Goal: Task Accomplishment & Management: Use online tool/utility

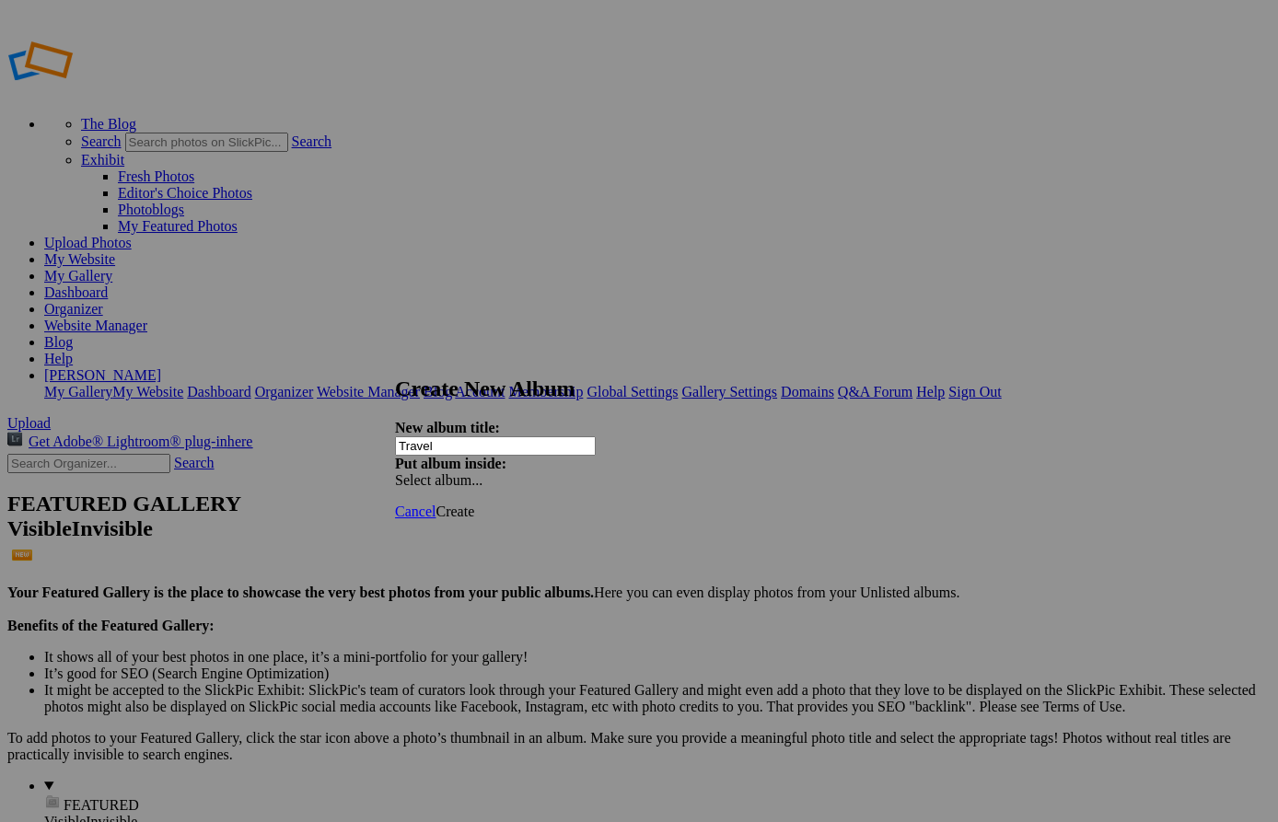
type input "Travel"
drag, startPoint x: 873, startPoint y: 430, endPoint x: 901, endPoint y: 424, distance: 28.4
click at [883, 424] on div "Create New Album New album title: Travel Put album inside: Select album..." at bounding box center [639, 433] width 488 height 112
click at [474, 504] on span "Create" at bounding box center [455, 512] width 39 height 16
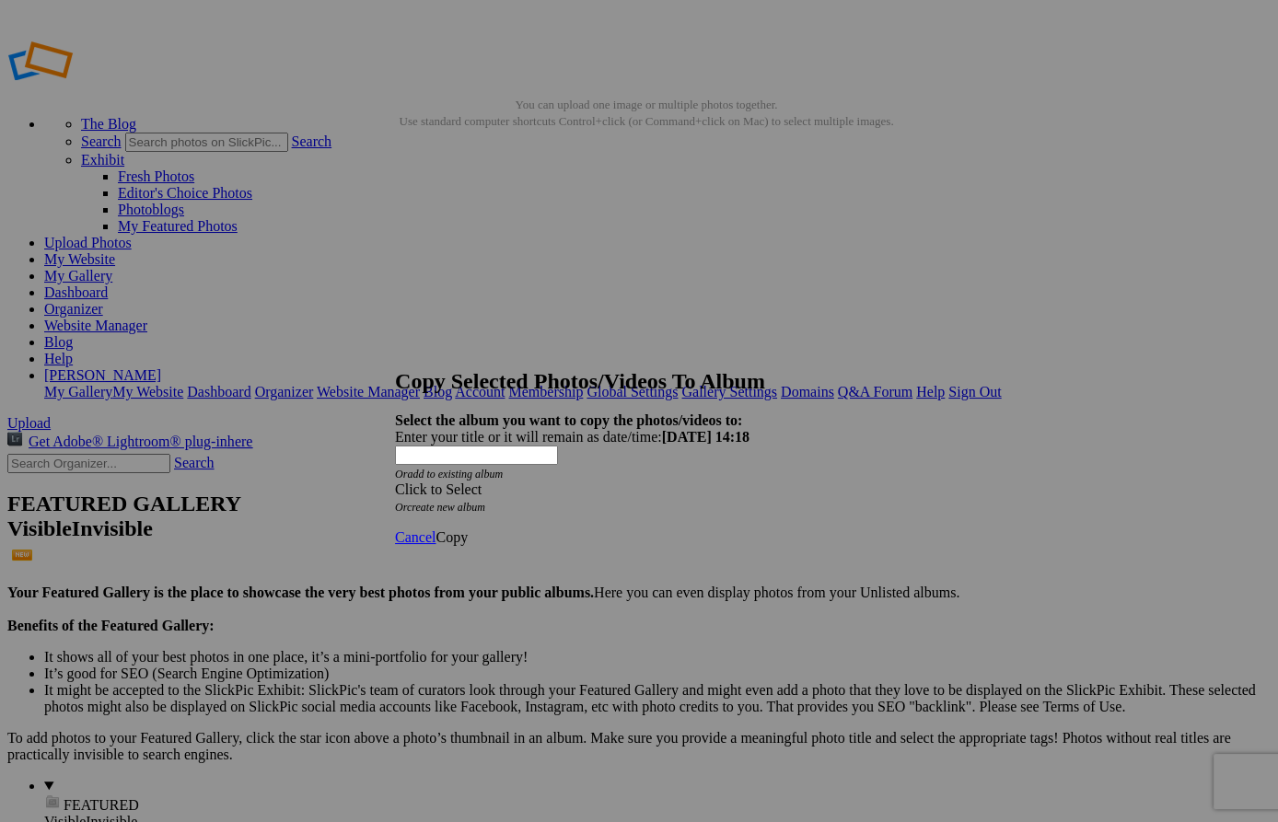
click at [395, 482] on span at bounding box center [395, 490] width 0 height 16
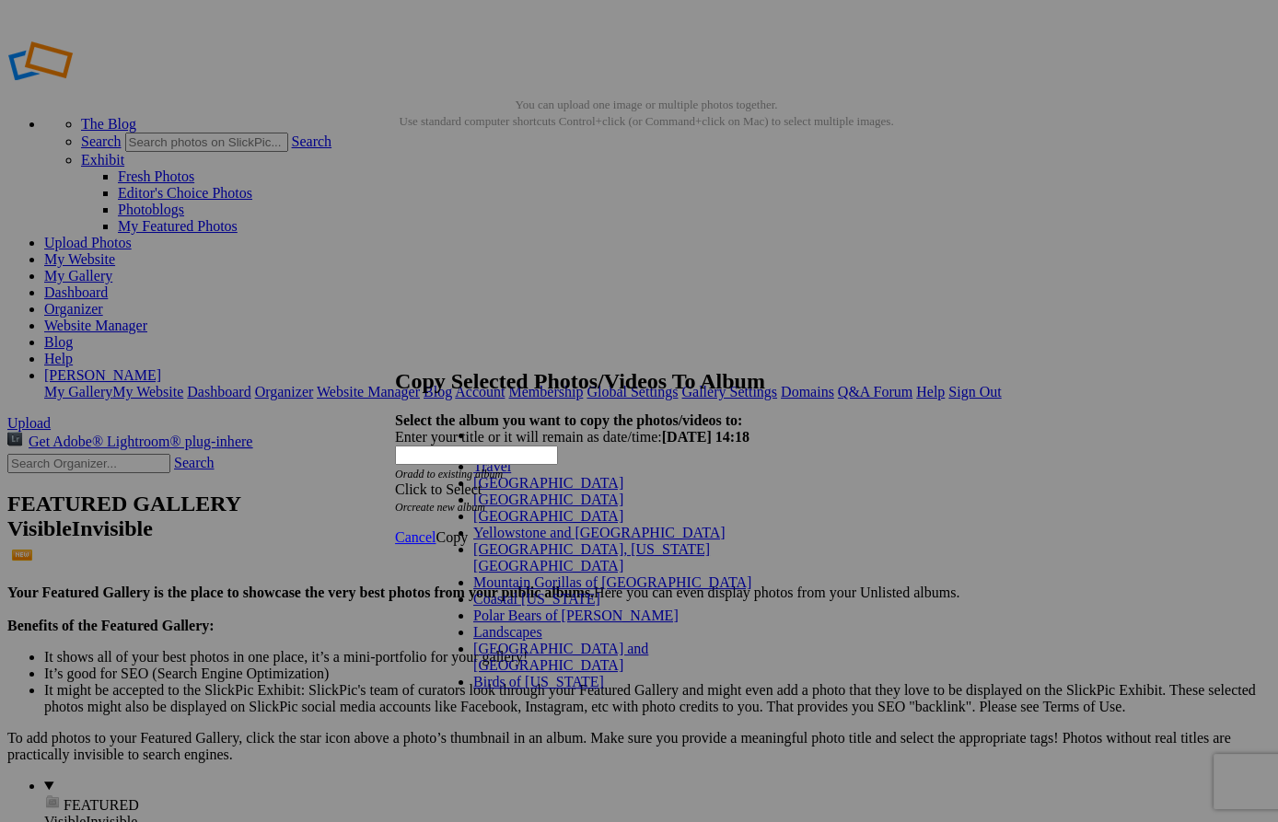
click at [473, 474] on link "Travel" at bounding box center [492, 467] width 38 height 16
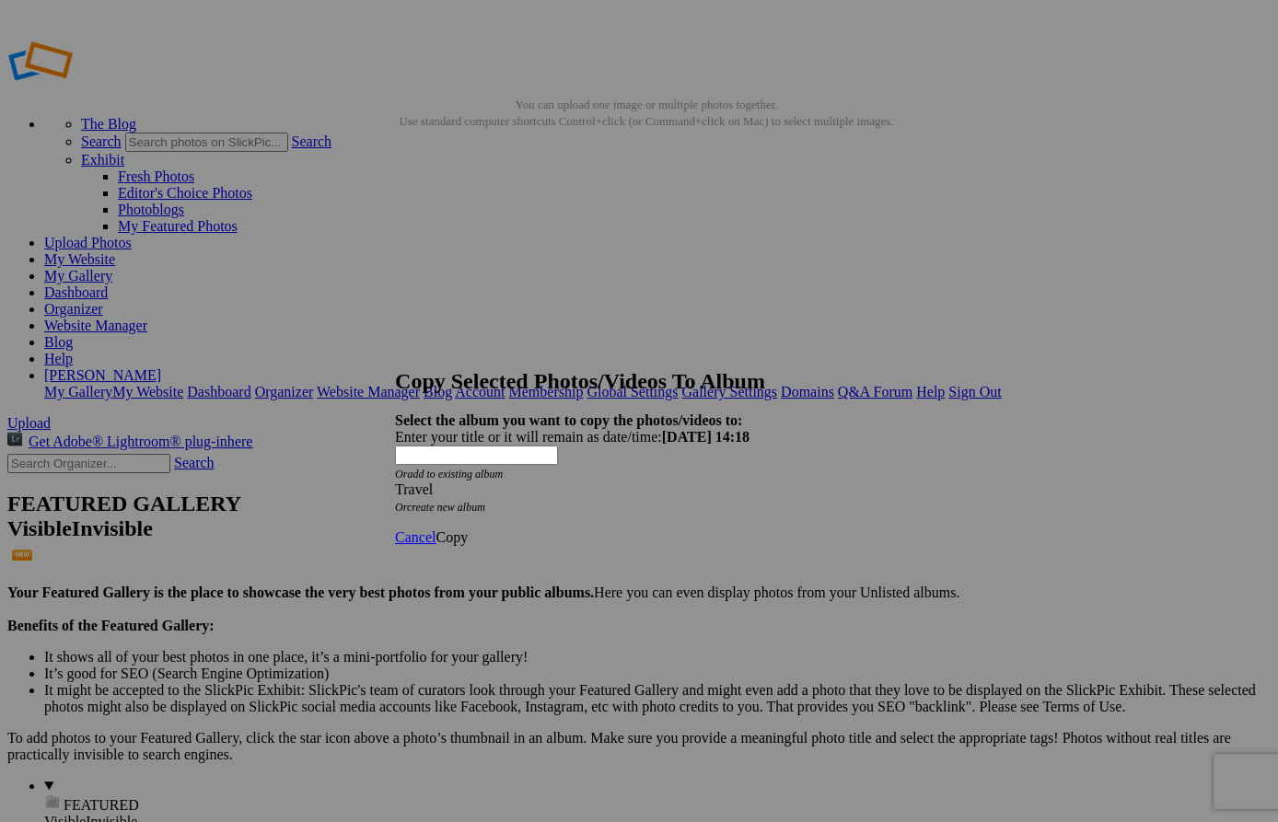
click at [468, 530] on span "Copy" at bounding box center [452, 538] width 32 height 16
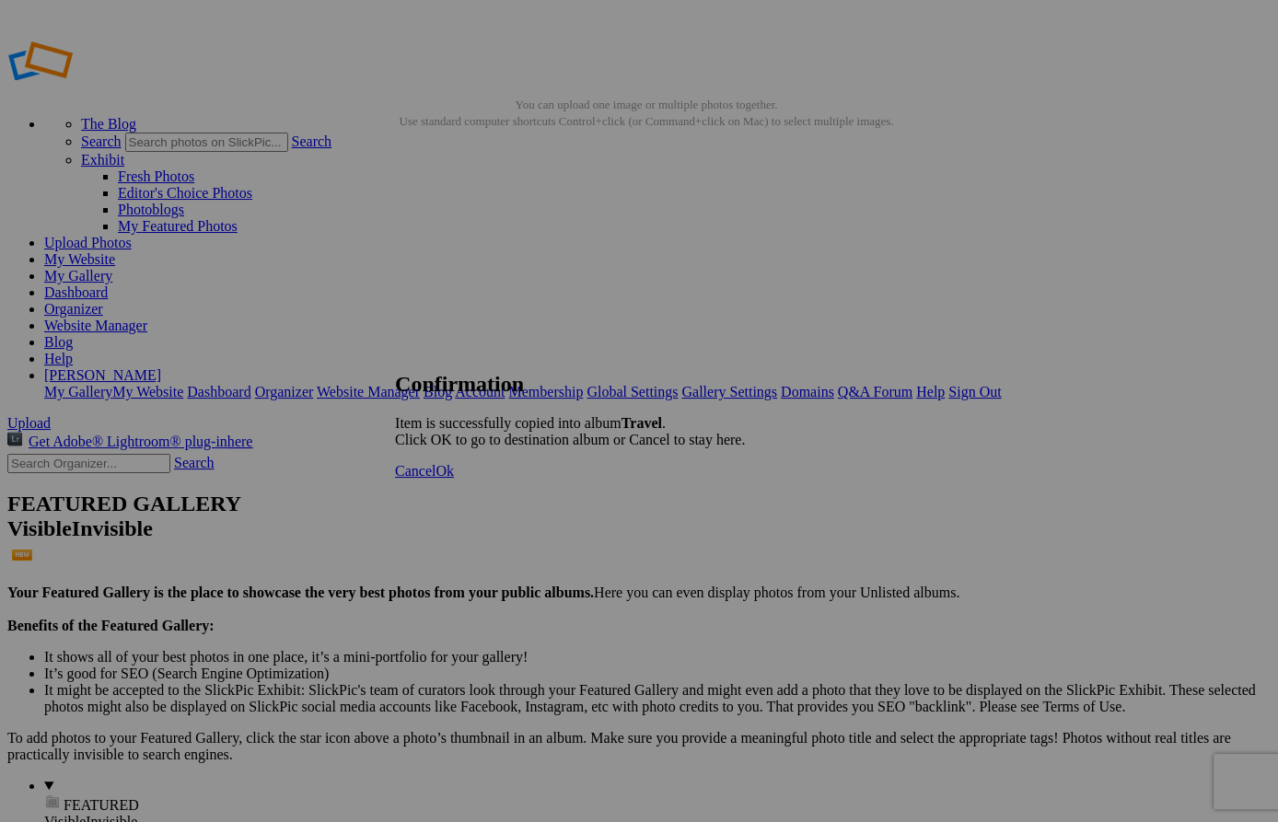
click at [454, 479] on span "Ok" at bounding box center [445, 471] width 18 height 16
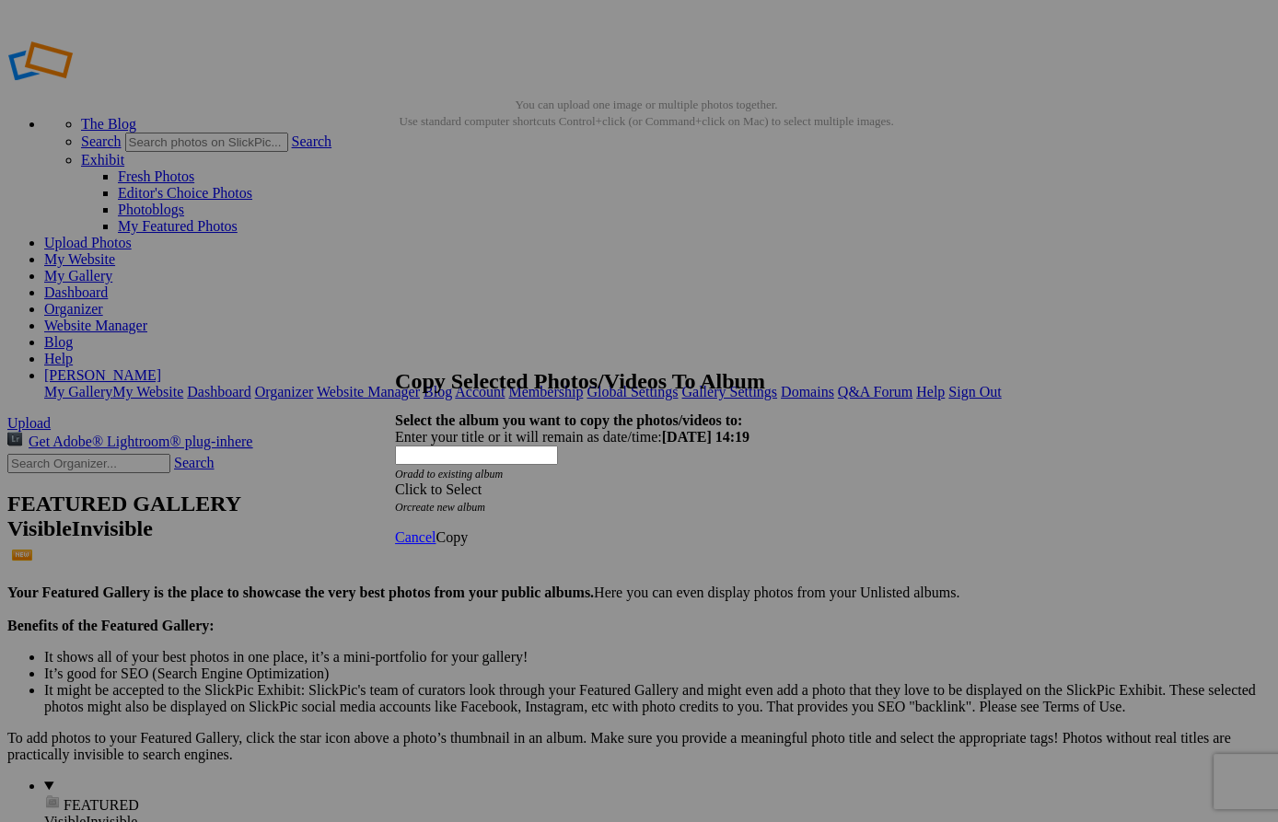
click at [395, 482] on span at bounding box center [395, 490] width 0 height 16
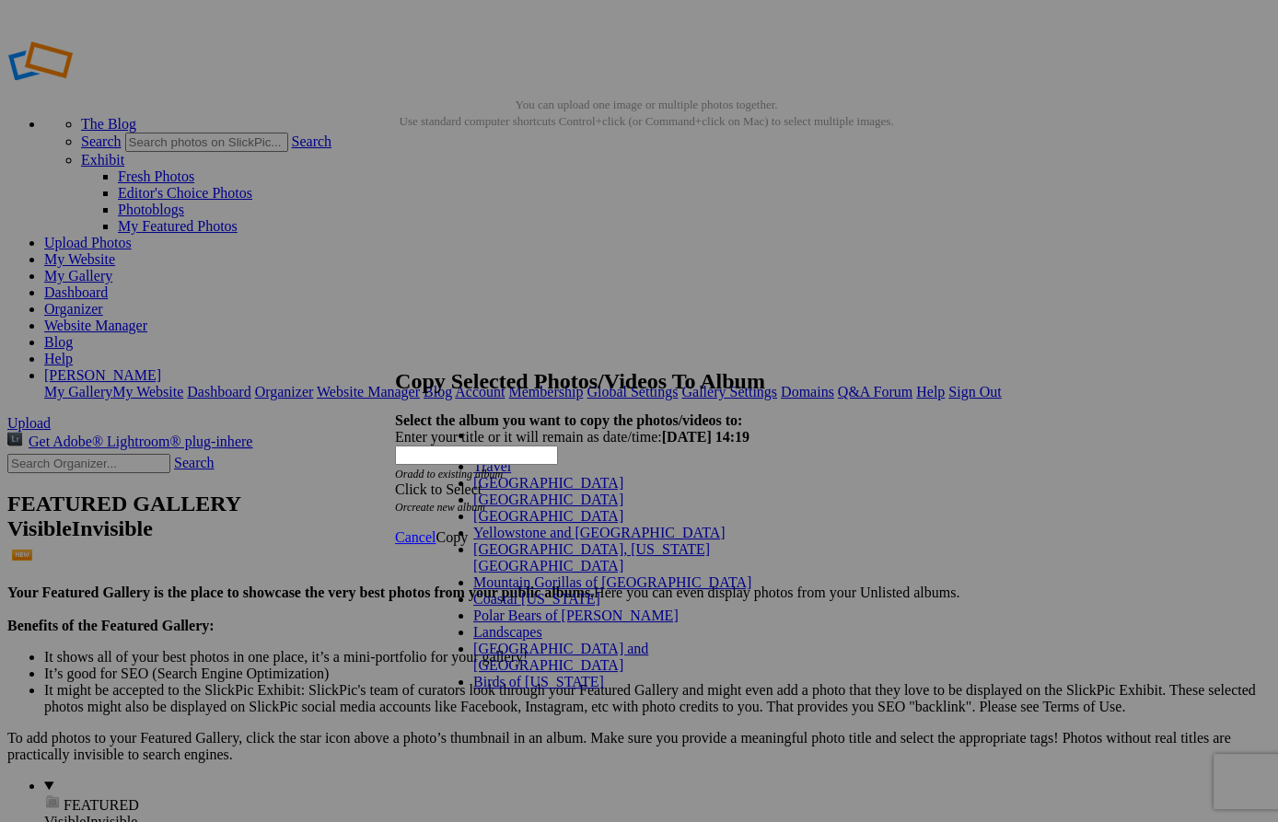
click at [511, 474] on link "Travel" at bounding box center [492, 467] width 38 height 16
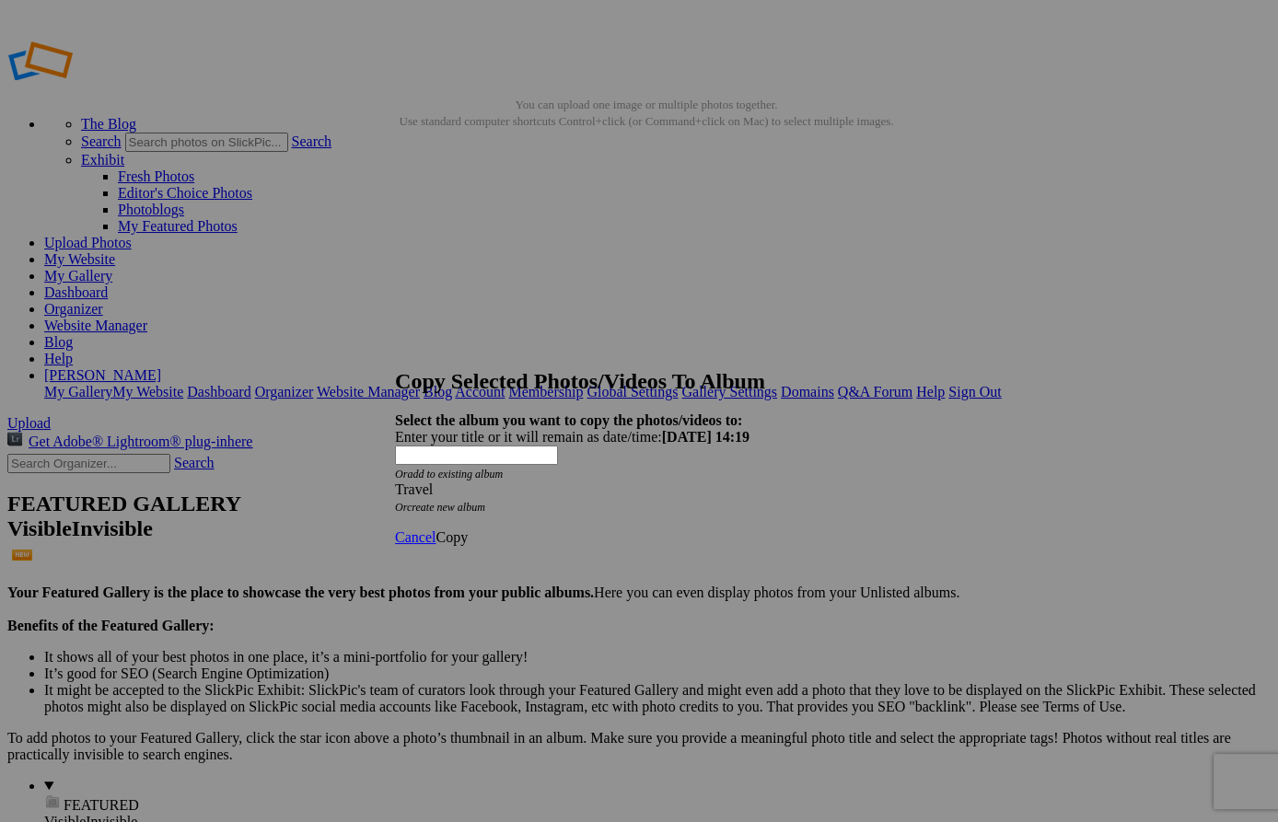
click at [468, 530] on span "Copy" at bounding box center [452, 538] width 32 height 16
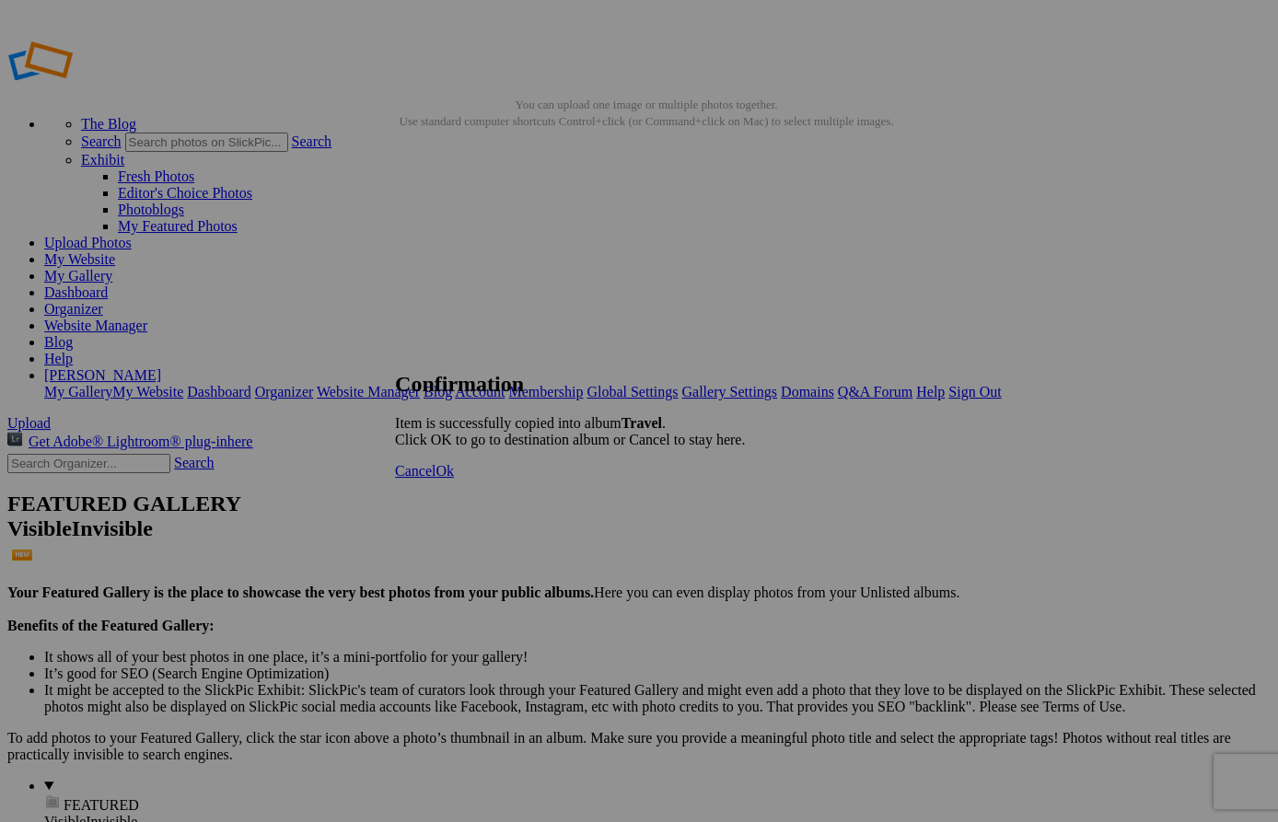
click at [454, 479] on span "Ok" at bounding box center [445, 471] width 18 height 16
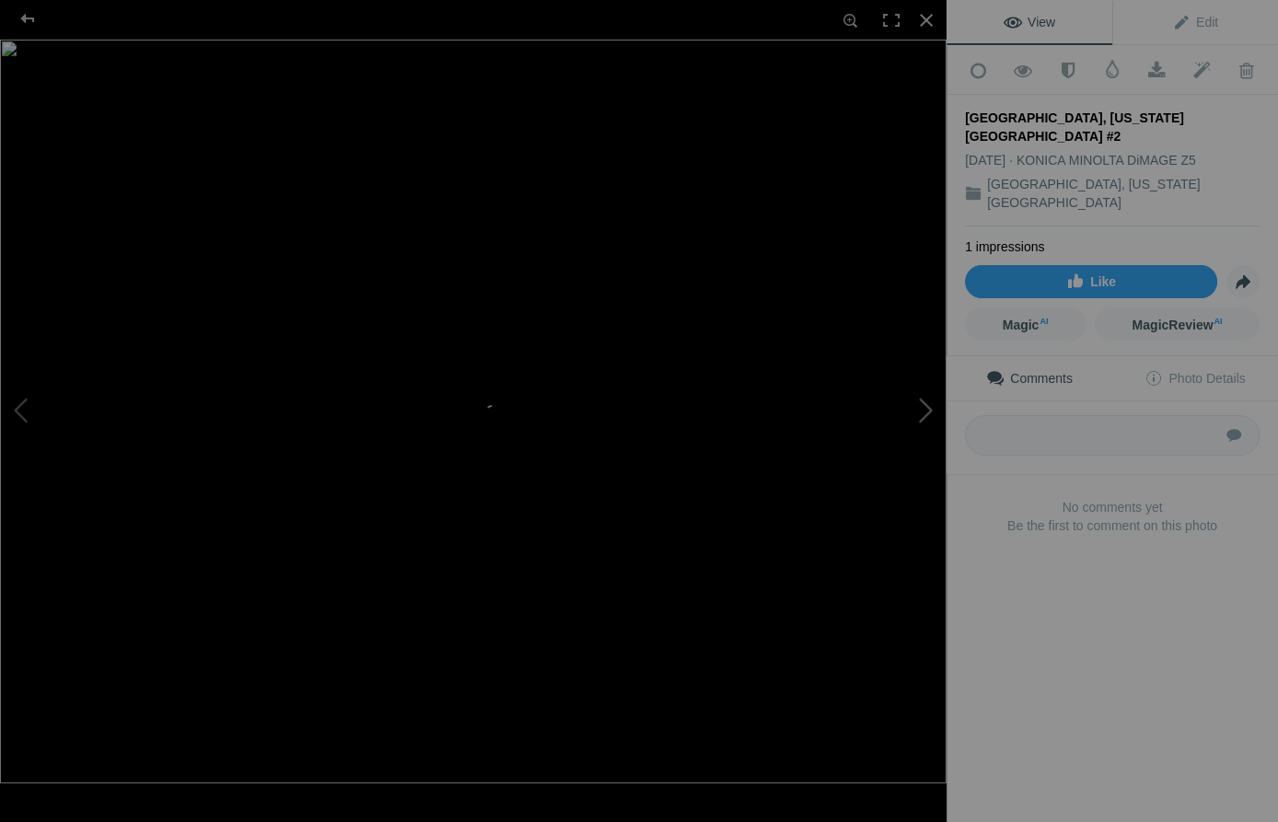
click at [847, 295] on button at bounding box center [878, 411] width 138 height 296
click at [923, 19] on div at bounding box center [926, 20] width 41 height 41
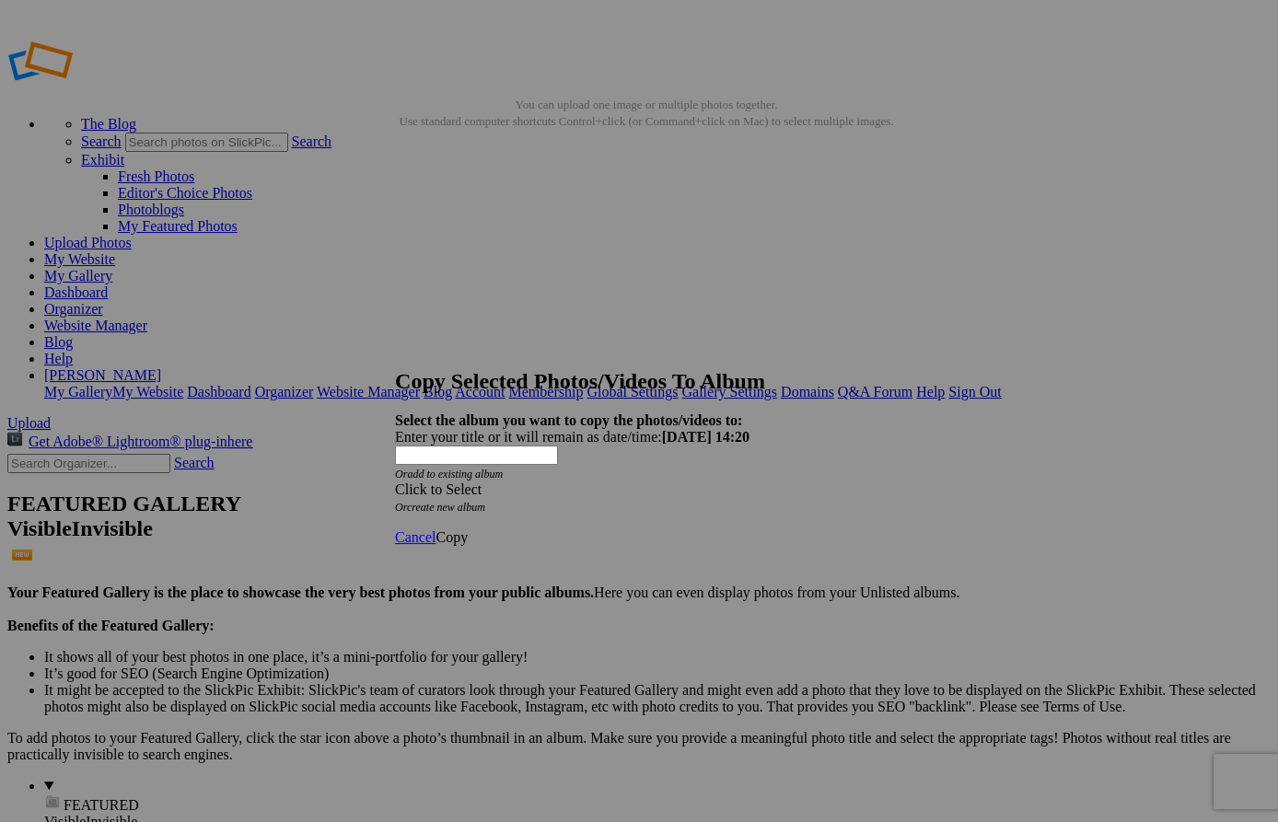
click at [395, 482] on span at bounding box center [395, 490] width 0 height 16
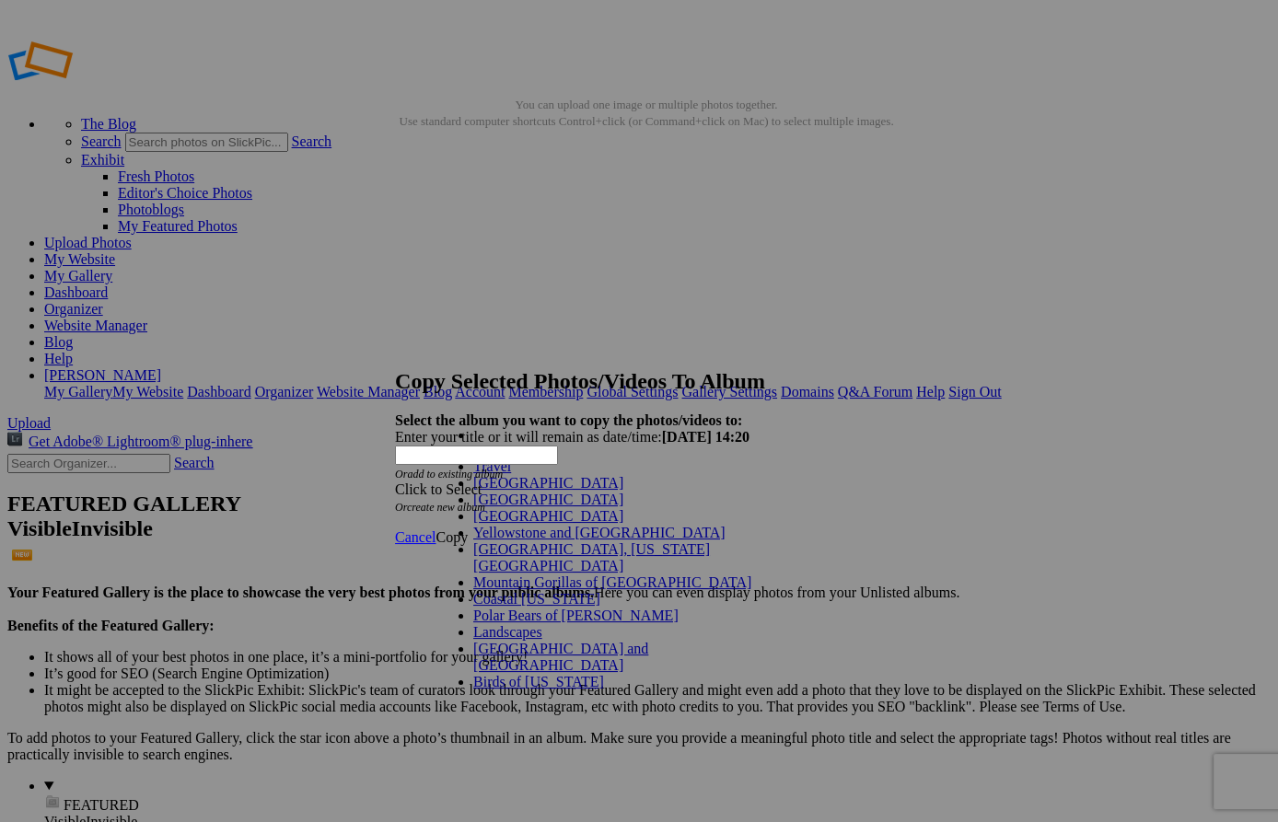
click at [511, 474] on link "Travel" at bounding box center [492, 467] width 38 height 16
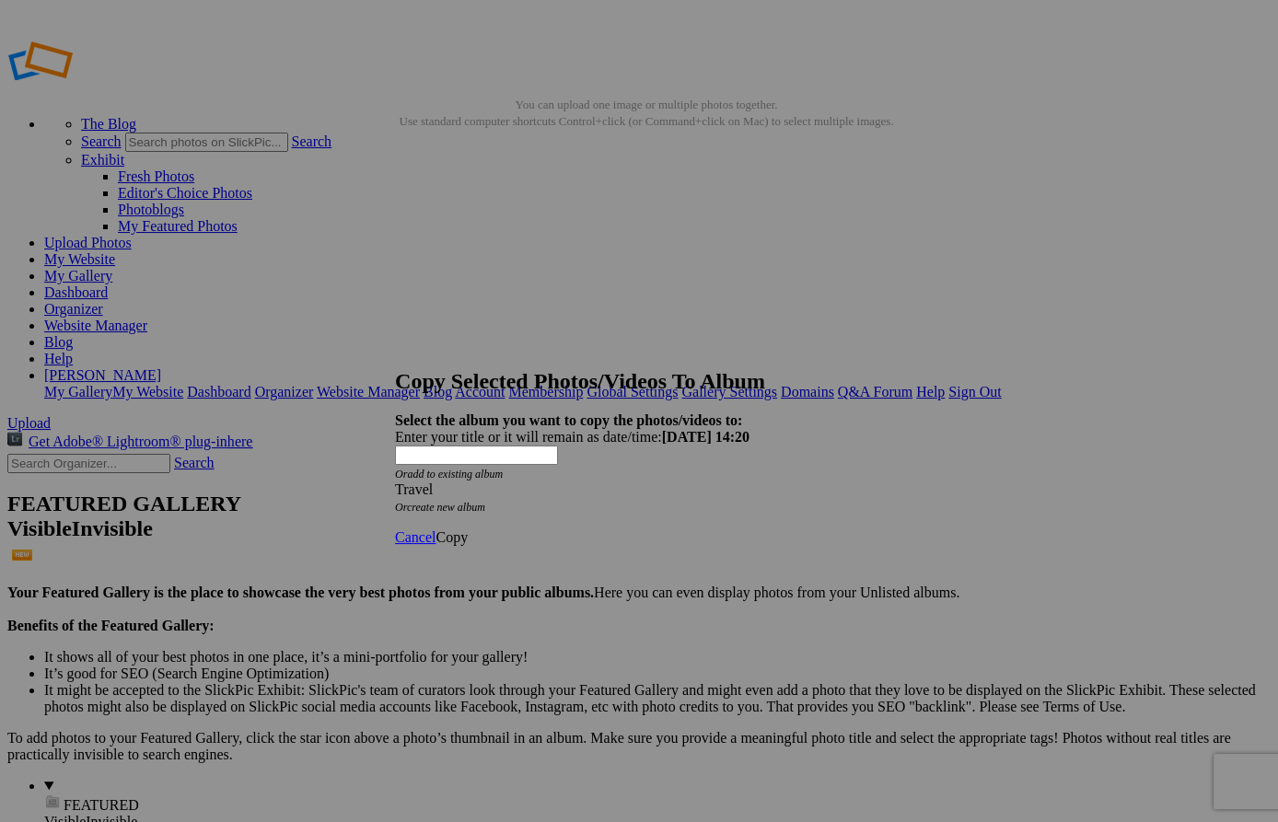
click at [468, 530] on span "Copy" at bounding box center [452, 538] width 32 height 16
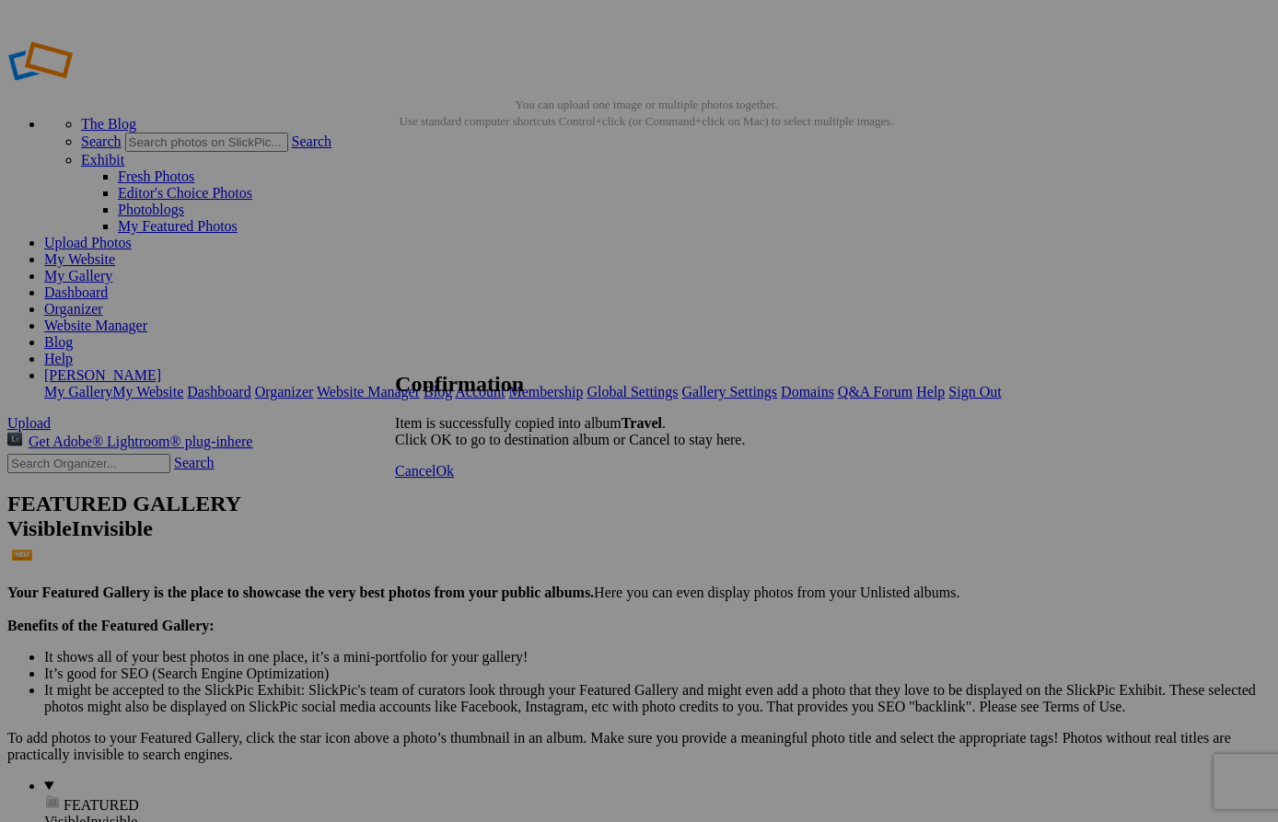
click at [454, 479] on span "Ok" at bounding box center [445, 471] width 18 height 16
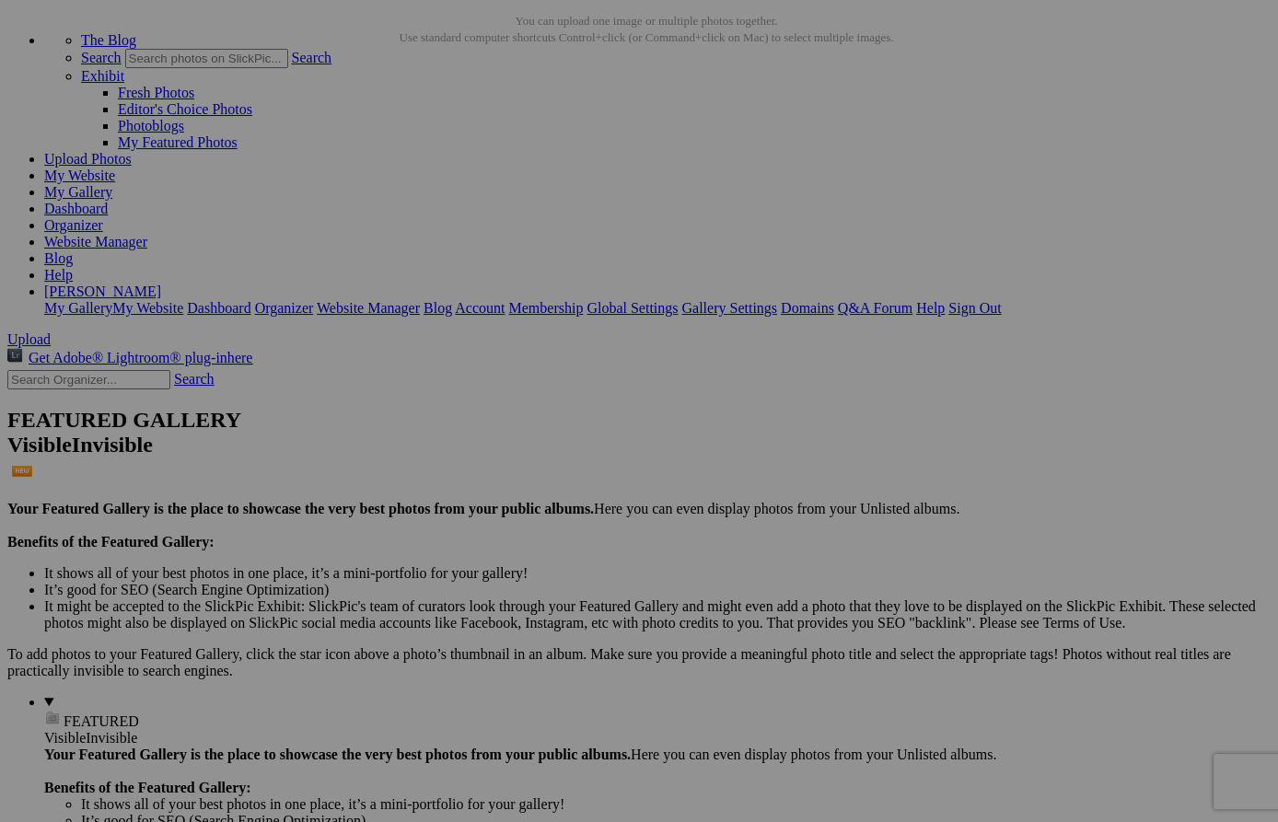
scroll to position [82, 0]
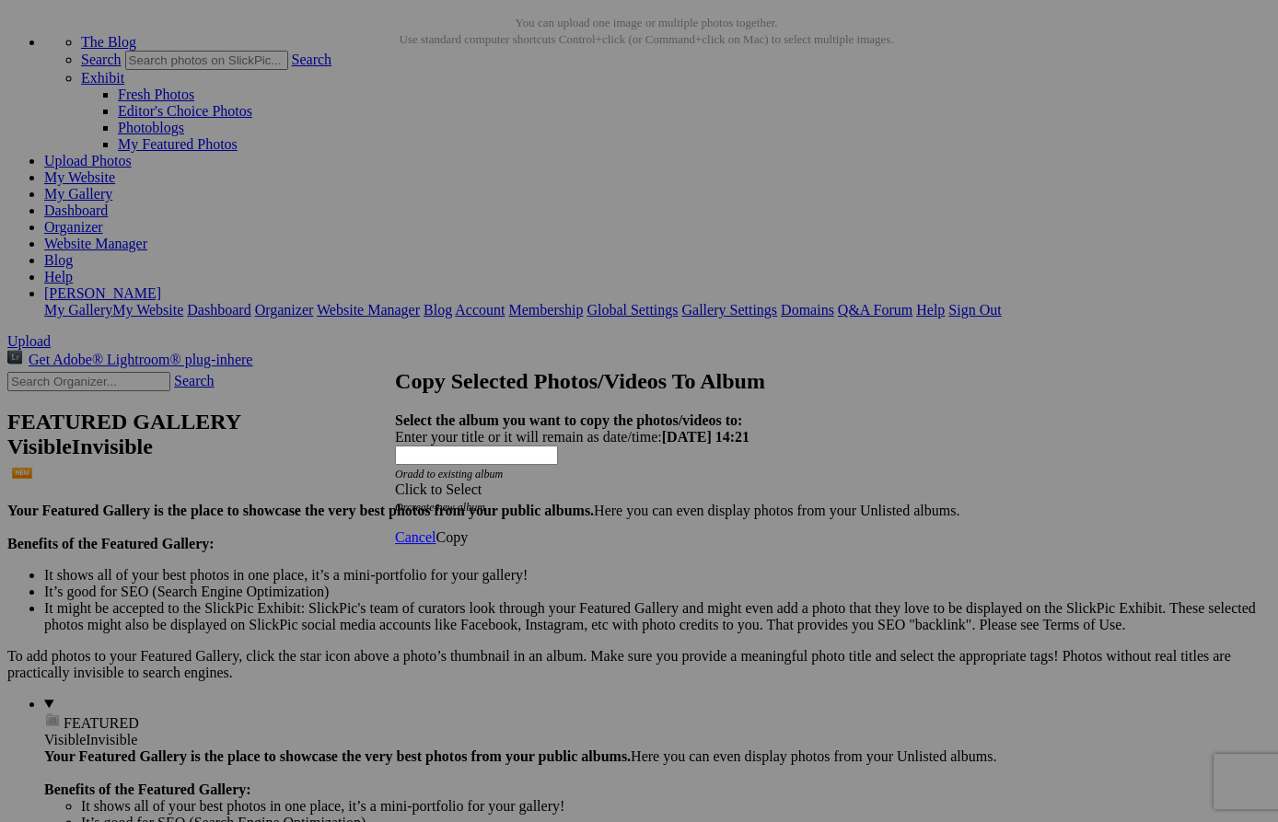
click at [395, 482] on span at bounding box center [395, 490] width 0 height 16
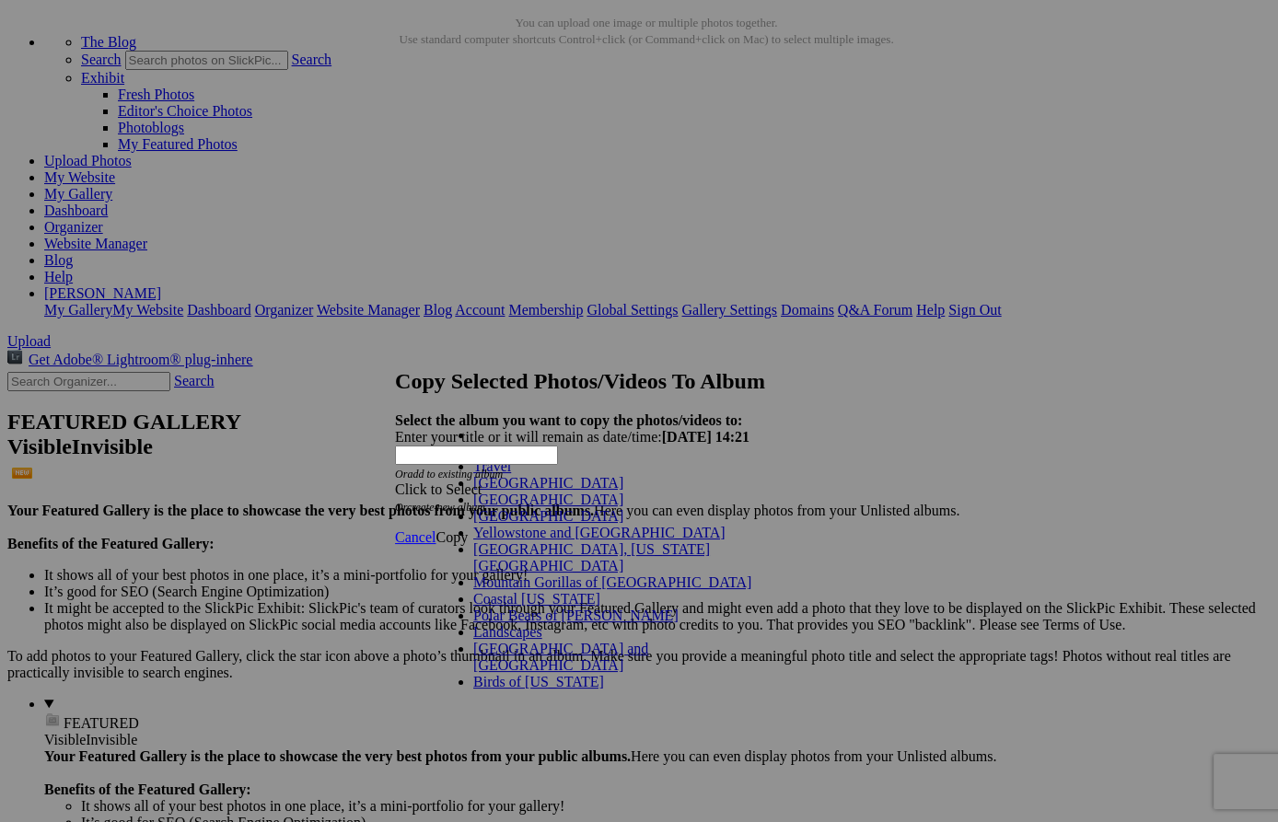
click at [473, 474] on link "Travel" at bounding box center [492, 467] width 38 height 16
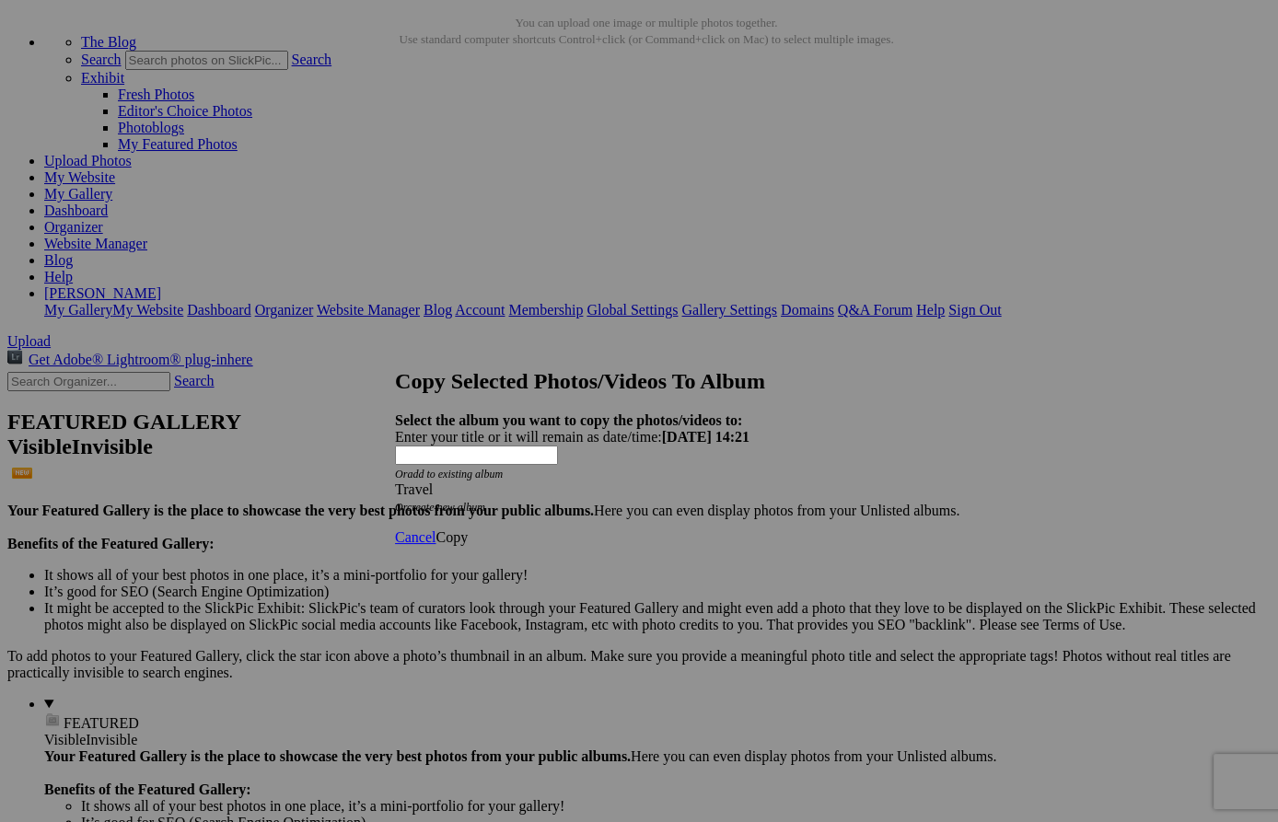
click at [468, 530] on span "Copy" at bounding box center [452, 538] width 32 height 16
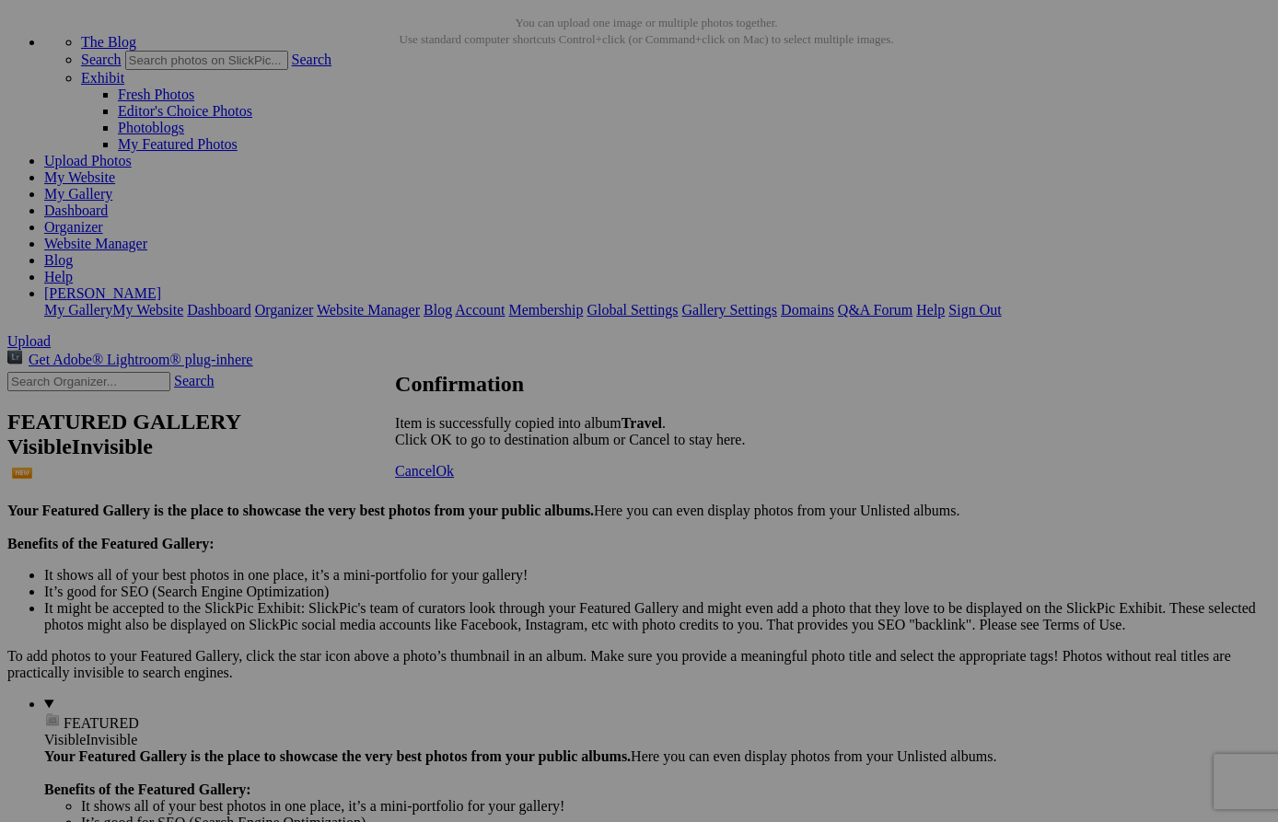
click at [454, 479] on span "Ok" at bounding box center [445, 471] width 18 height 16
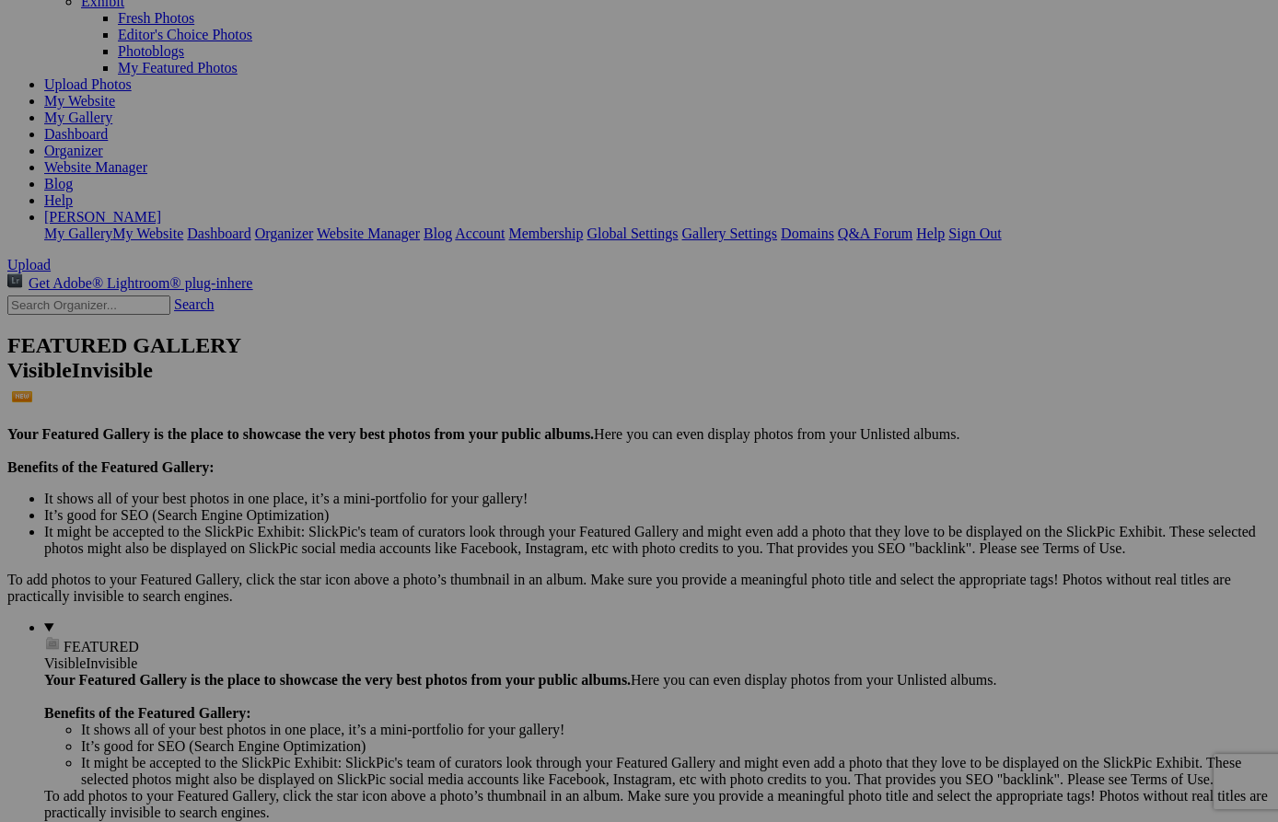
scroll to position [156, 0]
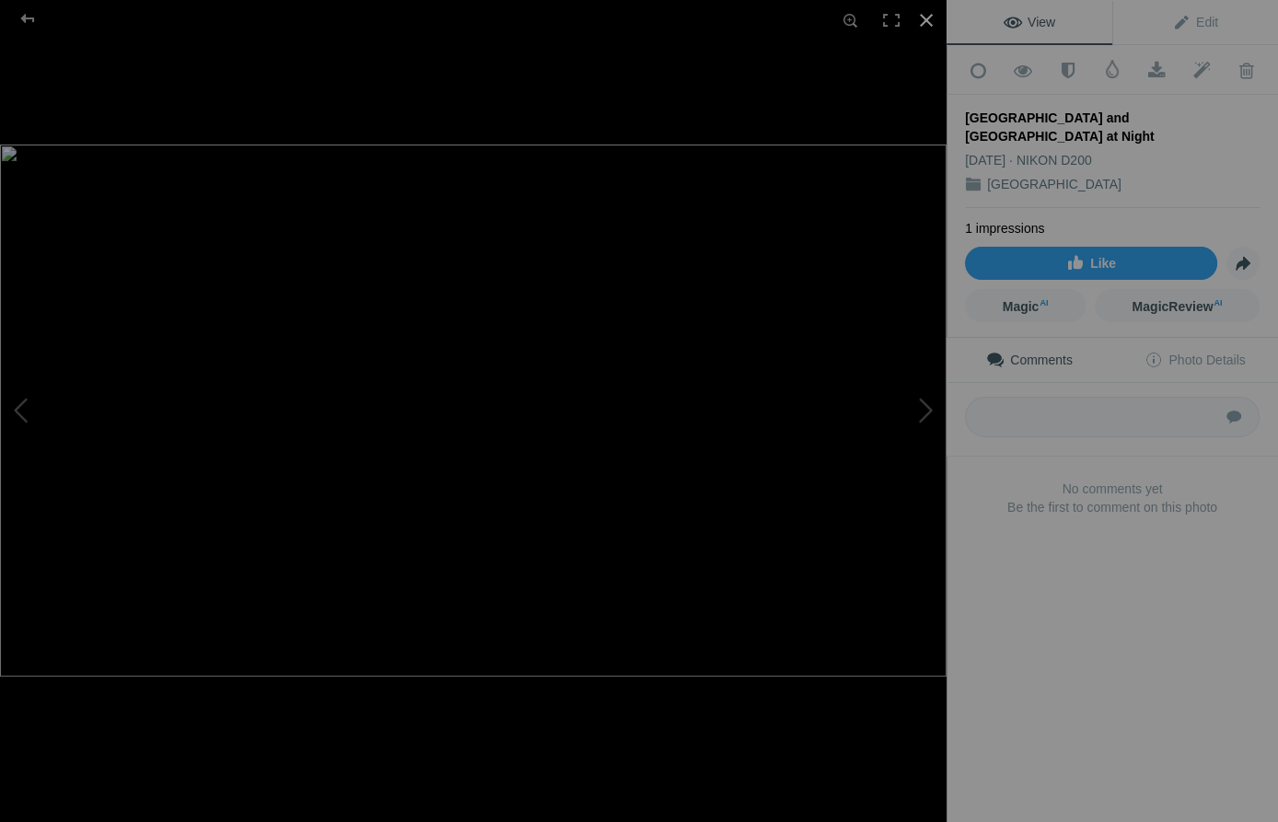
click at [926, 17] on div at bounding box center [926, 20] width 41 height 41
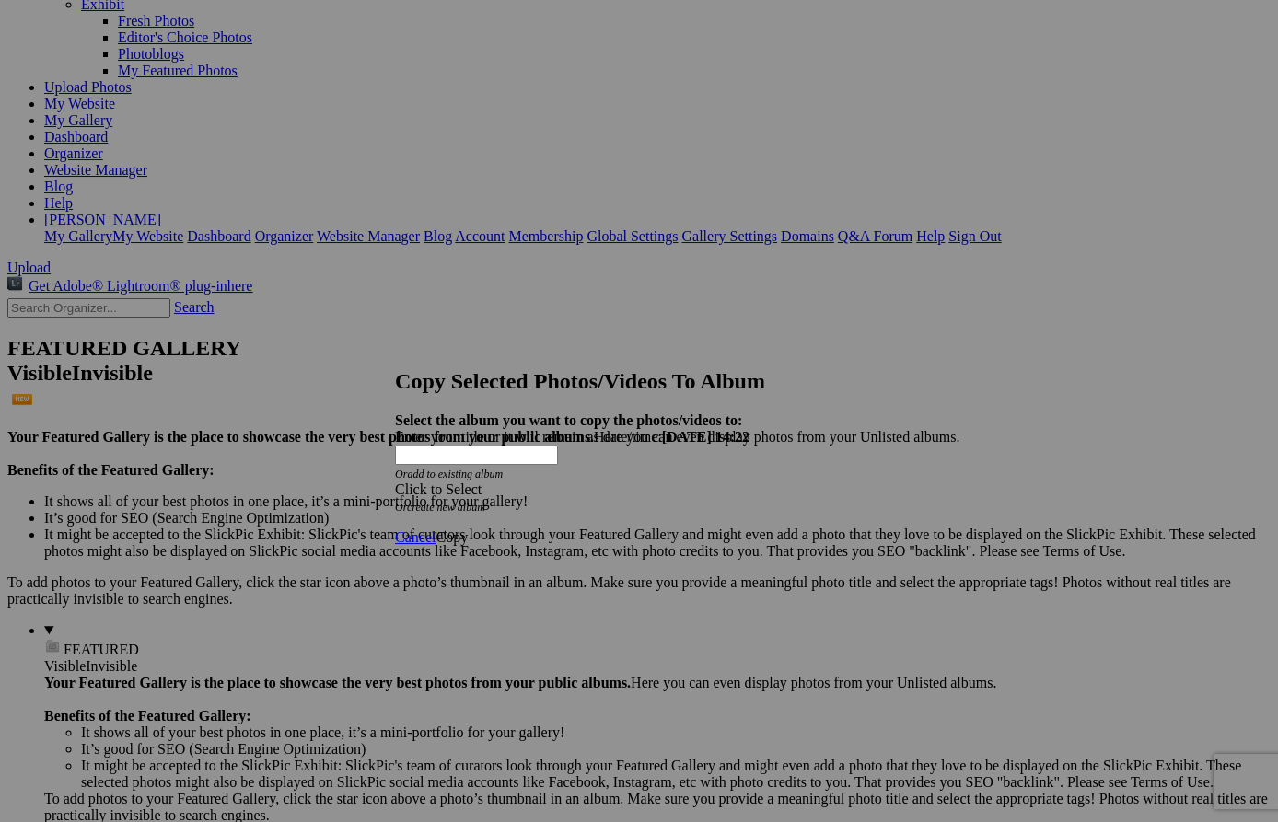
click at [395, 482] on span at bounding box center [395, 490] width 0 height 16
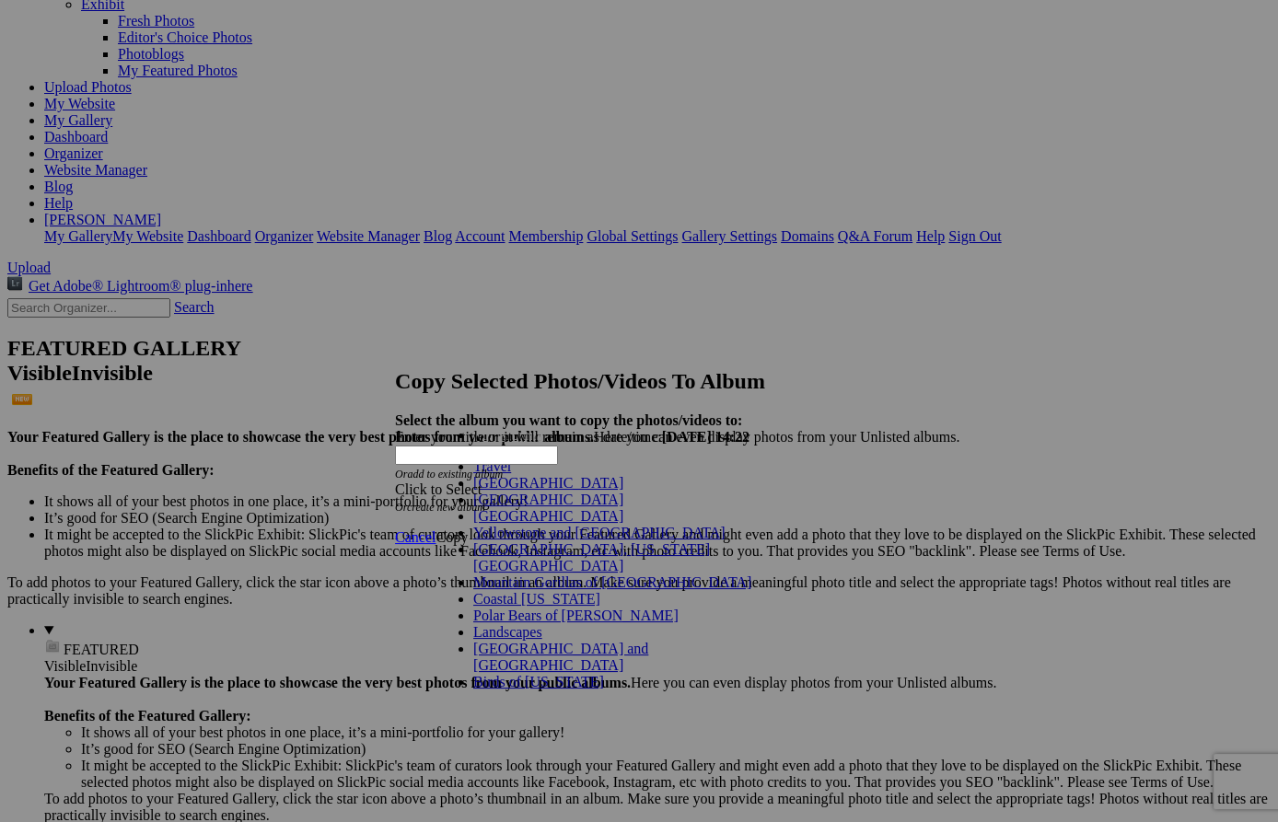
click at [473, 474] on link "Travel" at bounding box center [492, 467] width 38 height 16
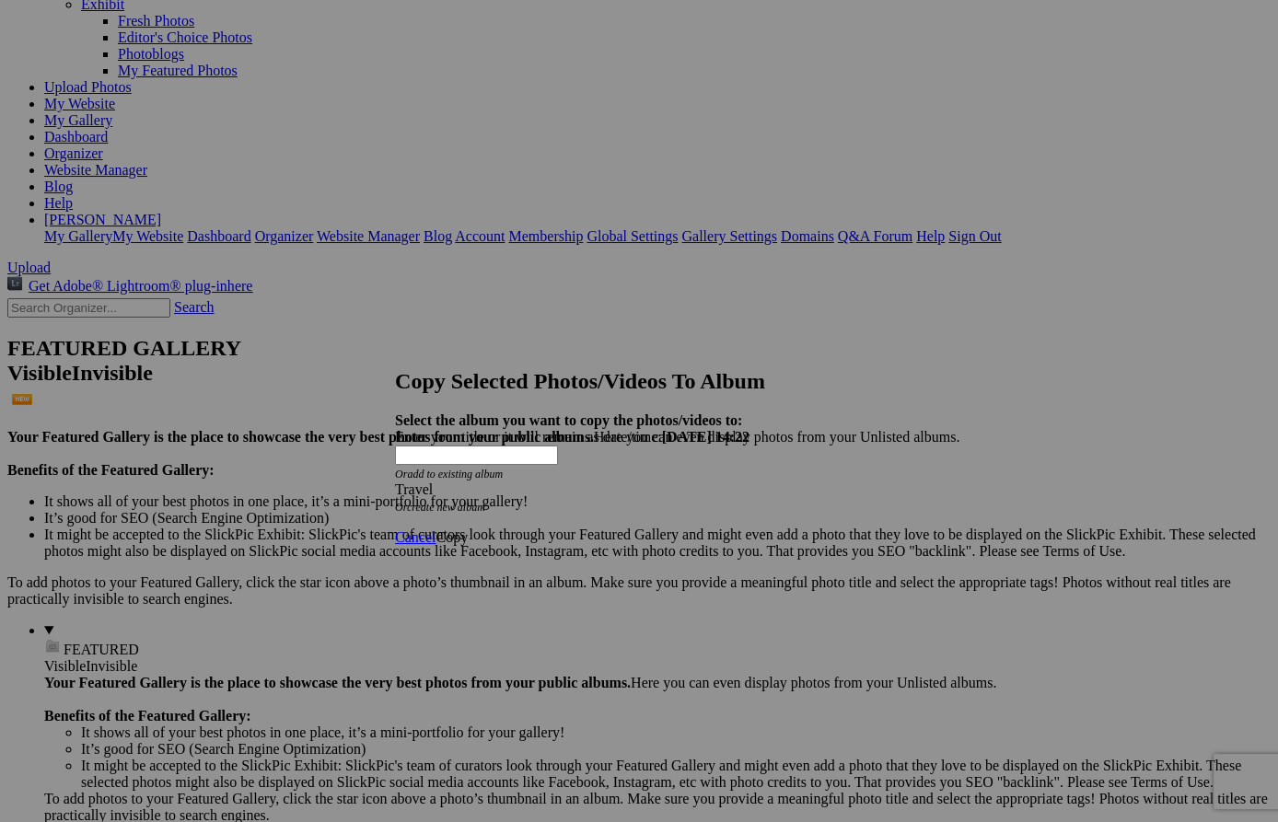
click at [468, 530] on span "Copy" at bounding box center [452, 538] width 32 height 16
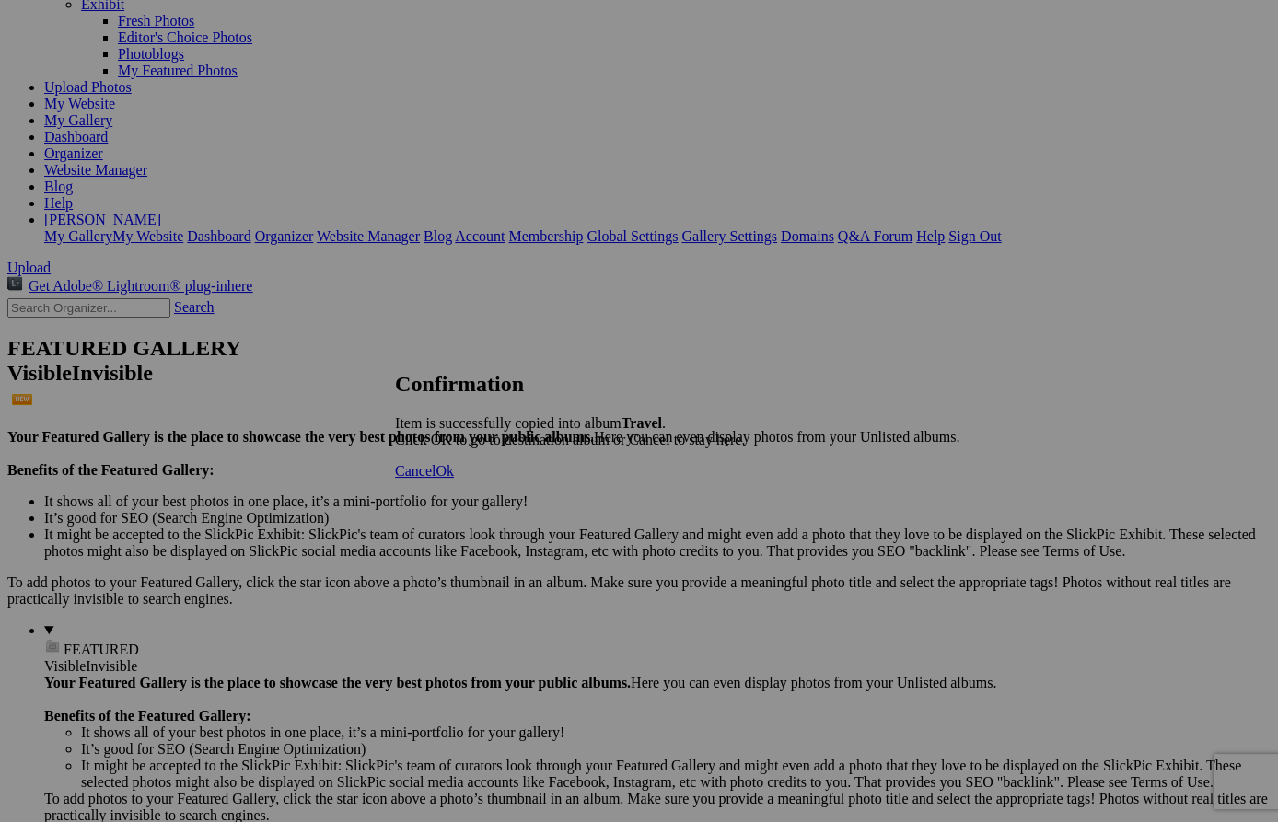
click at [454, 479] on span "Ok" at bounding box center [445, 471] width 18 height 16
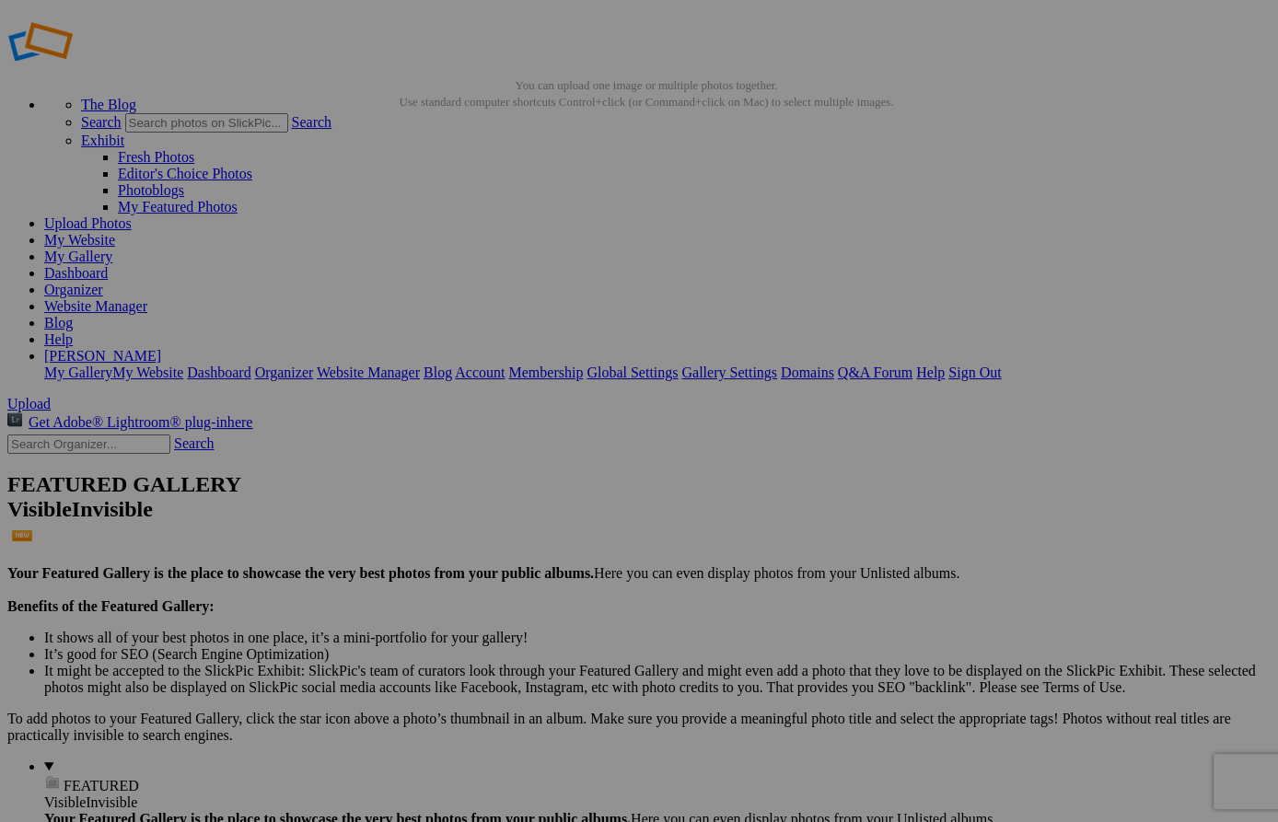
scroll to position [18, 0]
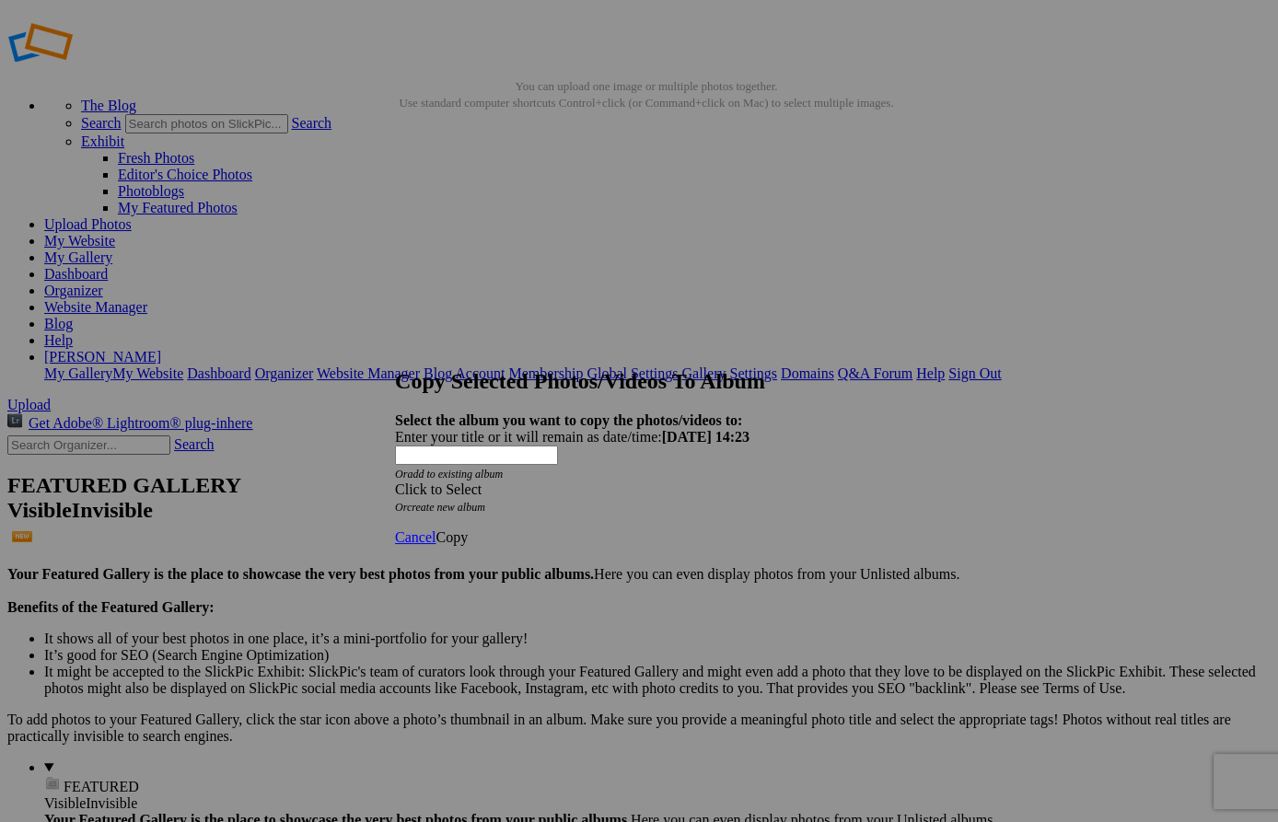
click at [395, 482] on span at bounding box center [395, 490] width 0 height 16
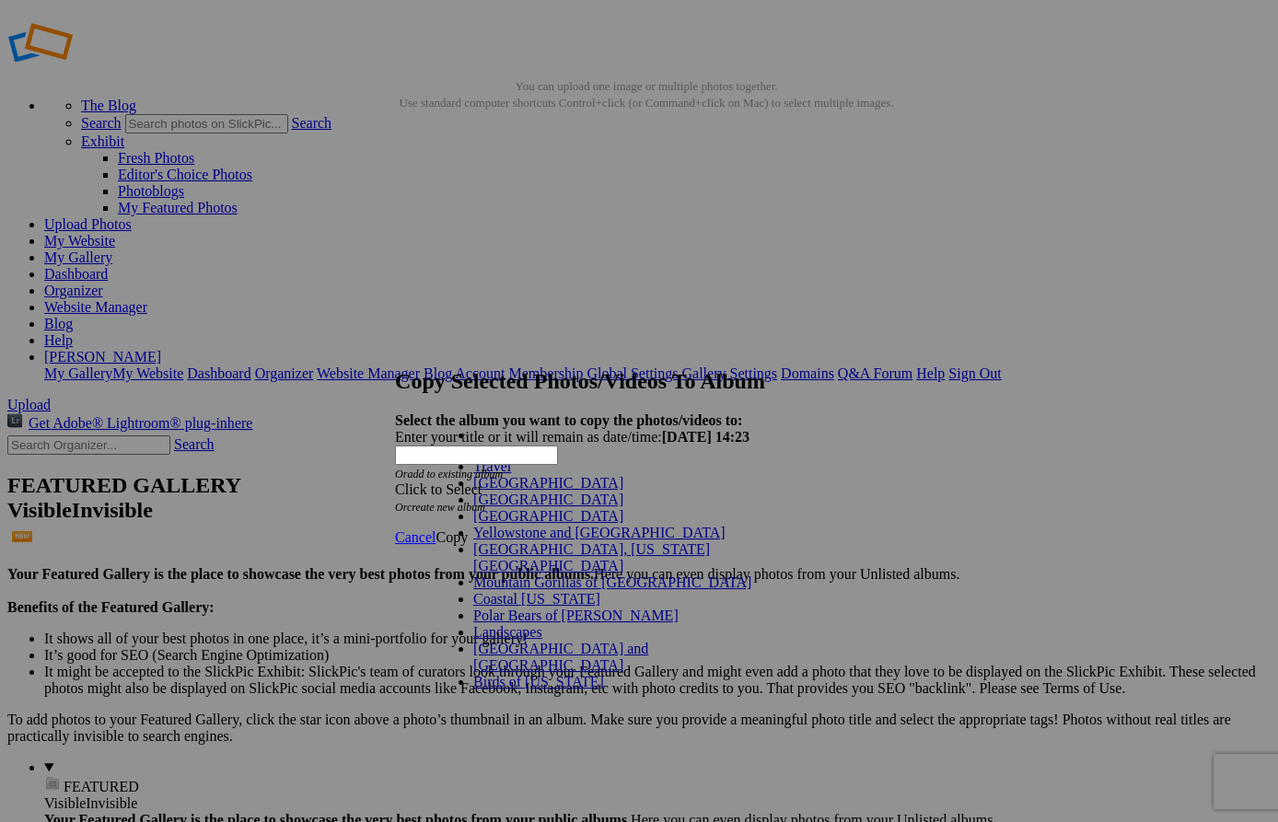
click at [511, 474] on link "Travel" at bounding box center [492, 467] width 38 height 16
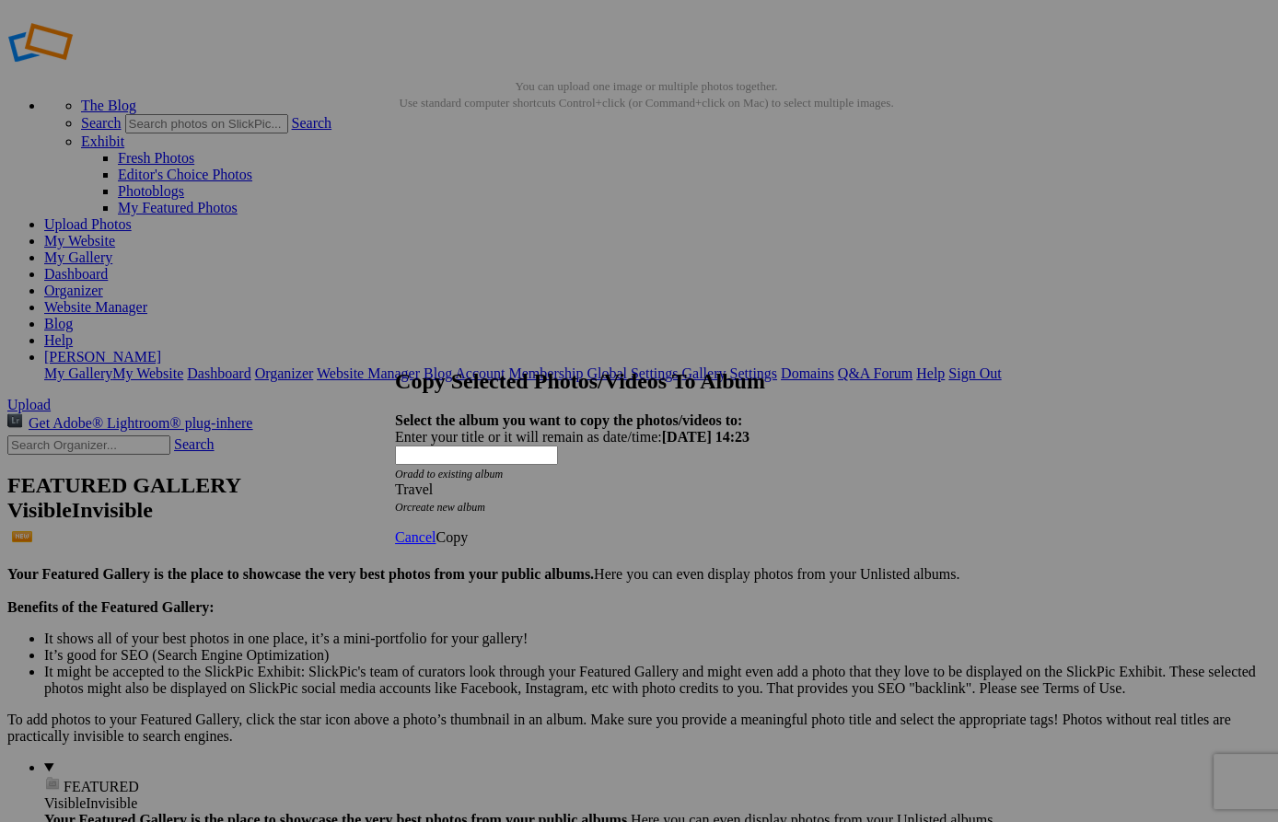
click at [468, 530] on span "Copy" at bounding box center [452, 538] width 32 height 16
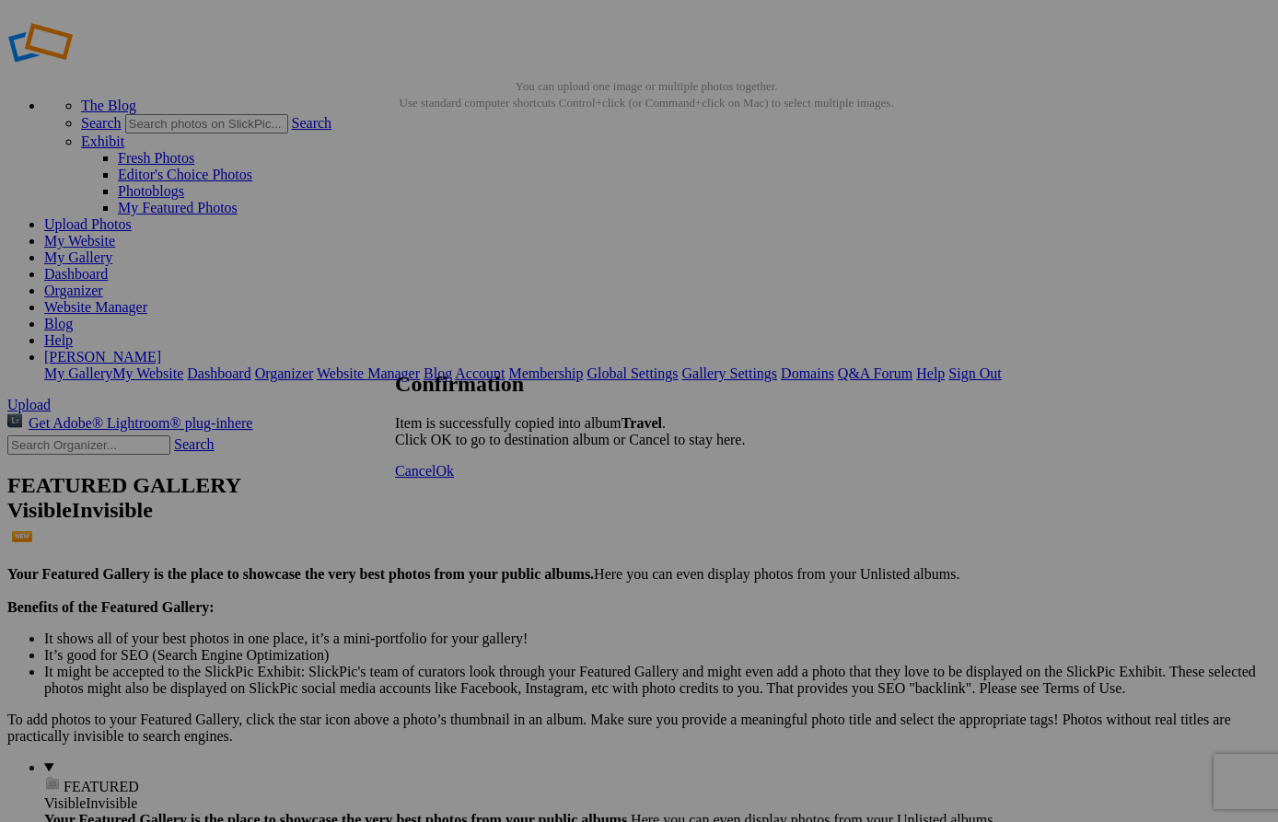
click at [454, 479] on span "Ok" at bounding box center [445, 471] width 18 height 16
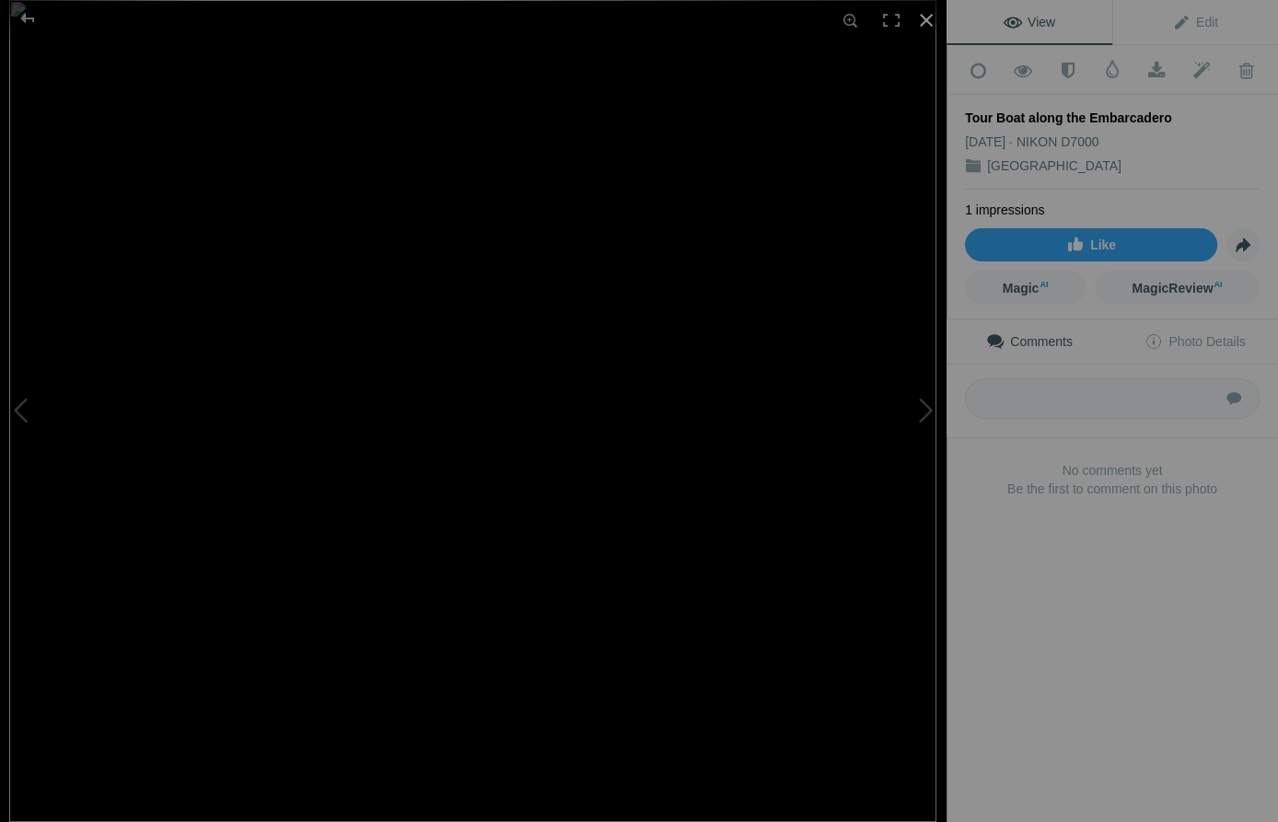
click at [925, 17] on div at bounding box center [926, 20] width 41 height 41
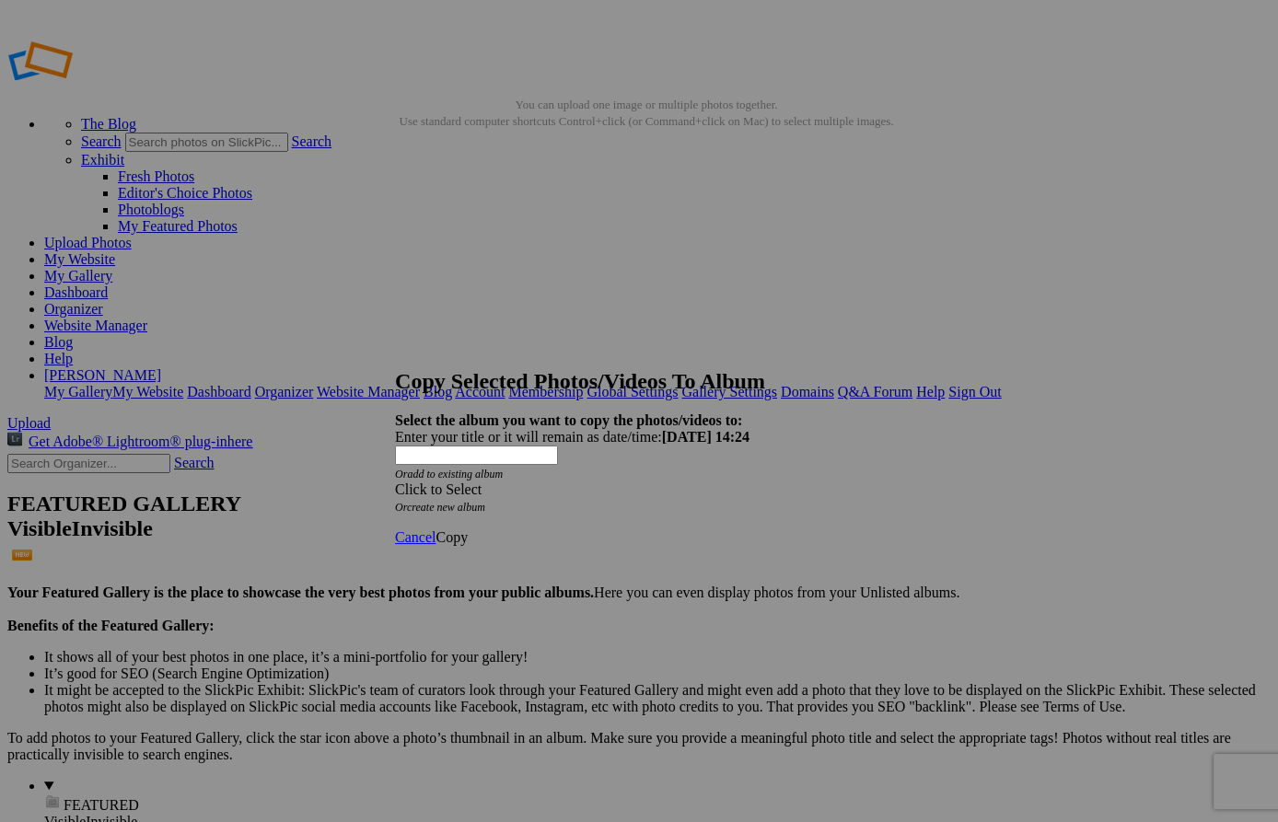
click at [468, 530] on span "Copy" at bounding box center [452, 538] width 32 height 16
click at [395, 482] on span at bounding box center [395, 490] width 0 height 16
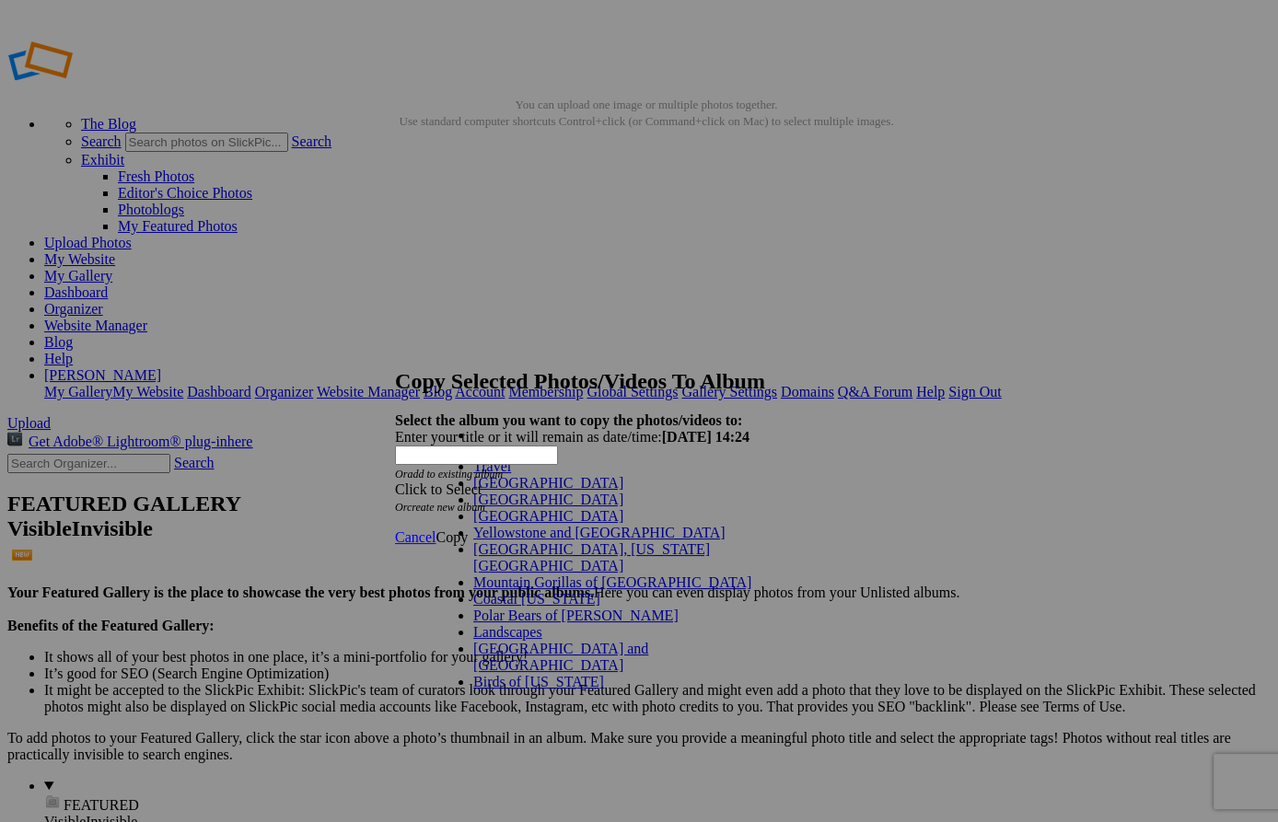
click at [473, 474] on link "Travel" at bounding box center [492, 467] width 38 height 16
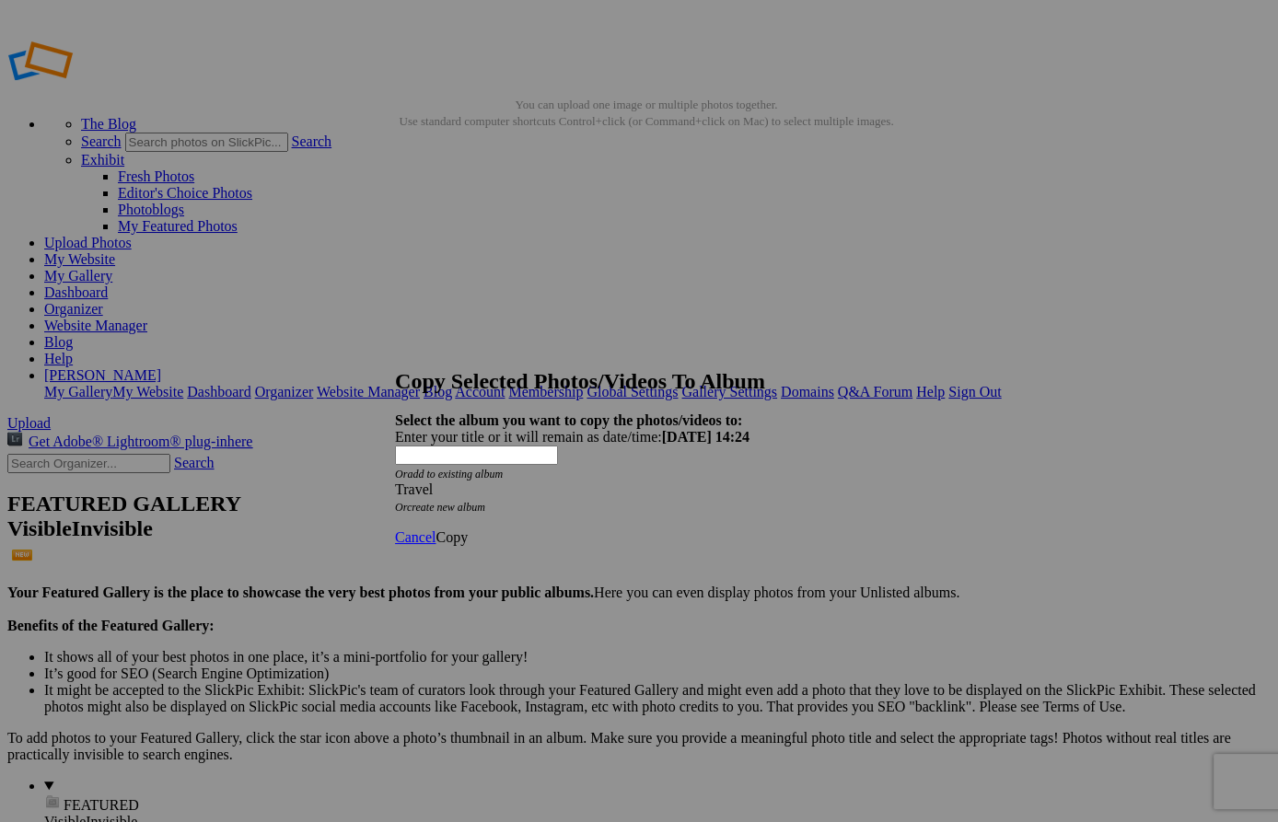
click at [468, 530] on span "Copy" at bounding box center [452, 538] width 32 height 16
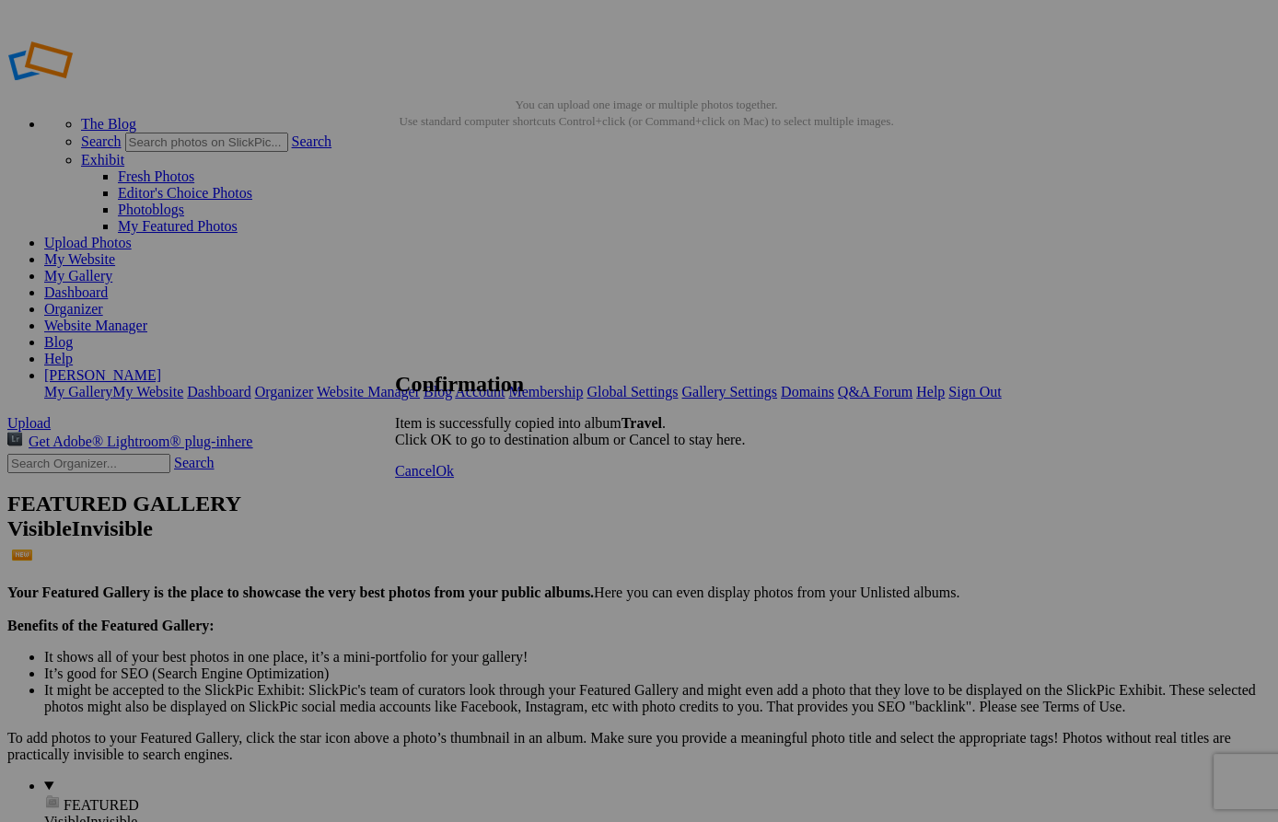
click at [454, 479] on span "Ok" at bounding box center [445, 471] width 18 height 16
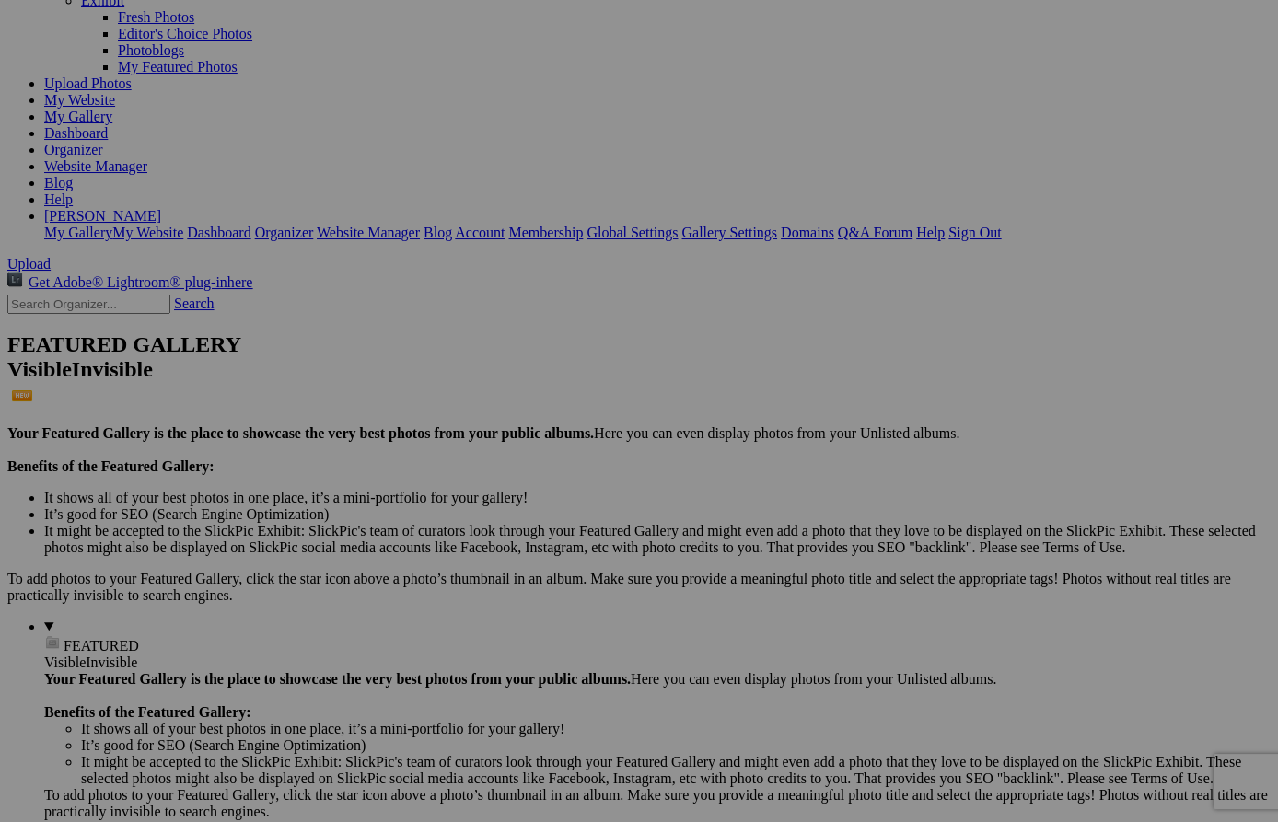
scroll to position [158, 0]
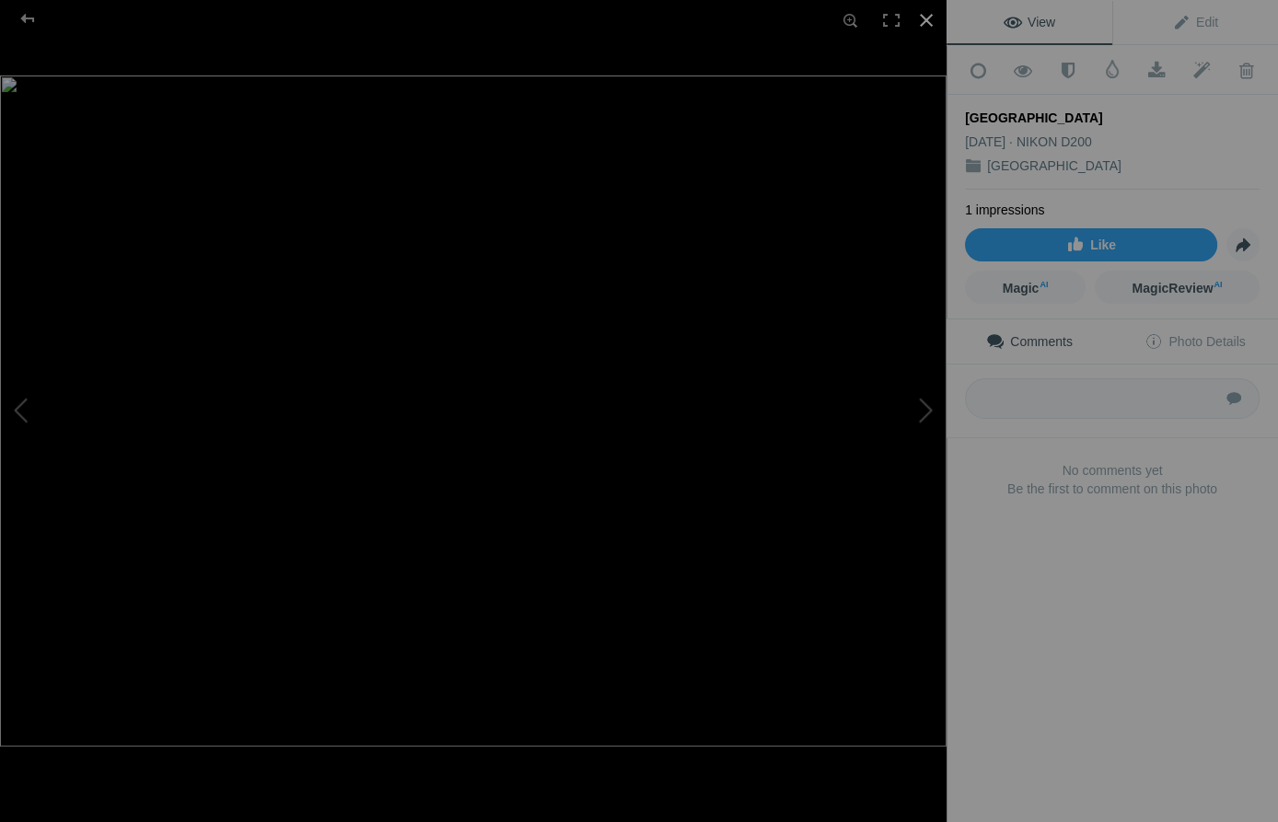
click at [922, 16] on div at bounding box center [926, 20] width 41 height 41
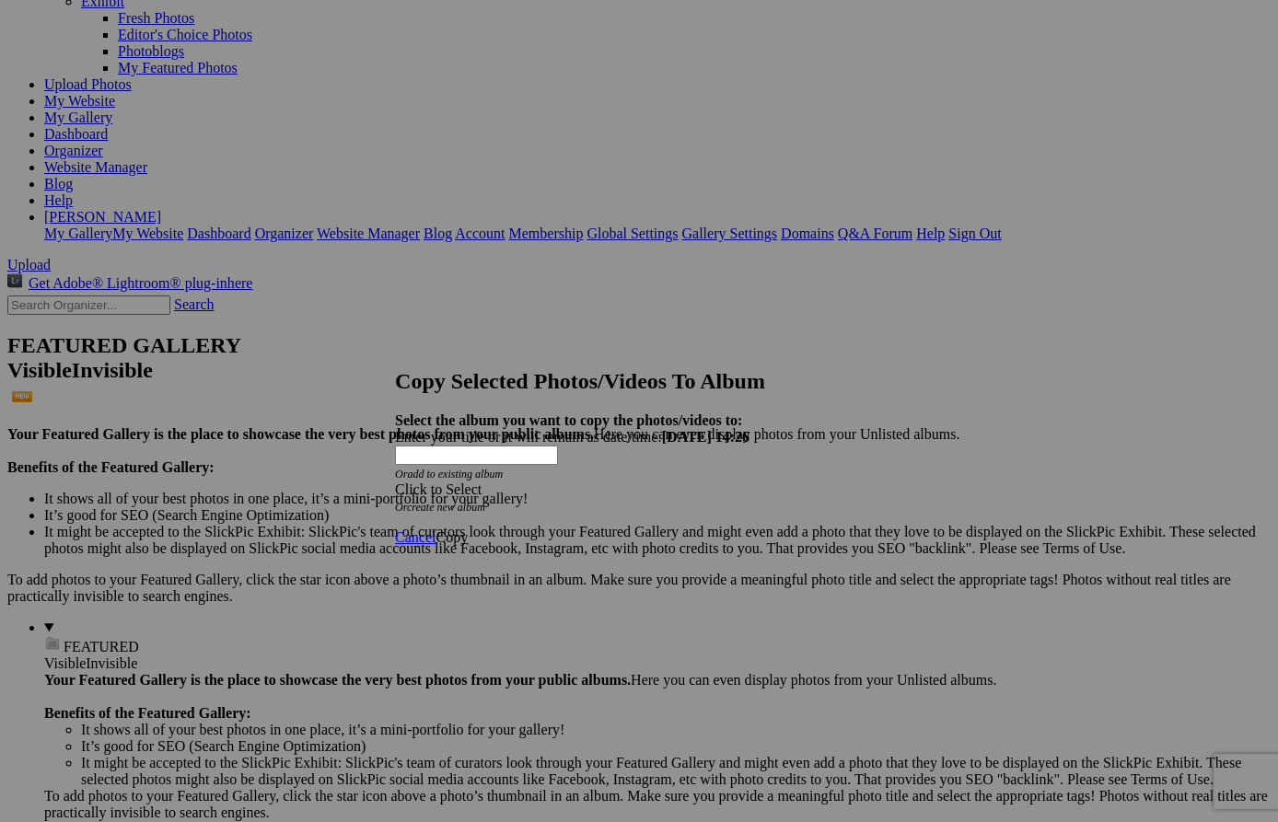
click at [395, 482] on span at bounding box center [395, 490] width 0 height 16
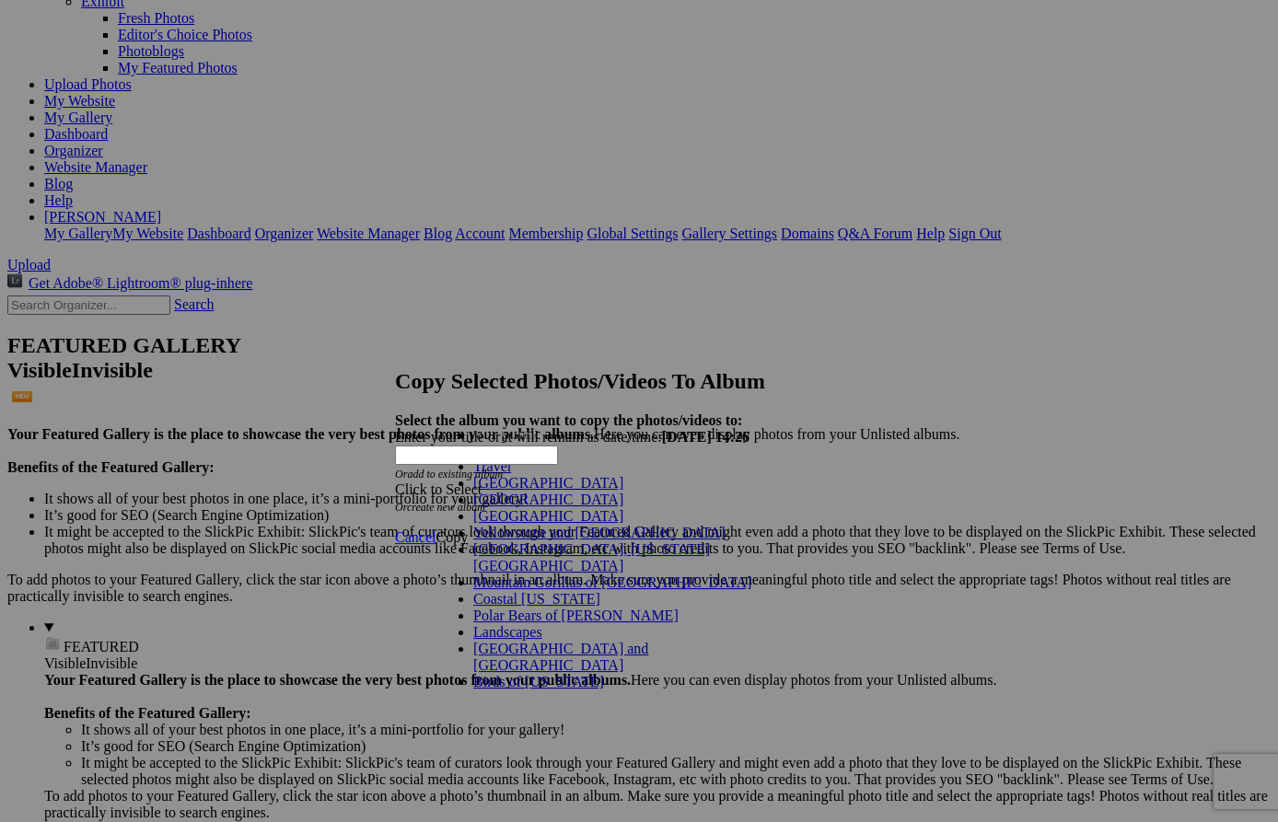
click at [473, 474] on link "Travel" at bounding box center [492, 467] width 38 height 16
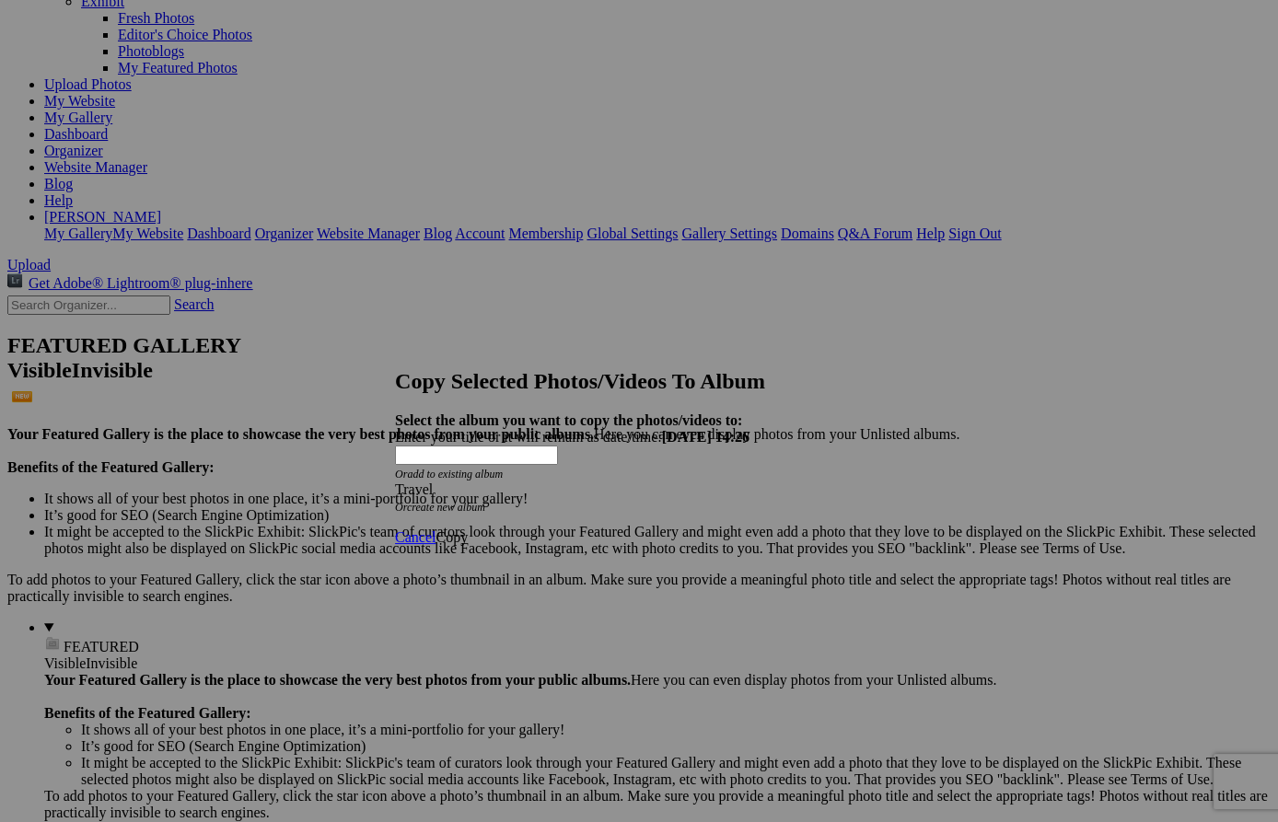
click at [468, 530] on span "Copy" at bounding box center [452, 538] width 32 height 16
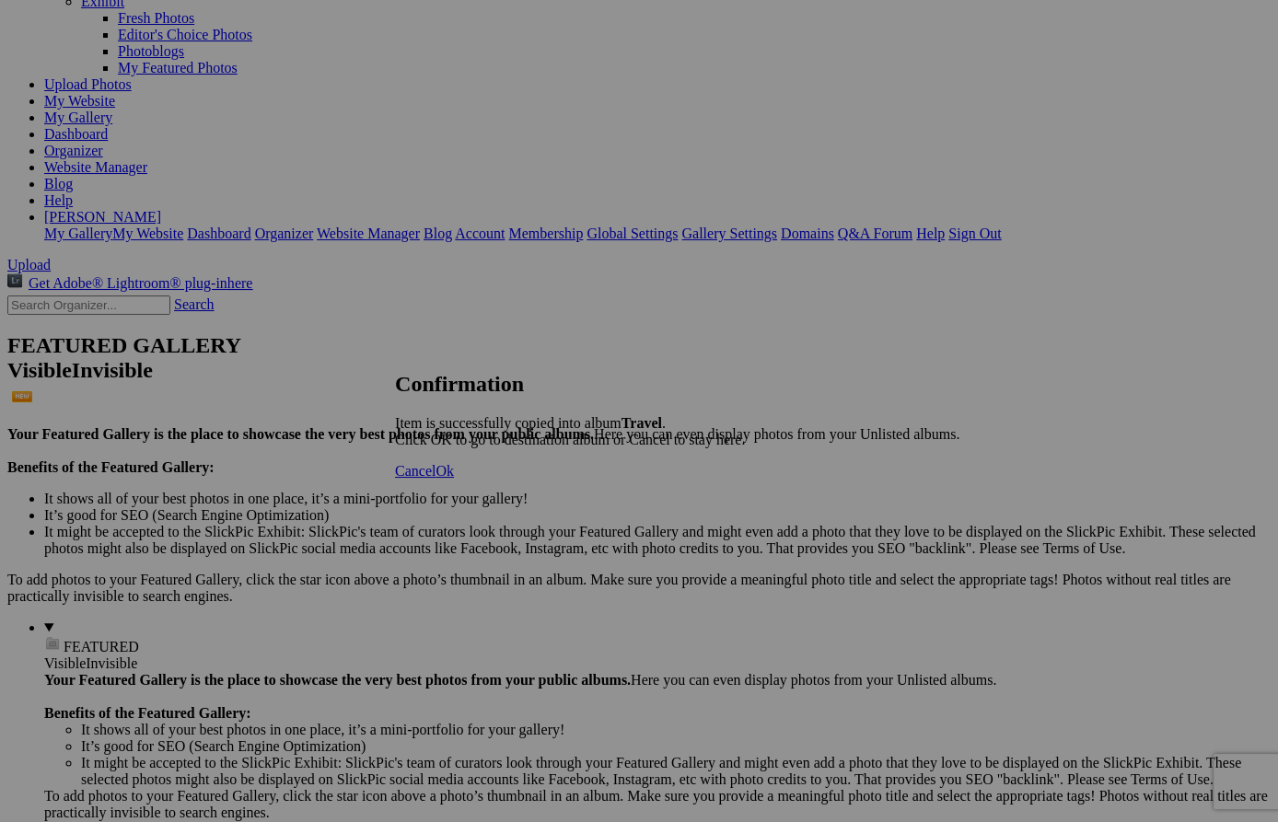
click at [454, 479] on span "Ok" at bounding box center [445, 471] width 18 height 16
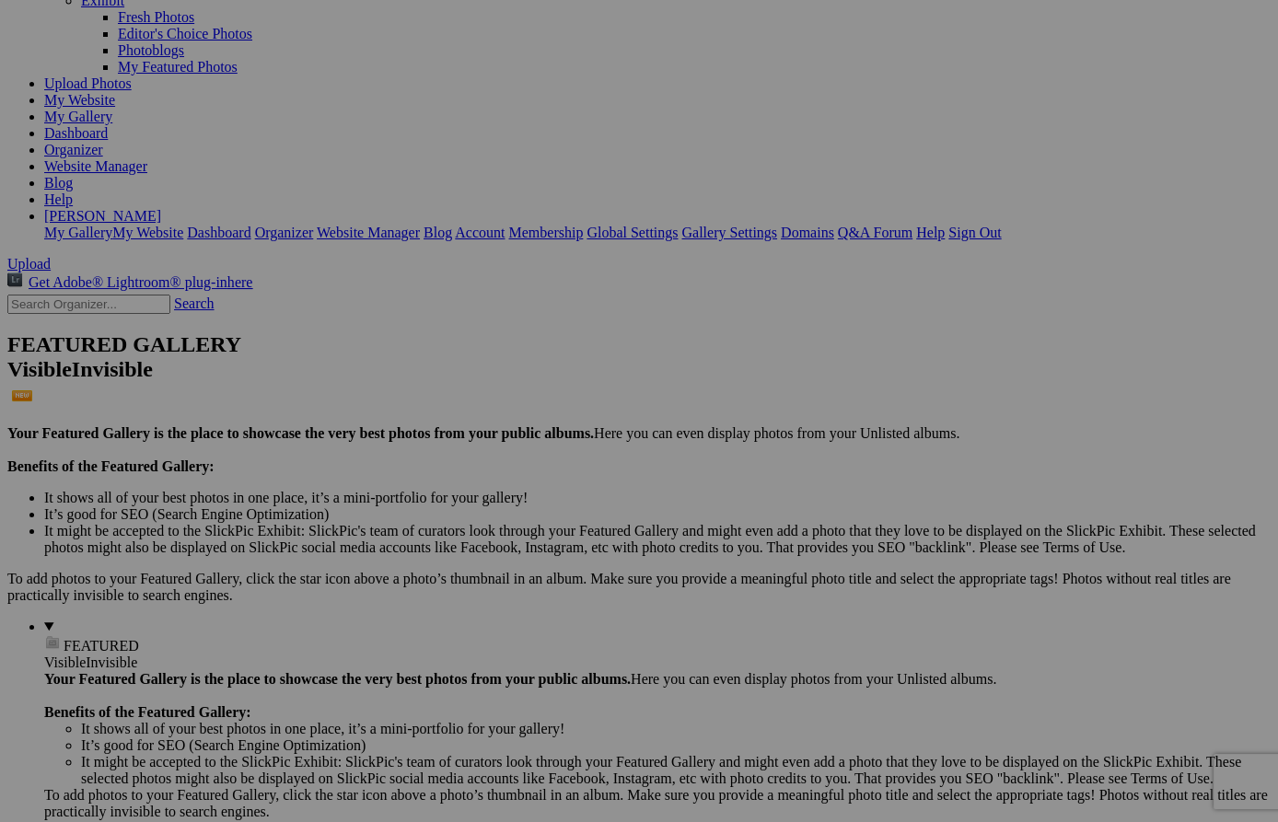
scroll to position [158, 0]
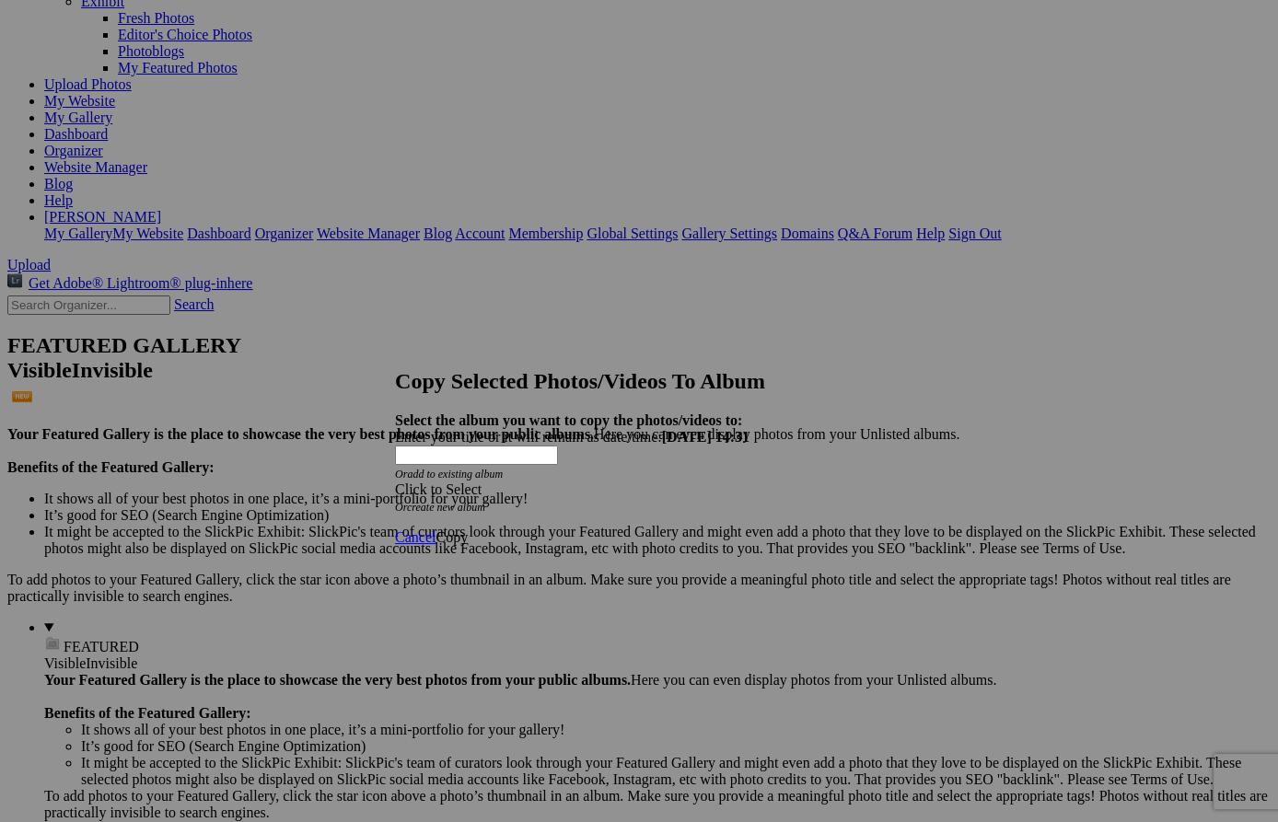
click at [395, 482] on span at bounding box center [395, 490] width 0 height 16
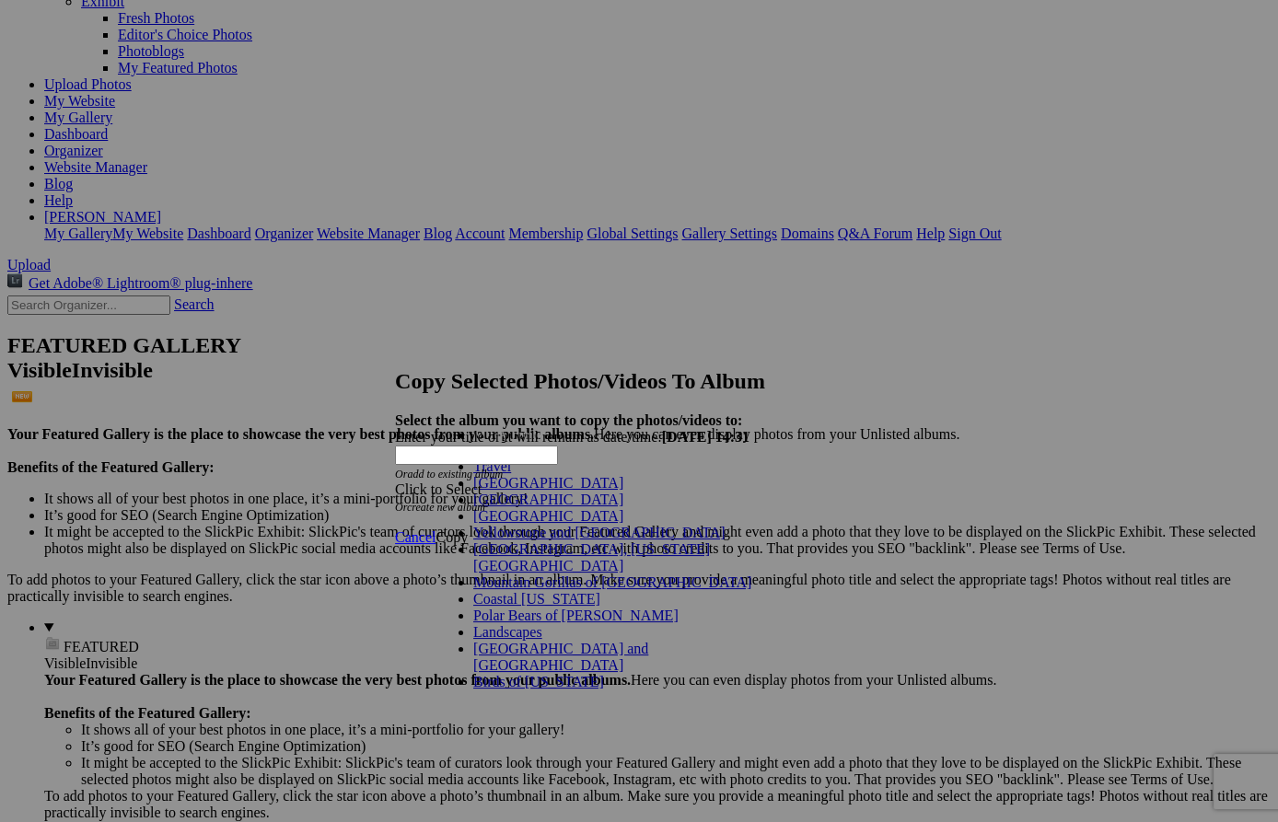
click at [511, 474] on link "Travel" at bounding box center [492, 467] width 38 height 16
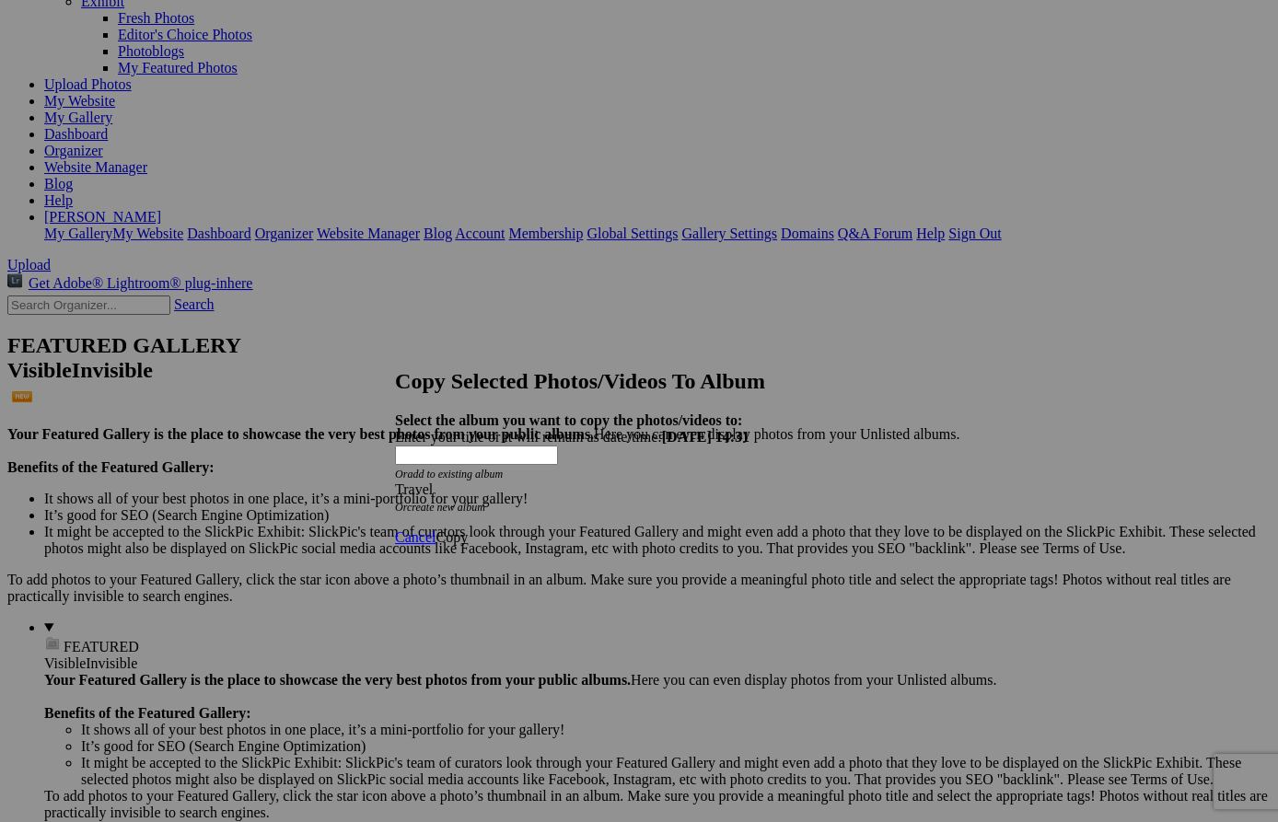
click at [468, 530] on span "Copy" at bounding box center [452, 538] width 32 height 16
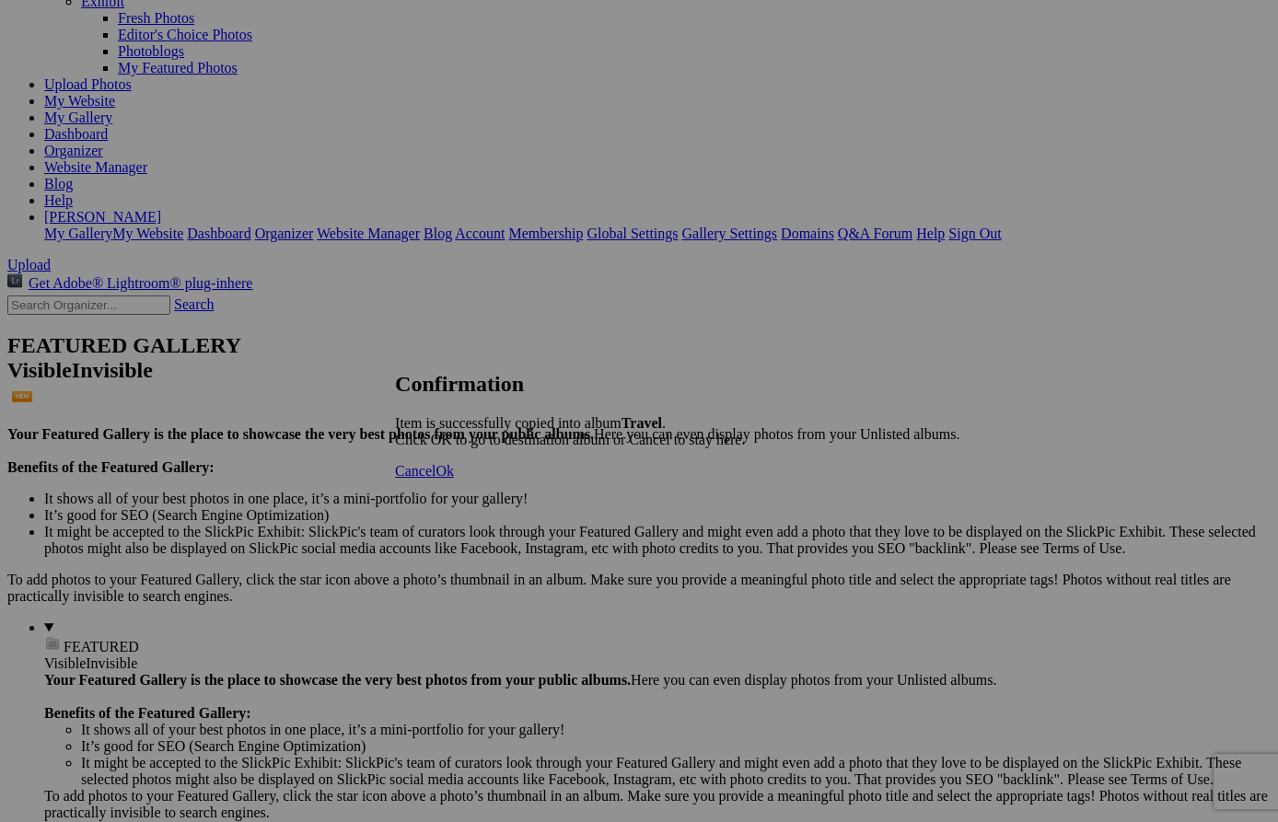
click at [454, 479] on span "Ok" at bounding box center [445, 471] width 18 height 16
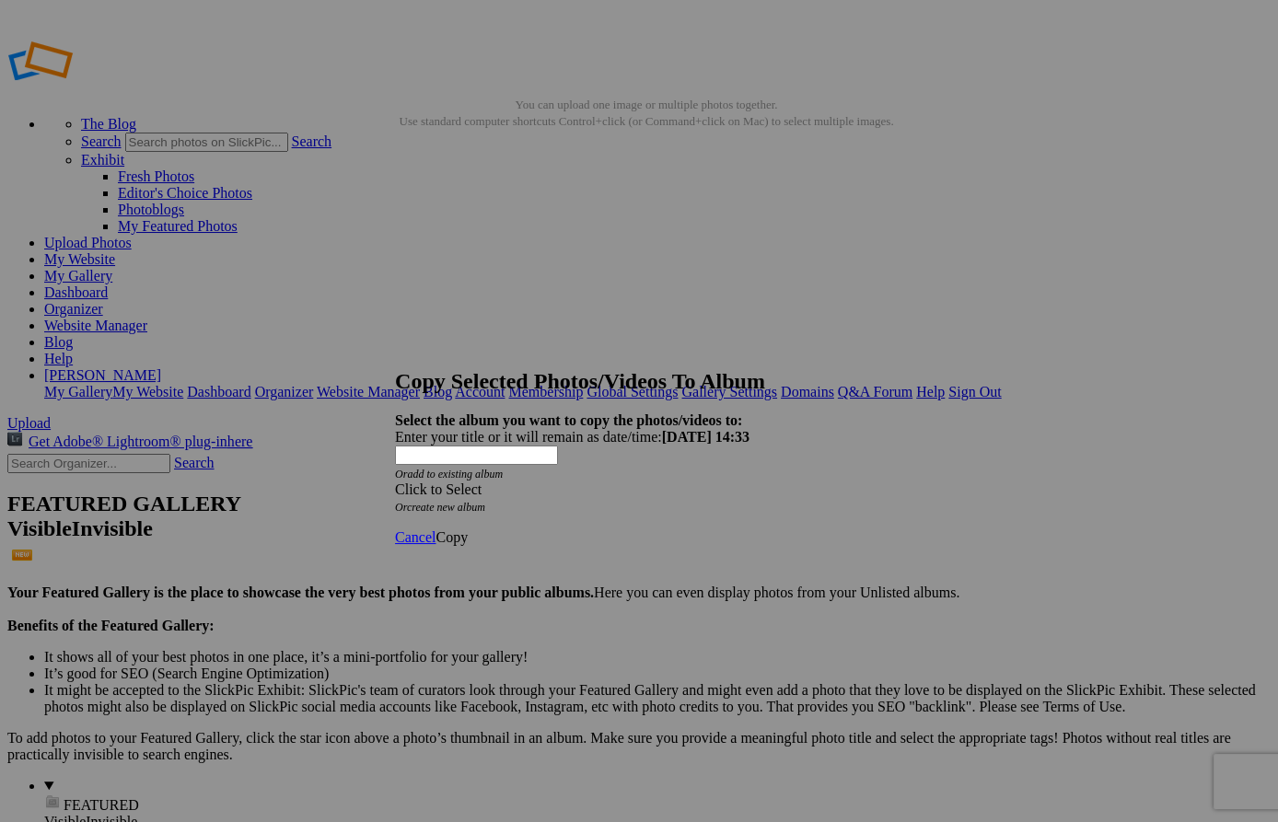
click at [395, 482] on span at bounding box center [395, 490] width 0 height 16
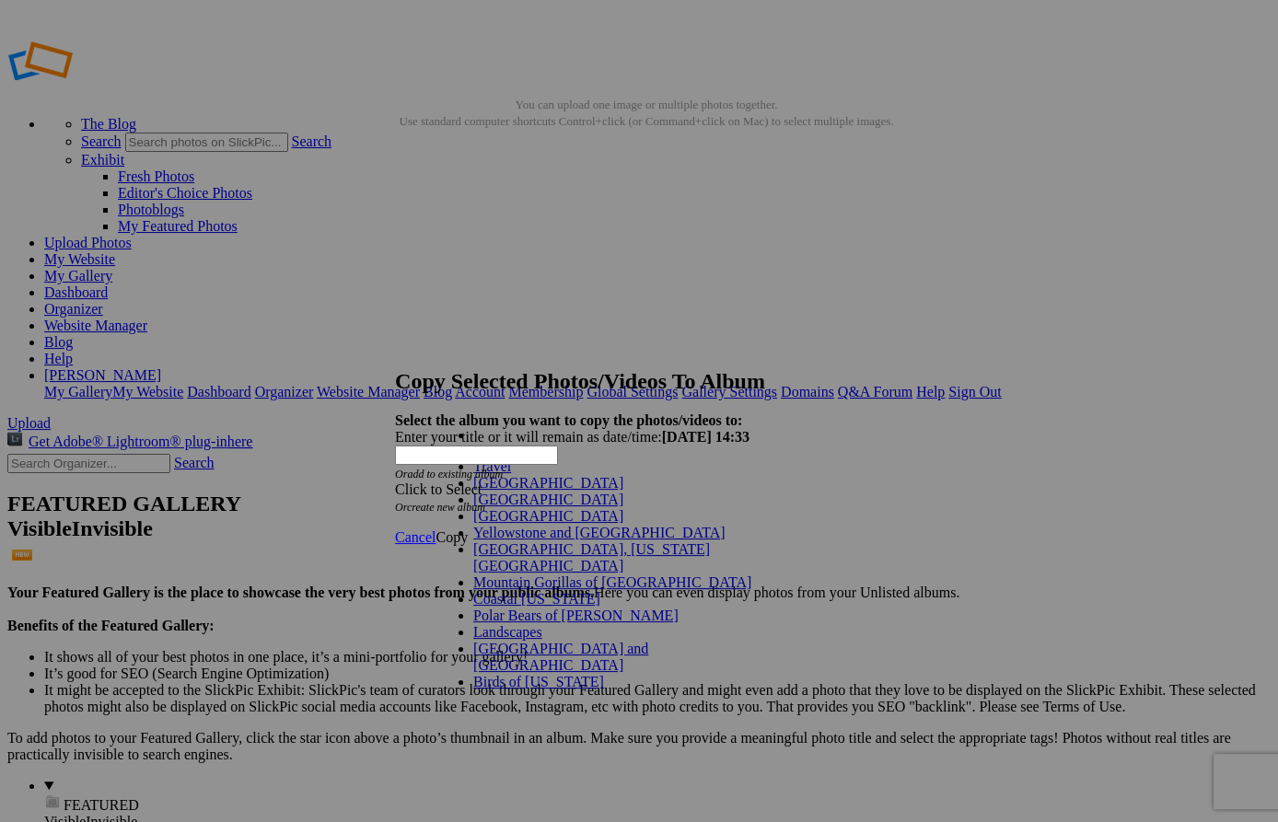
click at [511, 474] on link "Travel" at bounding box center [492, 467] width 38 height 16
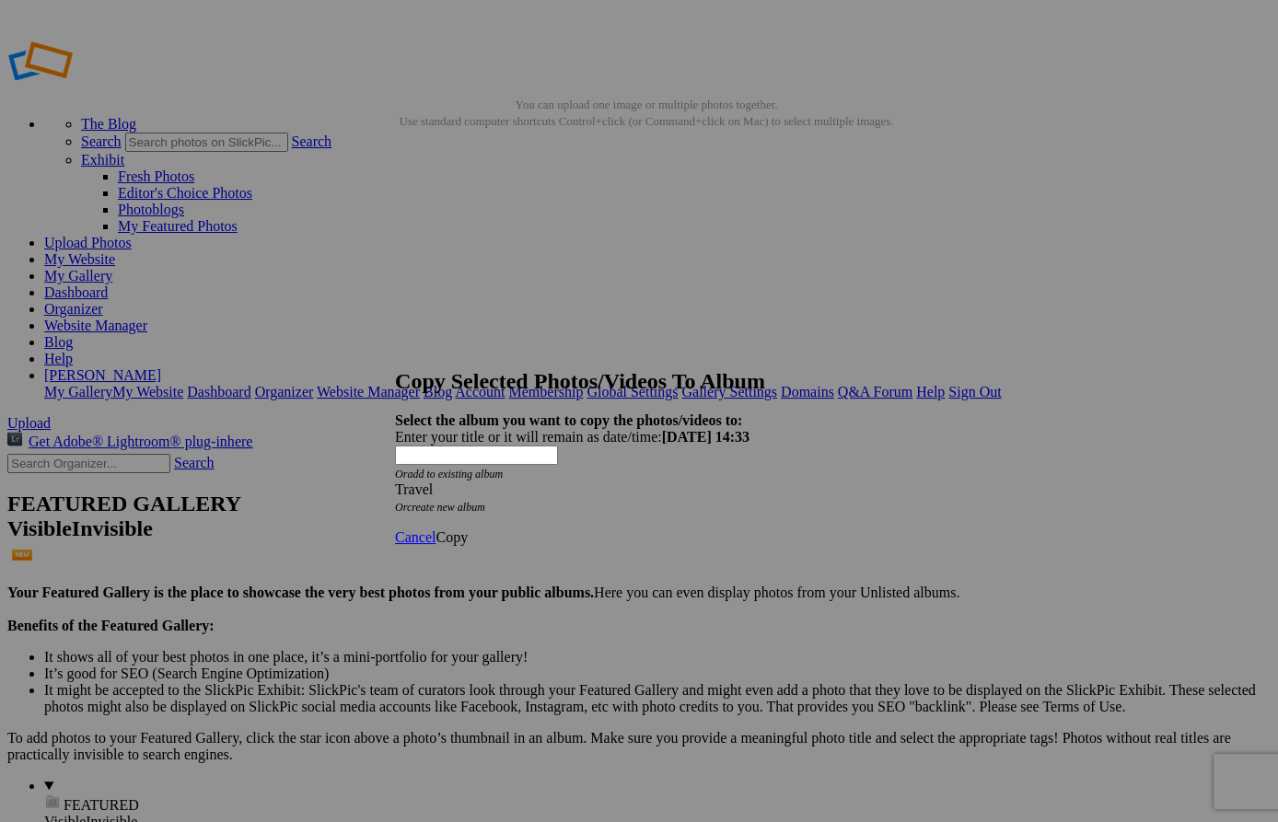
click at [468, 530] on span "Copy" at bounding box center [452, 538] width 32 height 16
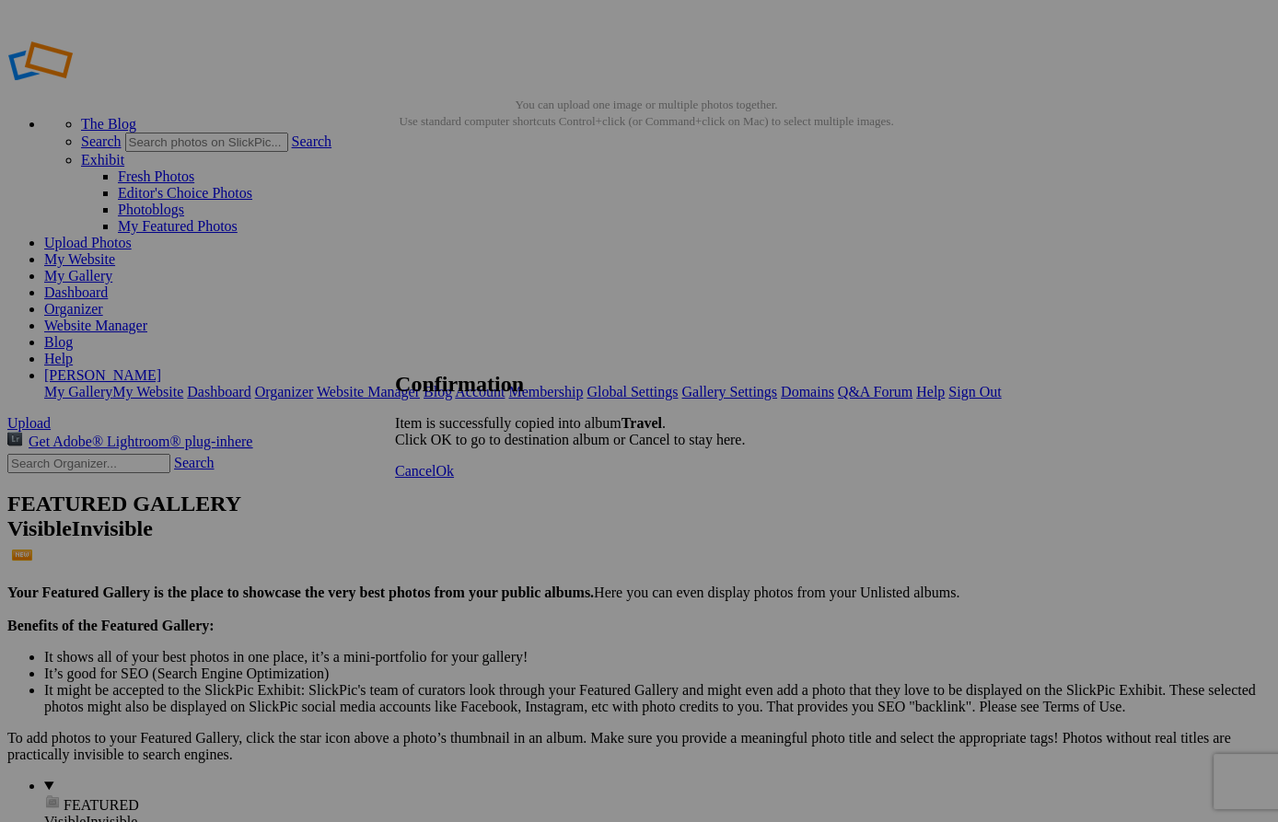
click at [454, 479] on span "Ok" at bounding box center [445, 471] width 18 height 16
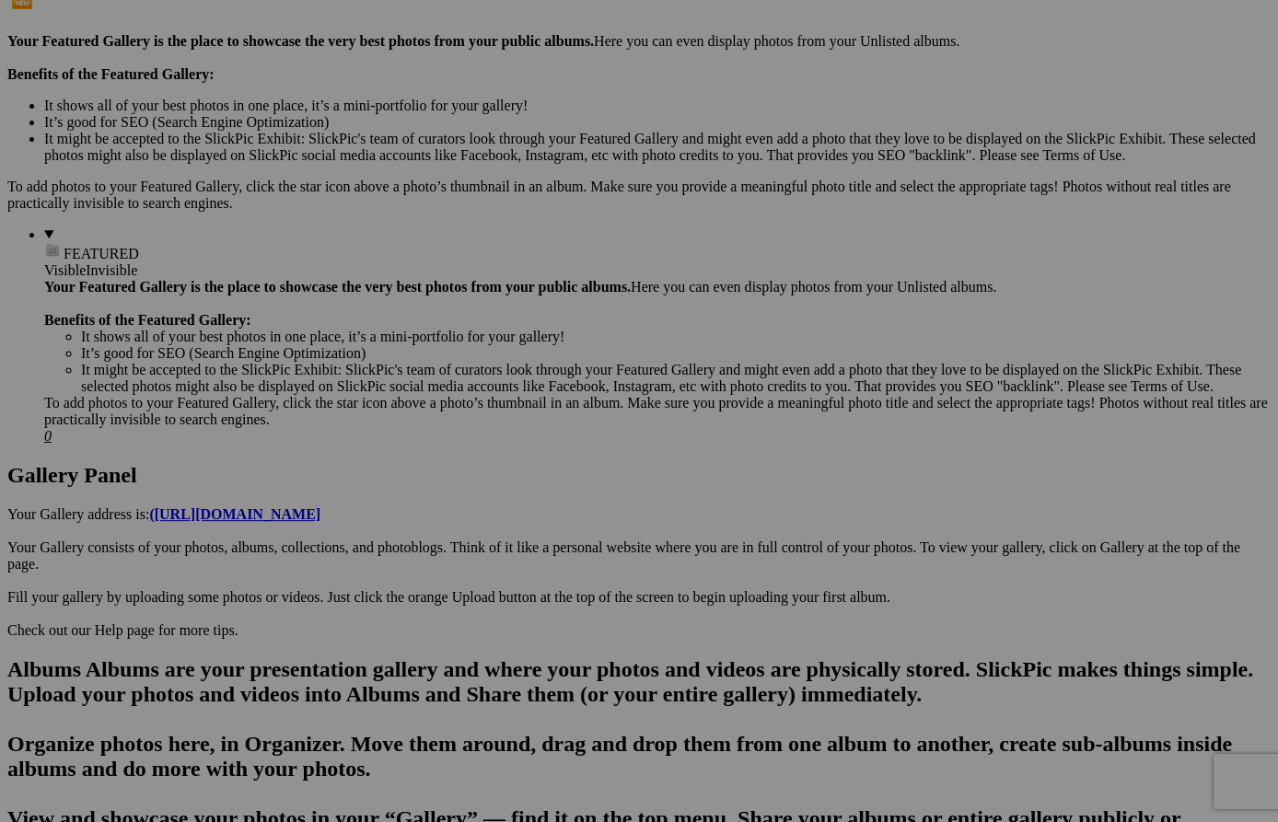
scroll to position [552, 0]
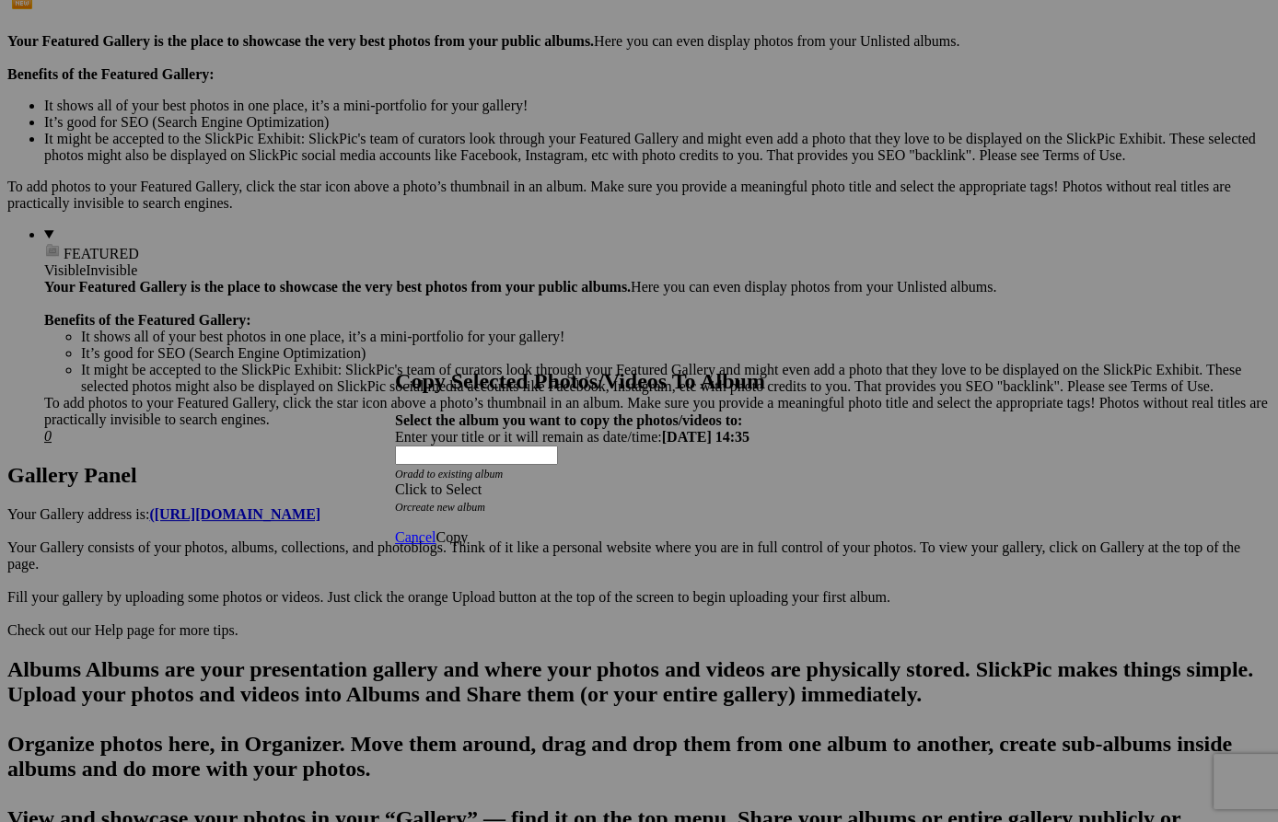
click at [395, 482] on span at bounding box center [395, 490] width 0 height 16
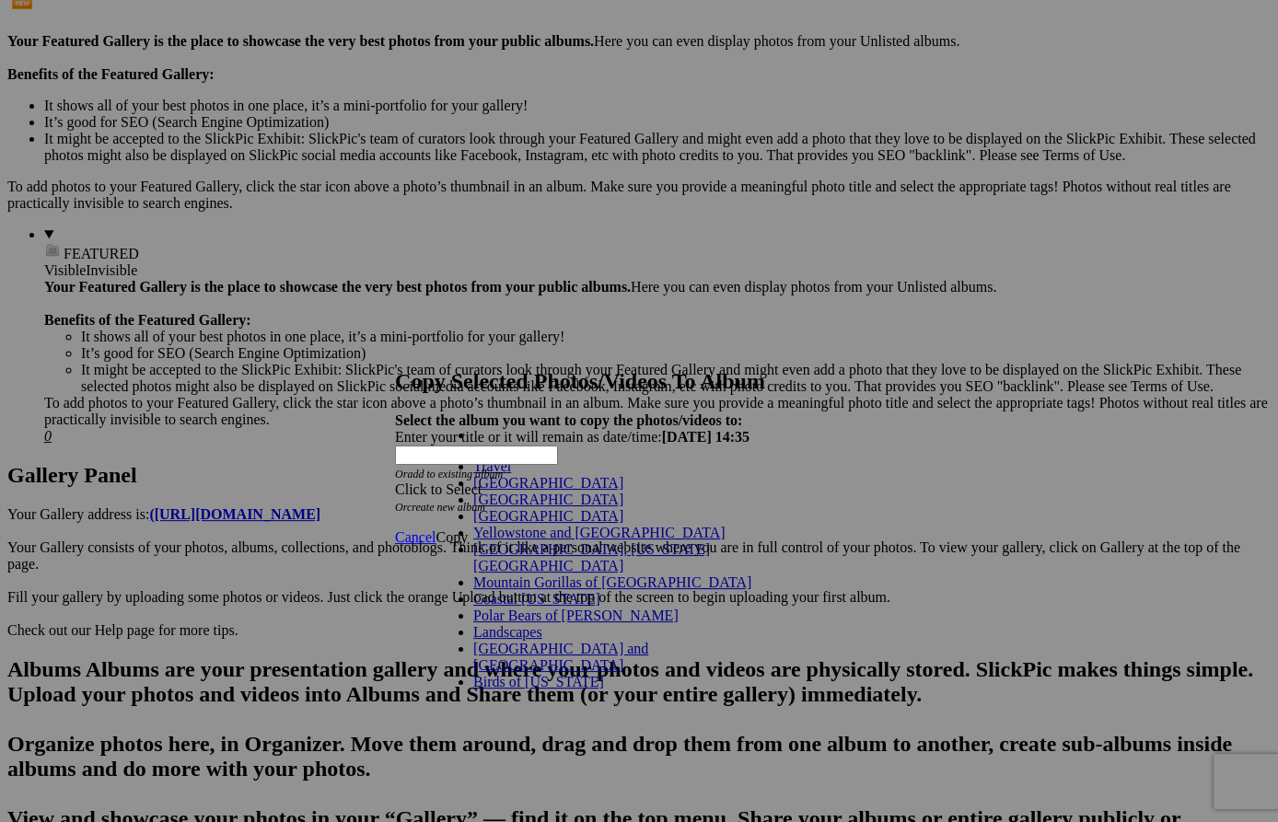
click at [473, 474] on link "Travel" at bounding box center [492, 467] width 38 height 16
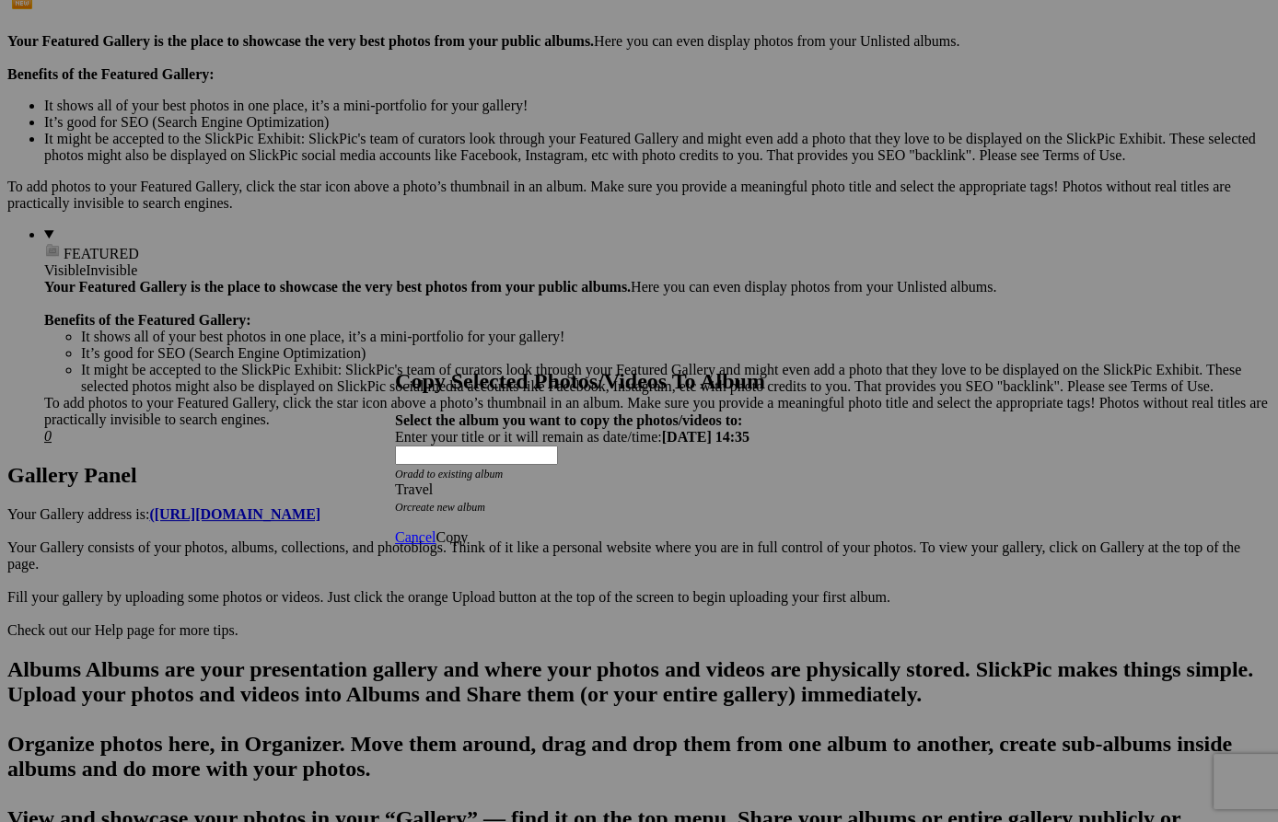
click at [468, 530] on span "Copy" at bounding box center [452, 538] width 32 height 16
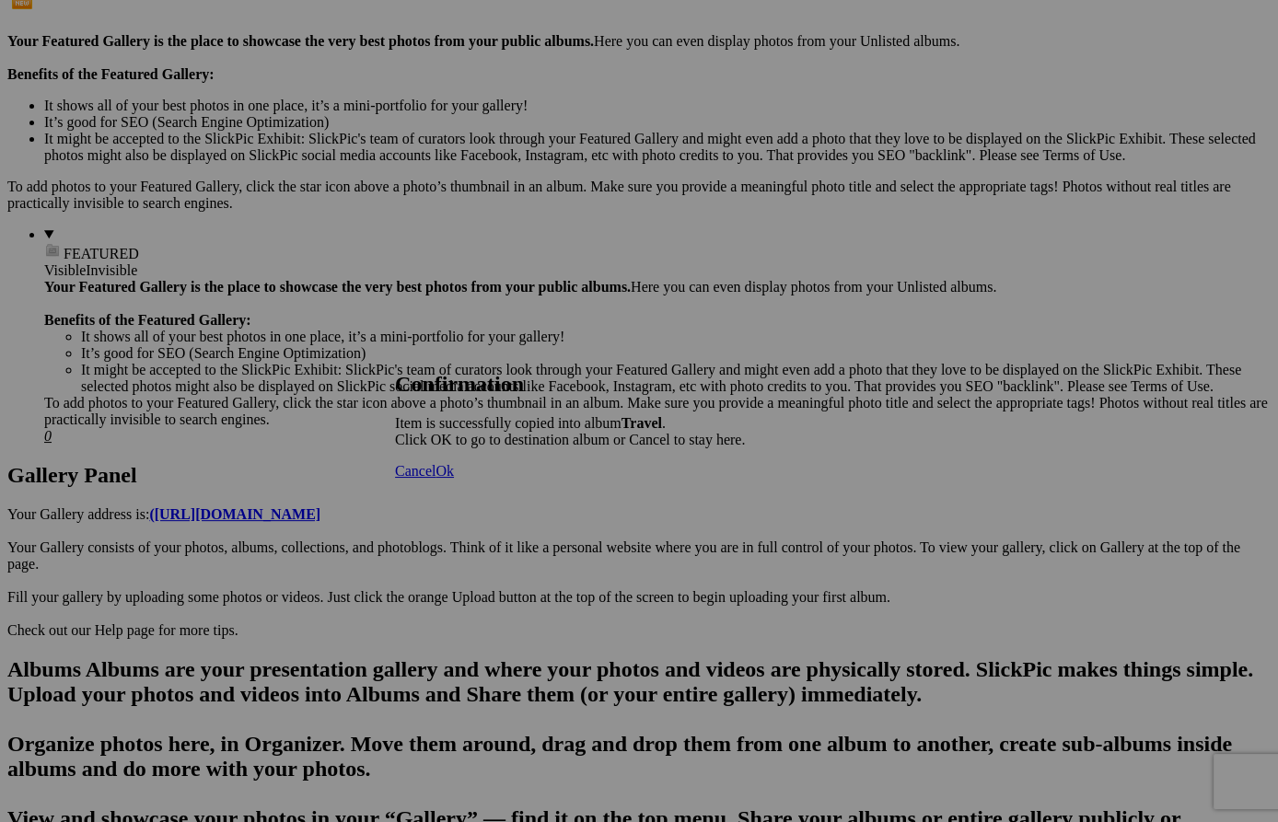
click at [454, 479] on span "Ok" at bounding box center [445, 471] width 18 height 16
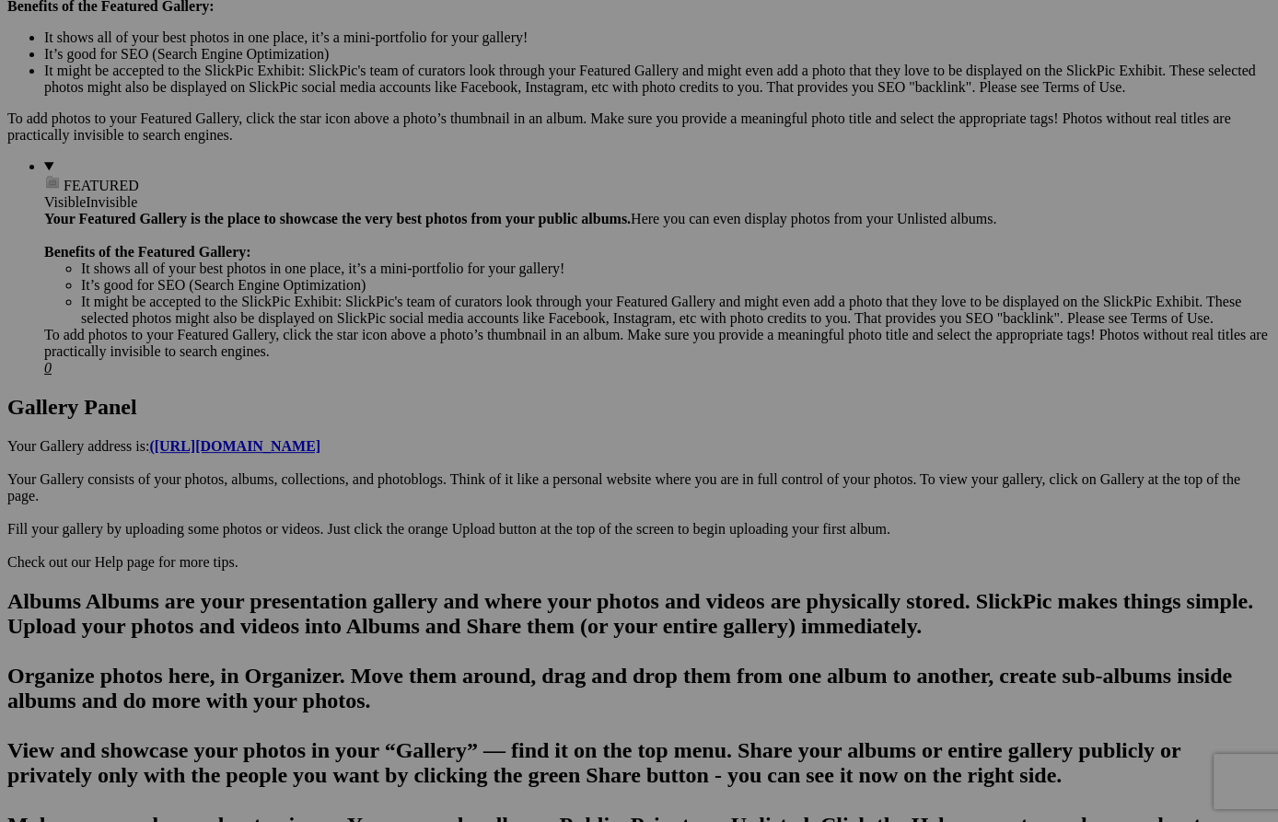
scroll to position [623, 0]
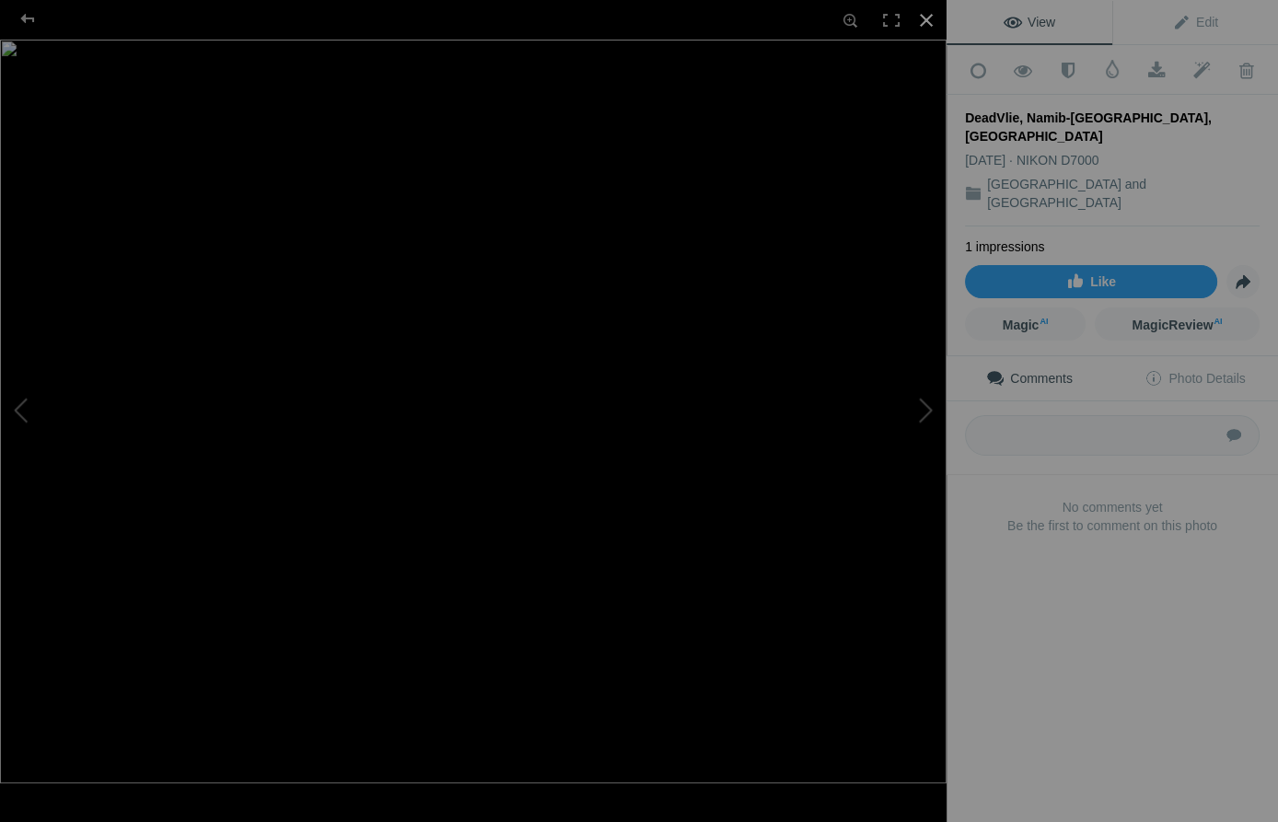
click at [927, 17] on div at bounding box center [926, 20] width 41 height 41
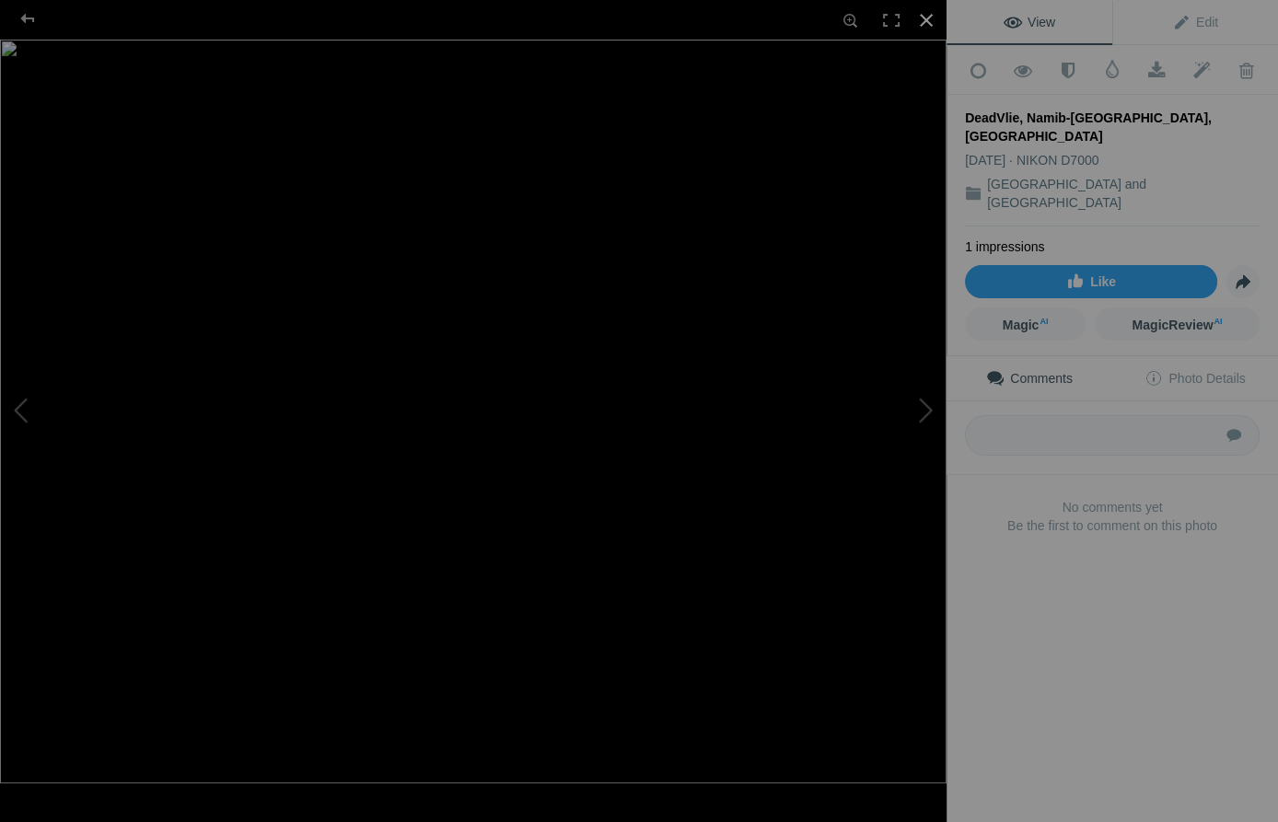
click at [928, 17] on div at bounding box center [926, 20] width 41 height 41
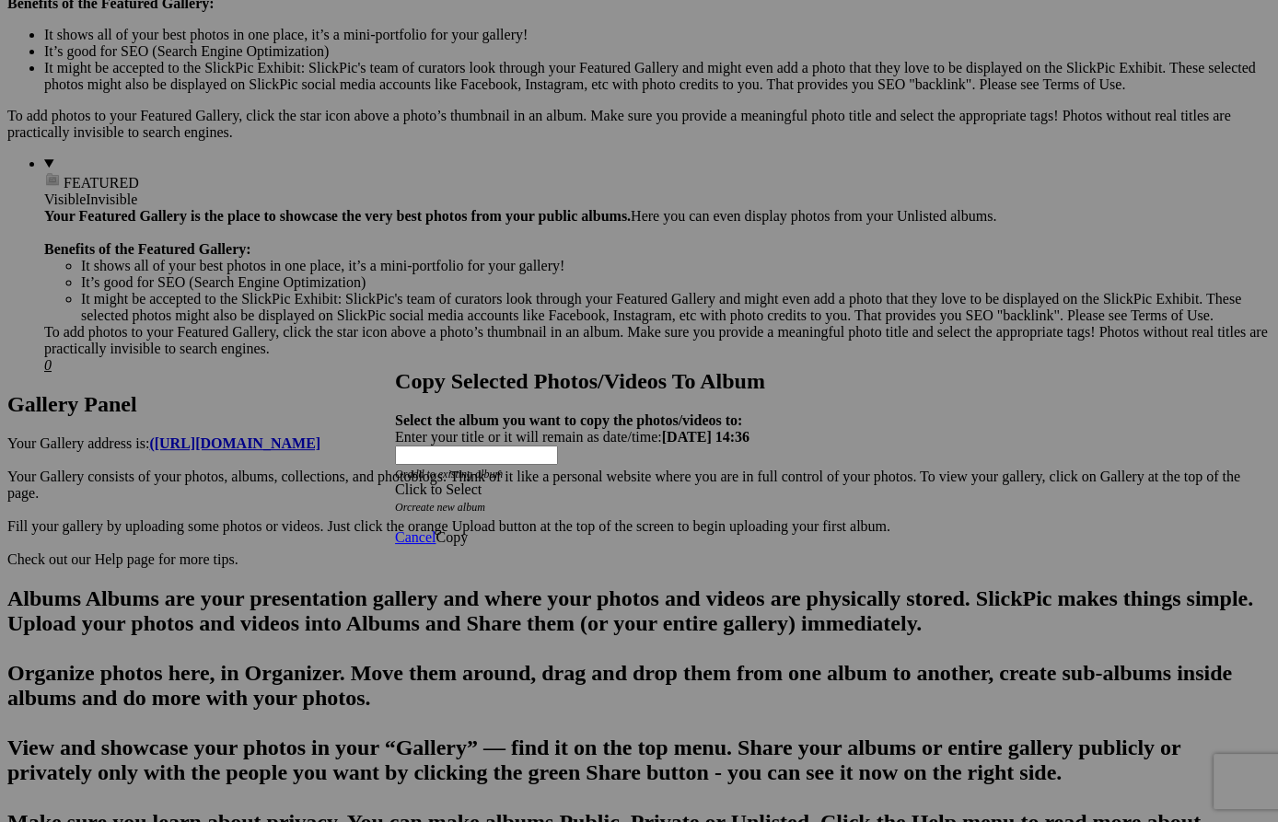
click at [395, 482] on span at bounding box center [395, 490] width 0 height 16
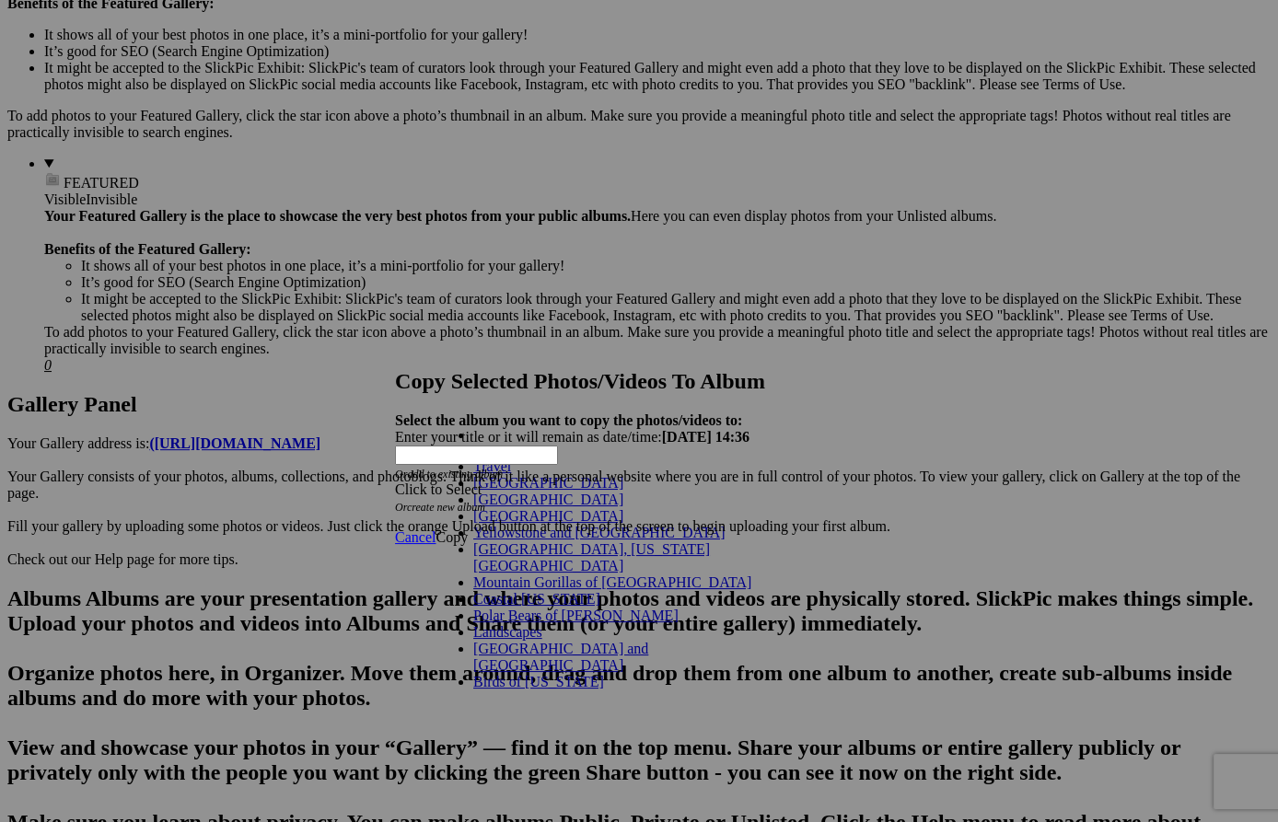
click at [473, 474] on link "Travel" at bounding box center [492, 467] width 38 height 16
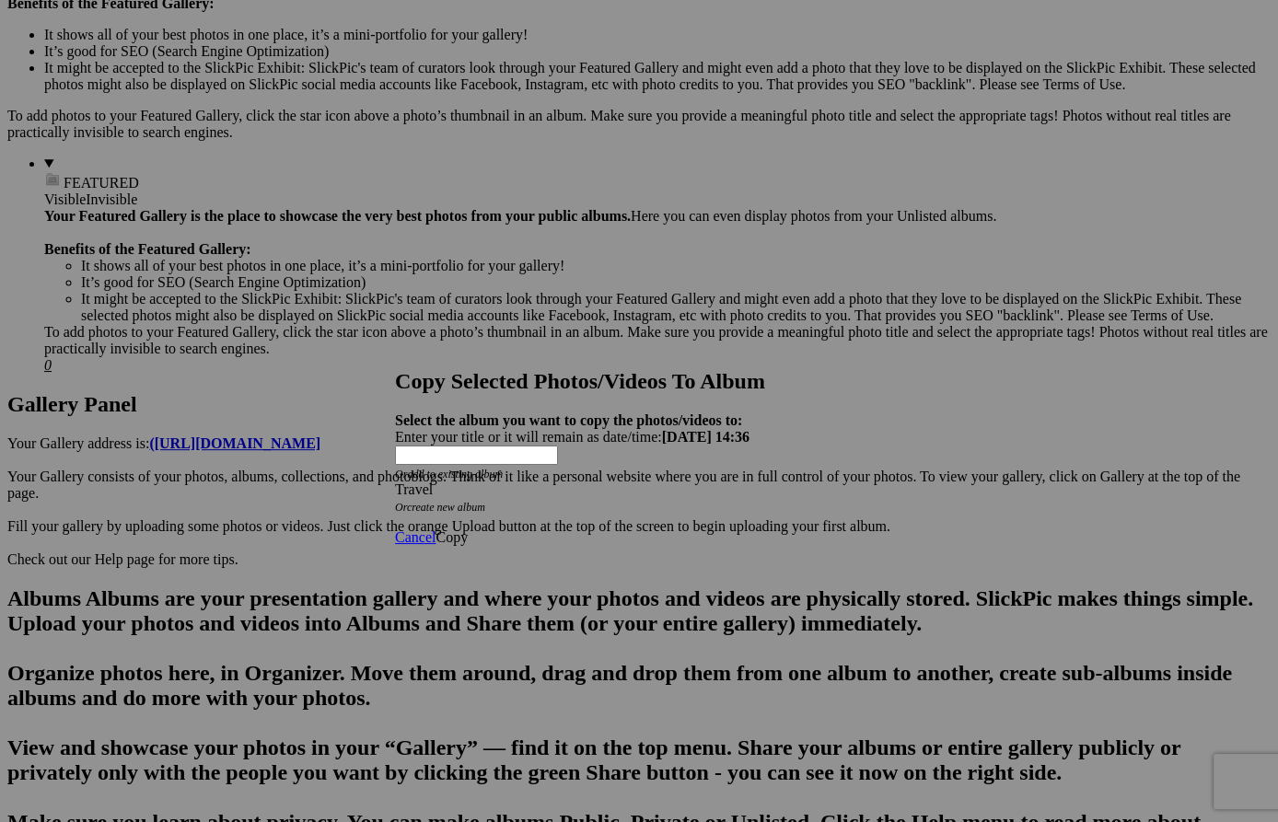
click at [468, 530] on span "Copy" at bounding box center [452, 538] width 32 height 16
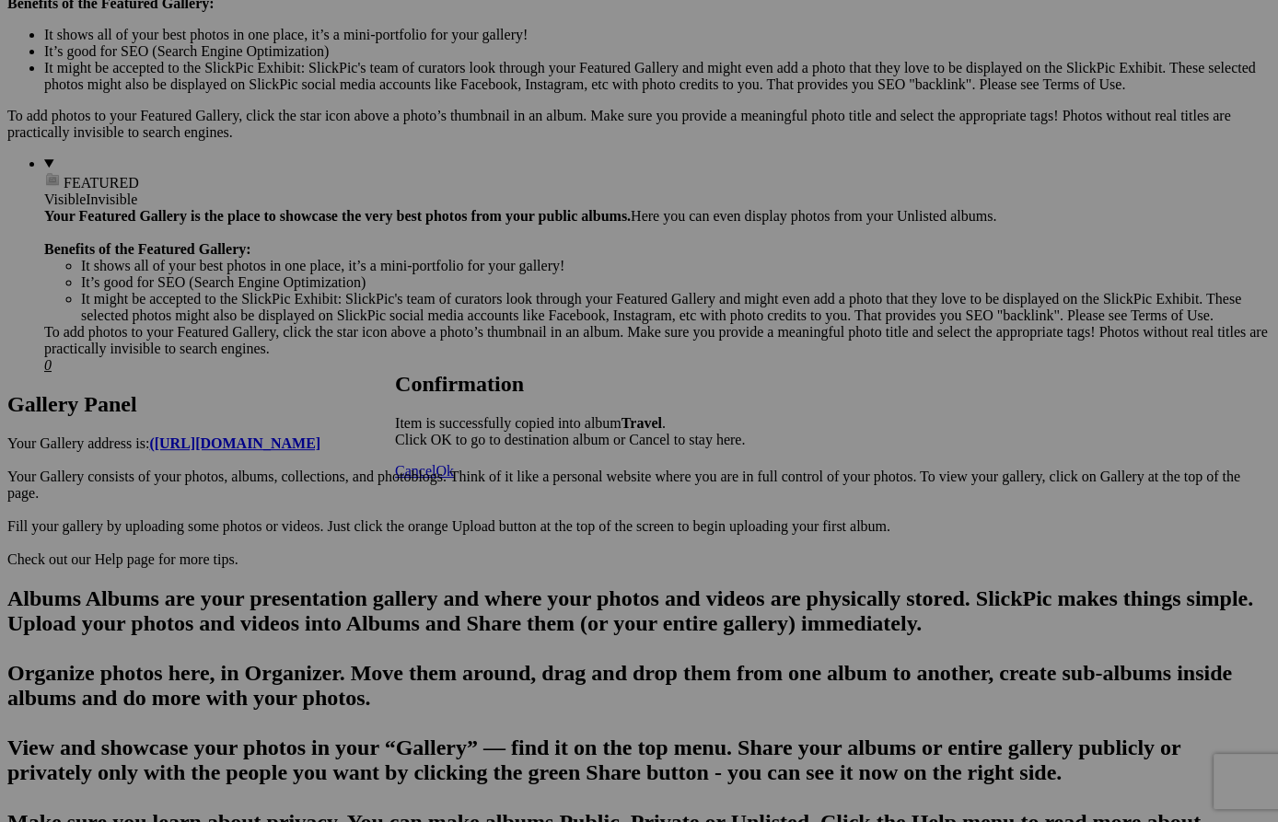
click at [454, 479] on span "Ok" at bounding box center [445, 471] width 18 height 16
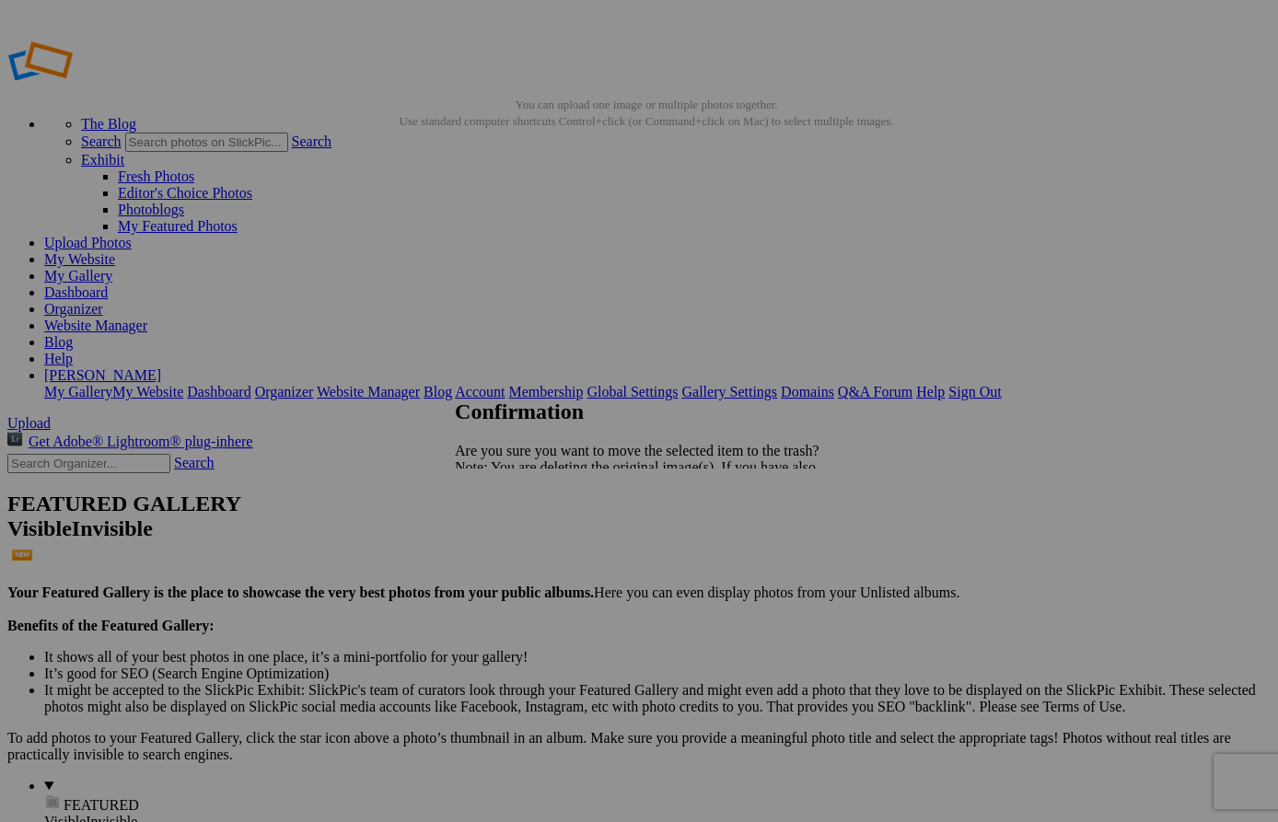
click at [517, 529] on span "Yes" at bounding box center [505, 532] width 21 height 16
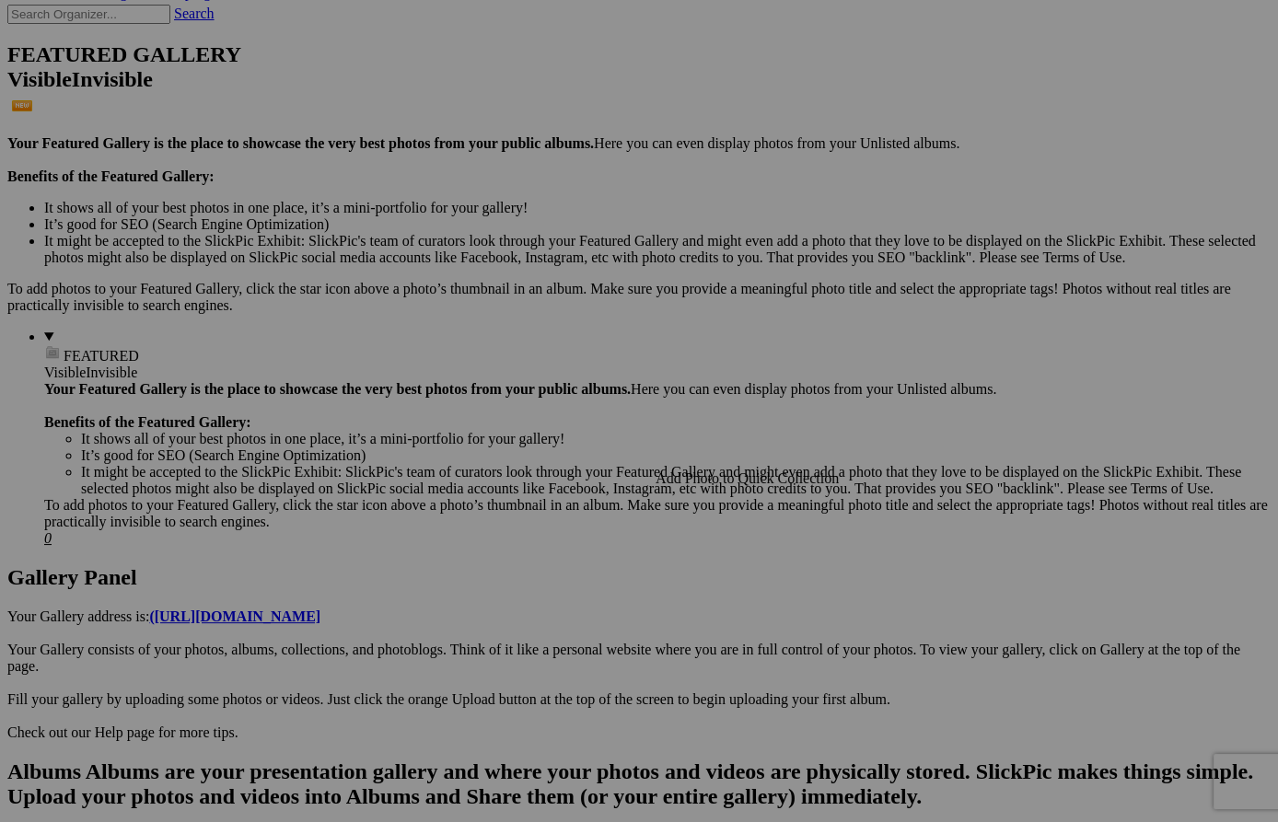
scroll to position [483, 0]
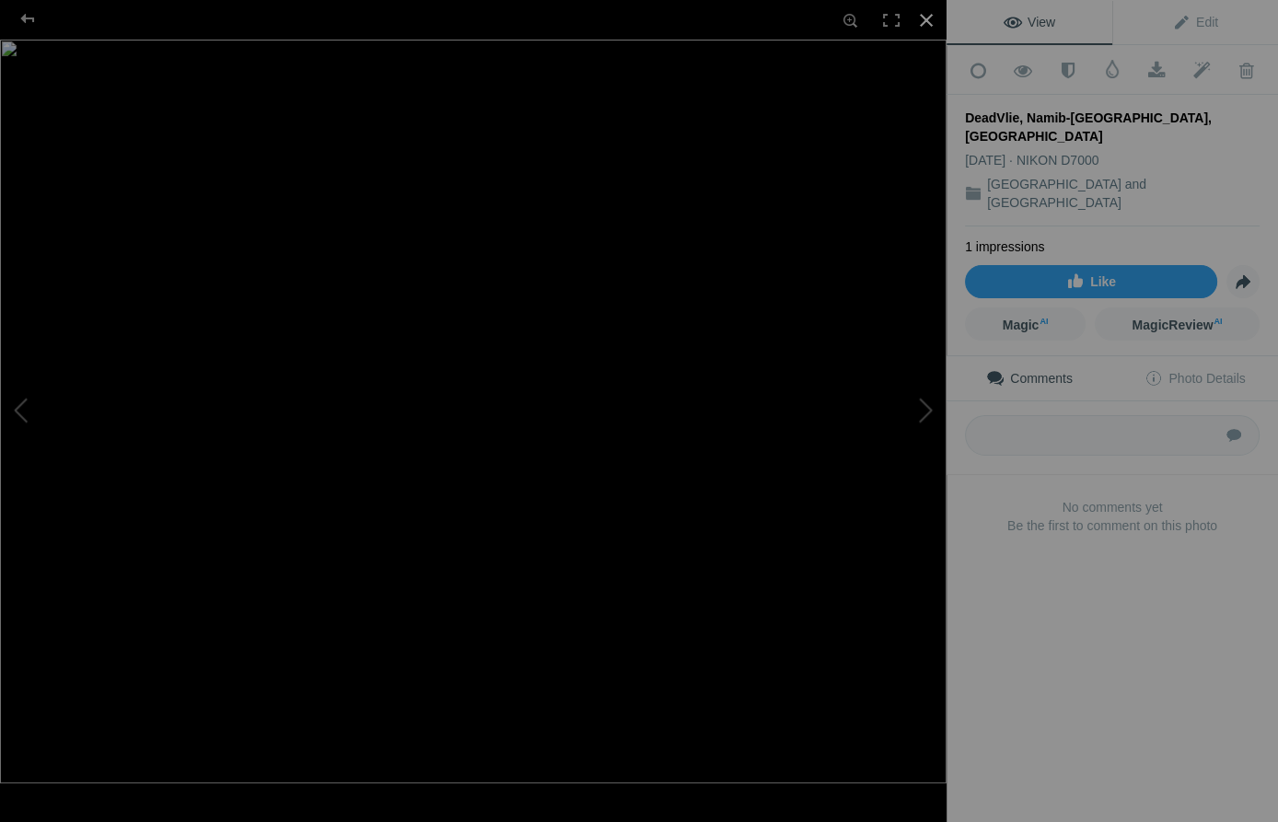
click at [926, 18] on div at bounding box center [926, 20] width 41 height 41
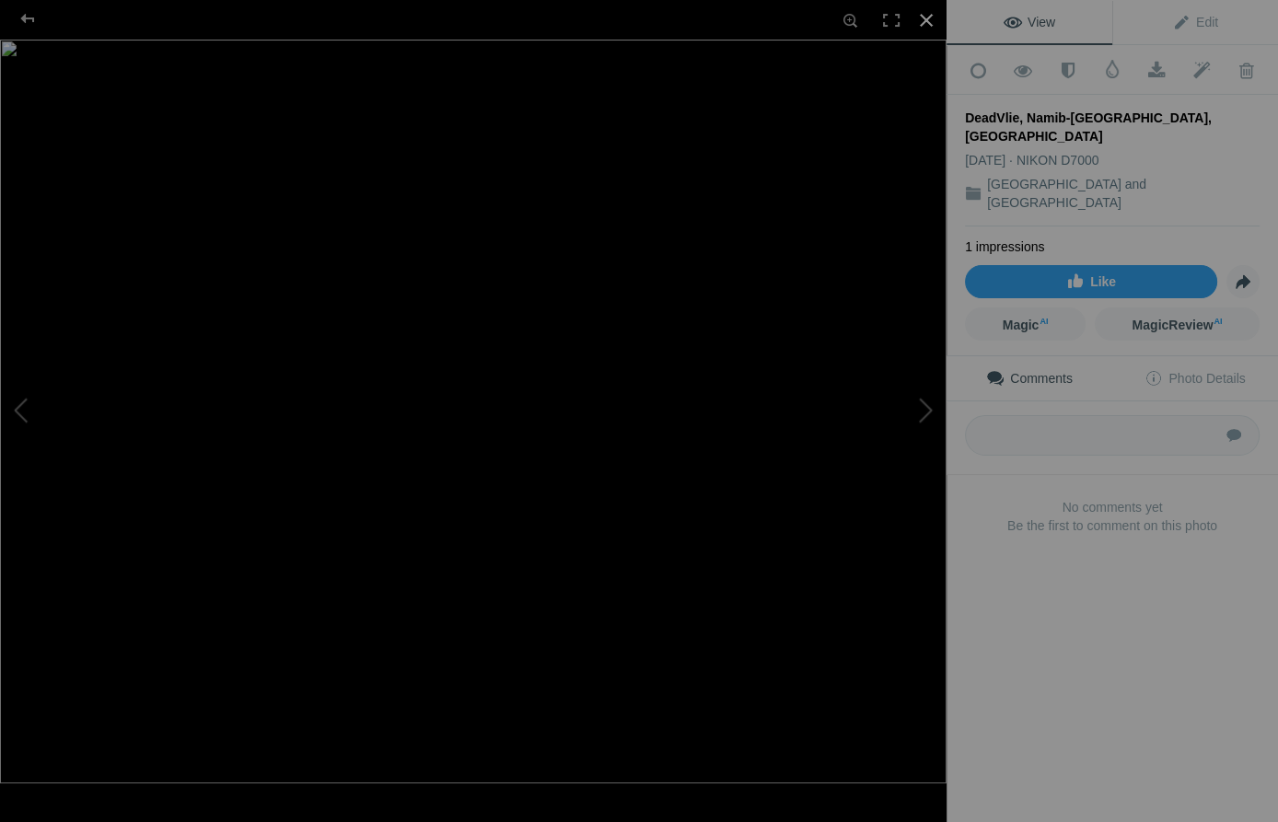
click at [926, 17] on div at bounding box center [926, 20] width 41 height 41
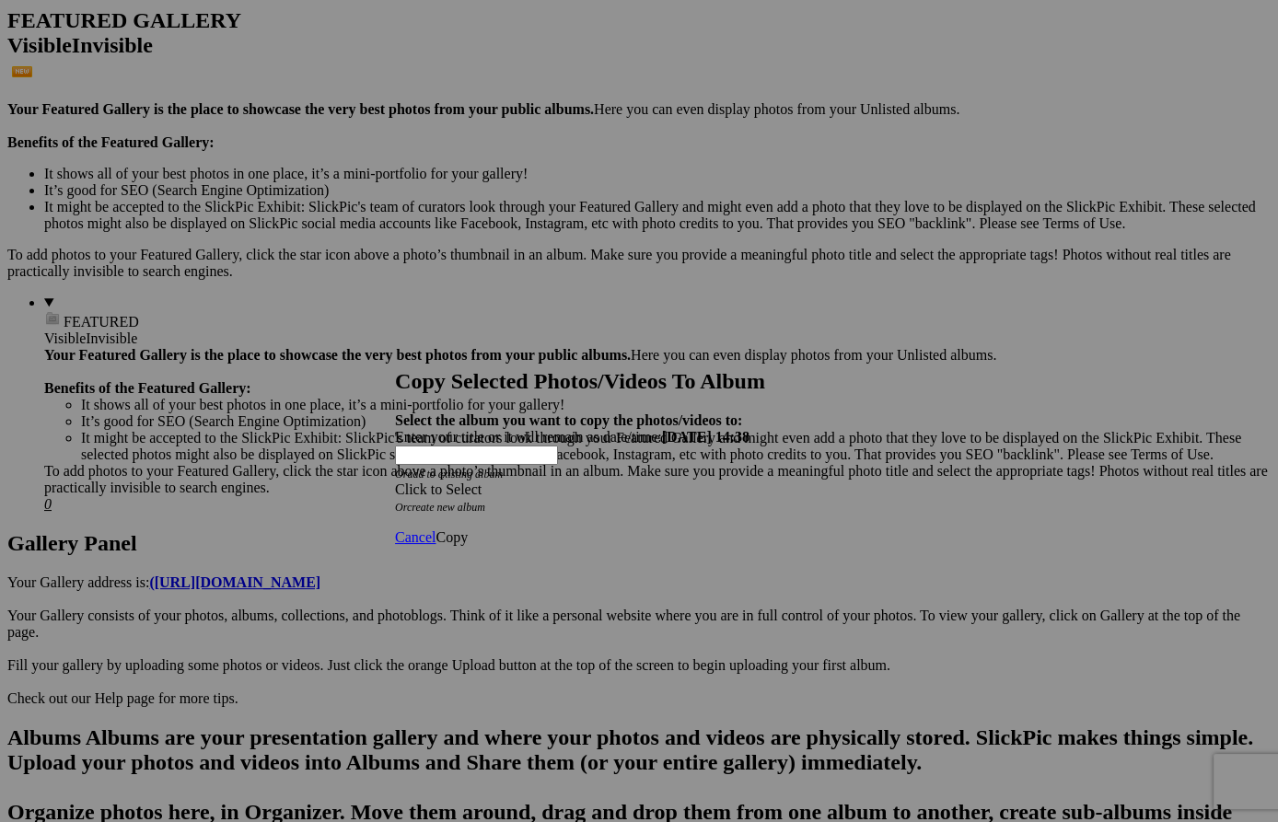
click at [395, 482] on span at bounding box center [395, 490] width 0 height 16
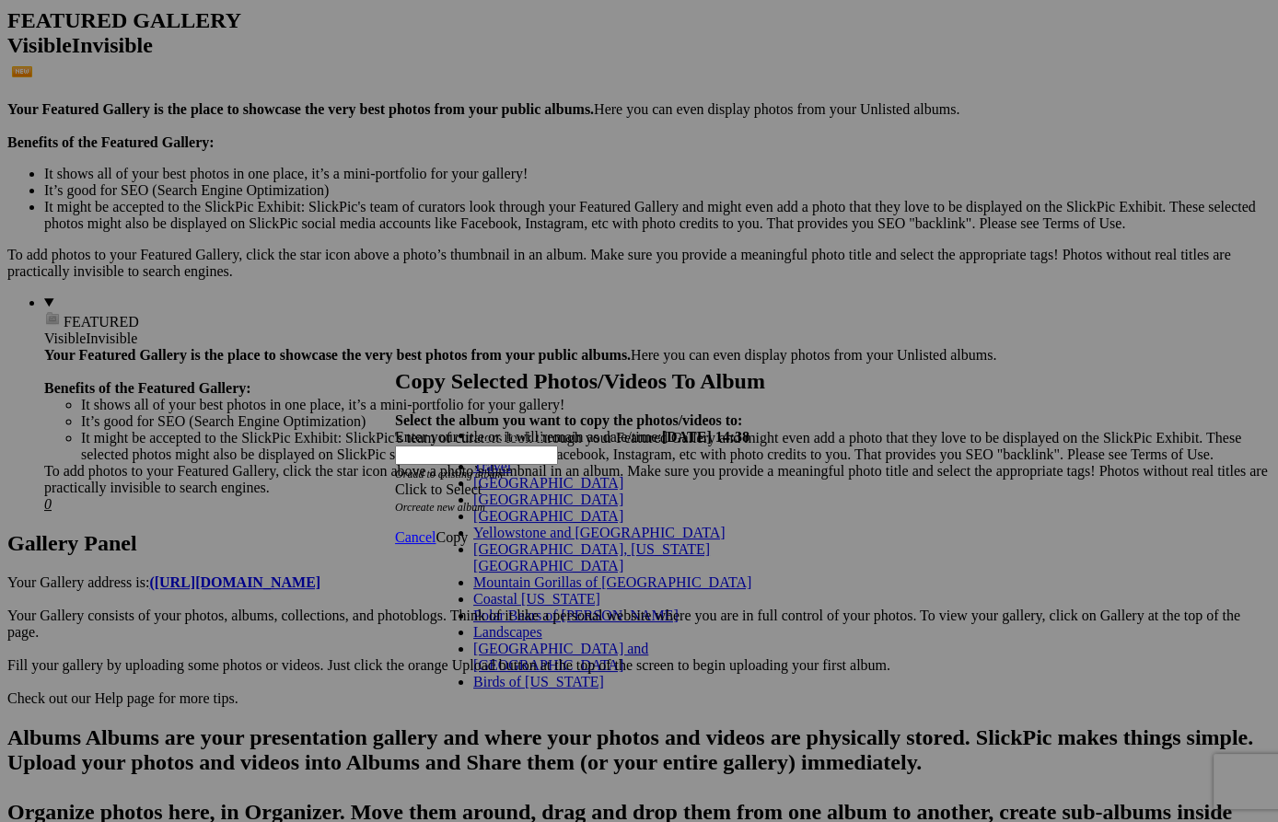
click at [511, 474] on link "Travel" at bounding box center [492, 467] width 38 height 16
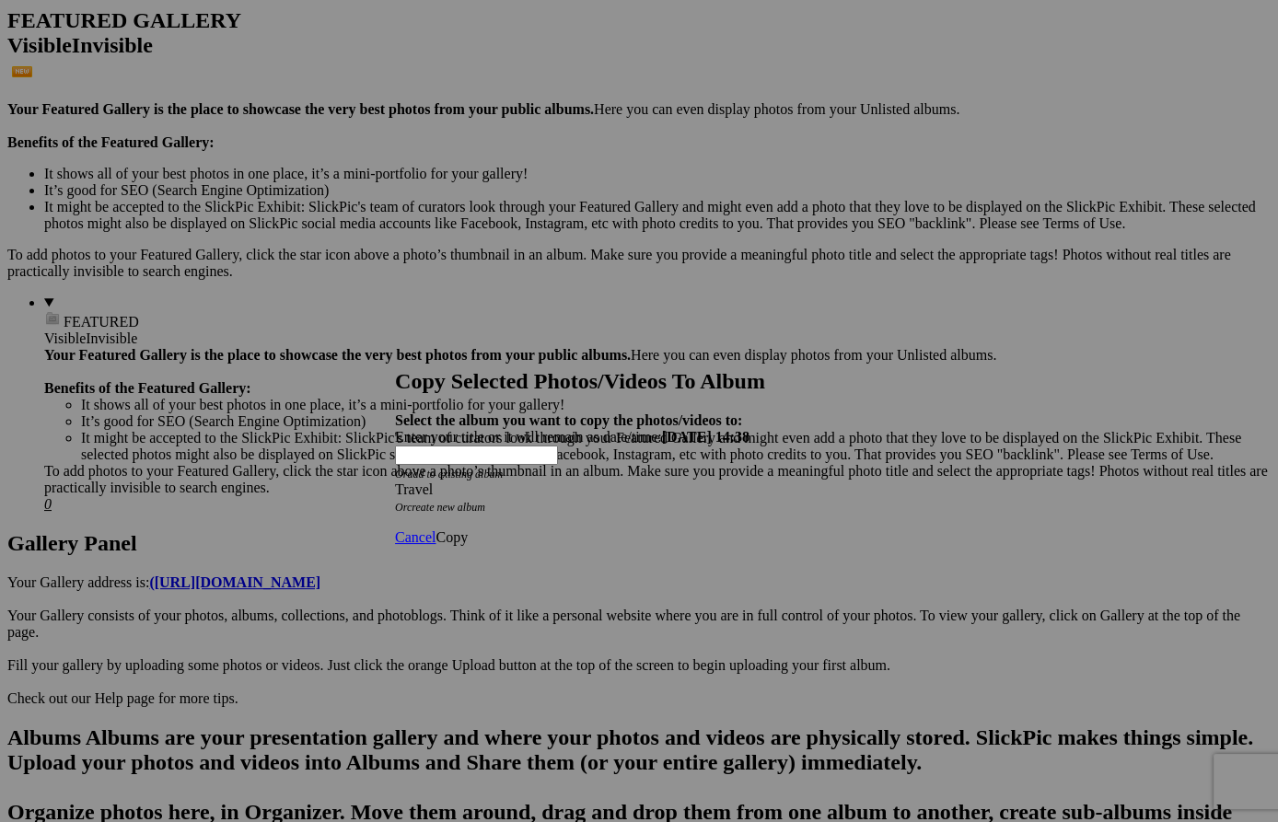
click at [468, 530] on span "Copy" at bounding box center [452, 538] width 32 height 16
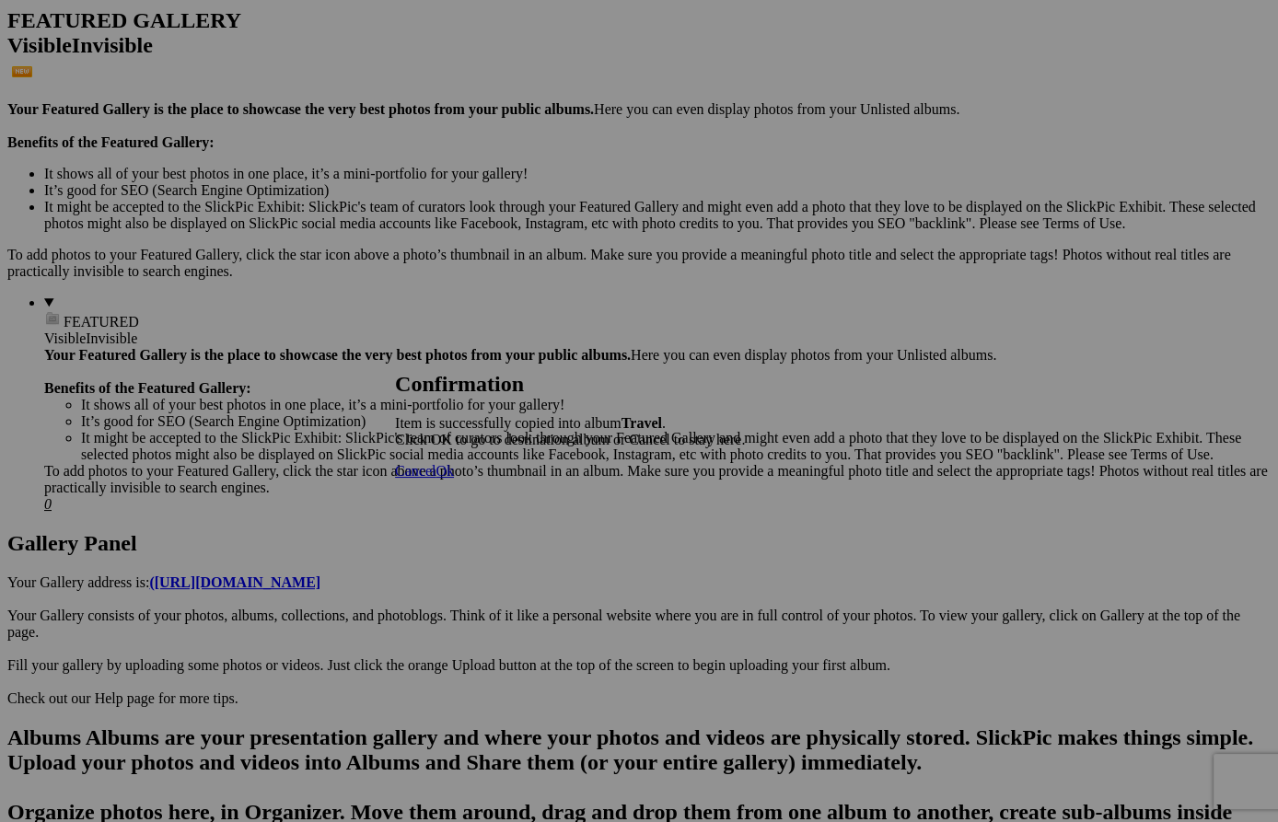
click at [454, 479] on span "Ok" at bounding box center [445, 471] width 18 height 16
